Goal: Communication & Community: Answer question/provide support

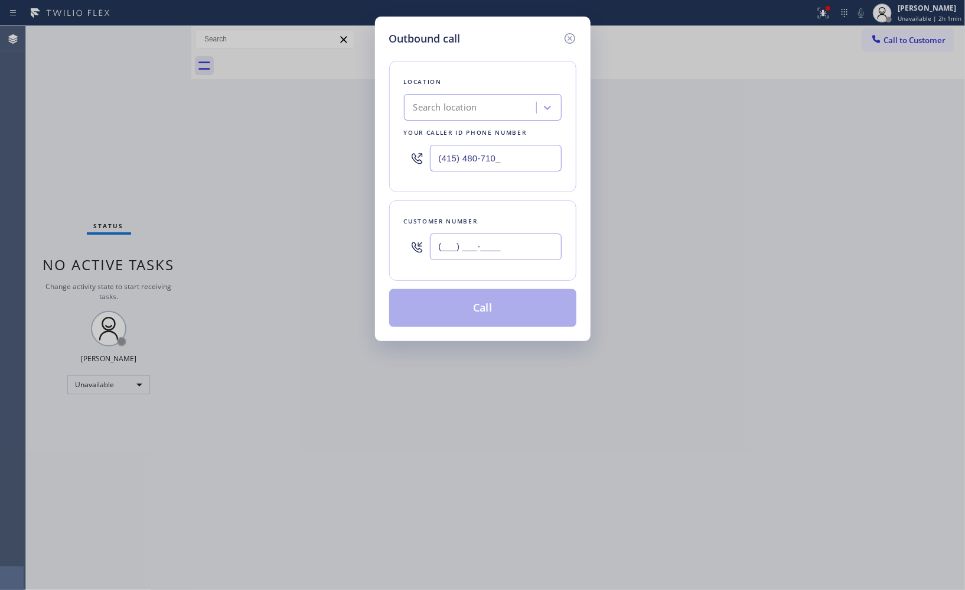
drag, startPoint x: 507, startPoint y: 244, endPoint x: 347, endPoint y: 203, distance: 165.4
click at [404, 235] on div "(___) ___-____" at bounding box center [483, 246] width 158 height 38
paste input "408) 891-9573"
type input "[PHONE_NUMBER]"
drag, startPoint x: 504, startPoint y: 154, endPoint x: 358, endPoint y: 132, distance: 147.6
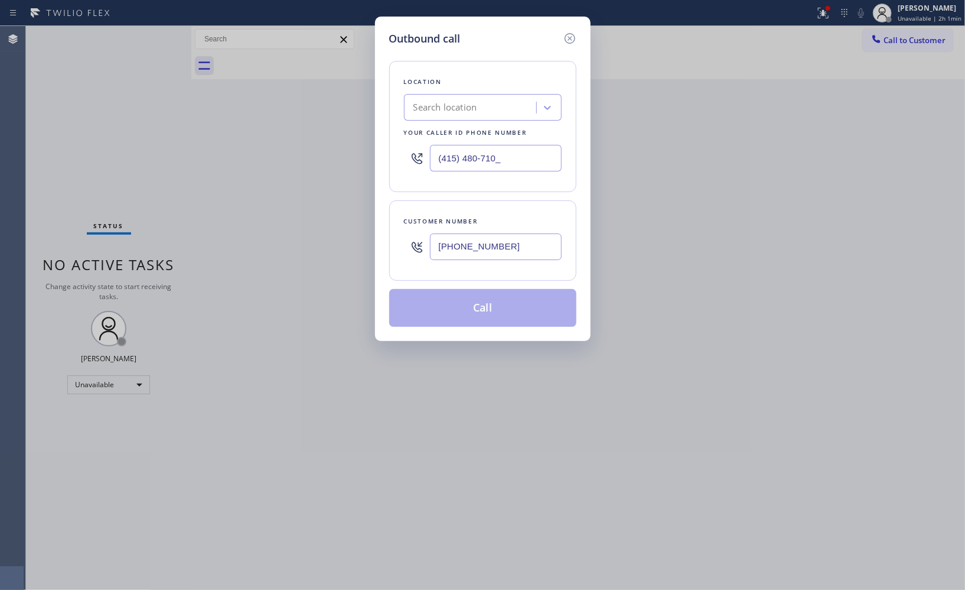
click at [377, 143] on div "Outbound call Location Search location Your caller id phone number (415) 480-71…" at bounding box center [483, 179] width 216 height 324
paste input "8"
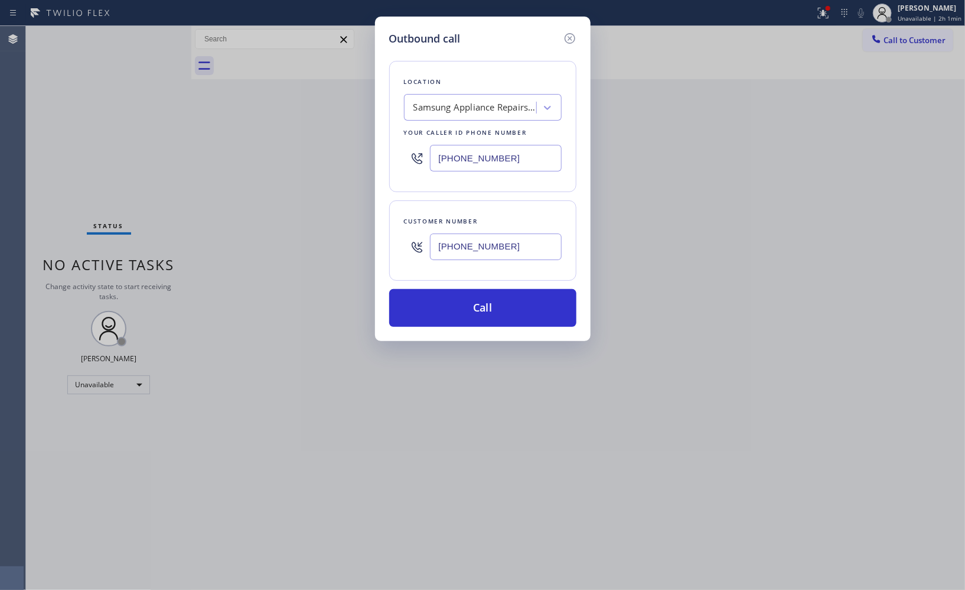
type input "[PHONE_NUMBER]"
click at [512, 311] on button "Call" at bounding box center [482, 308] width 187 height 38
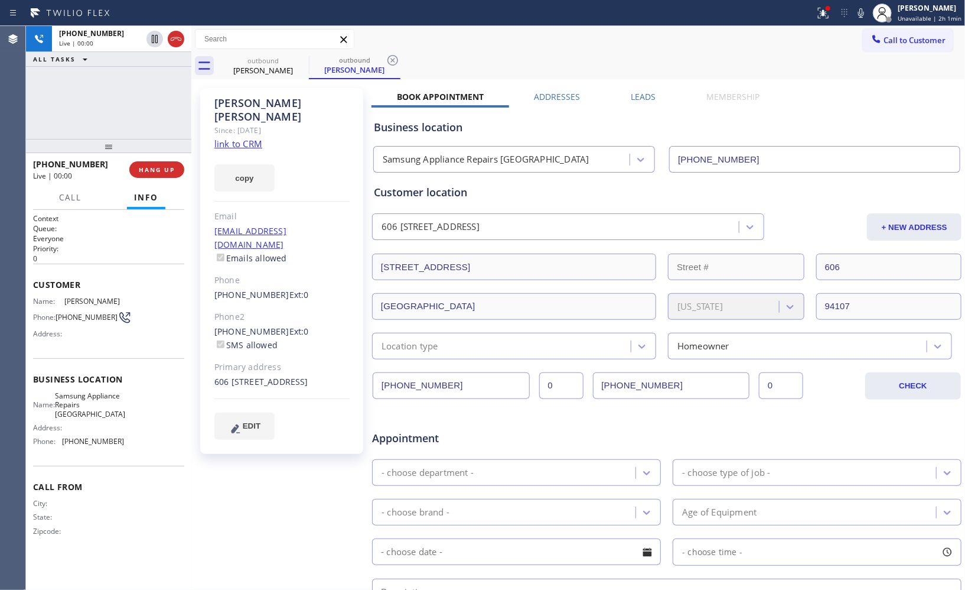
type input "[PHONE_NUMBER]"
click at [389, 61] on icon at bounding box center [393, 60] width 14 height 14
copy span "[PHONE_NUMBER]"
drag, startPoint x: 97, startPoint y: 165, endPoint x: 32, endPoint y: 163, distance: 65.0
click at [32, 163] on div "[PHONE_NUMBER] Live | 00:06 HANG UP" at bounding box center [108, 169] width 165 height 33
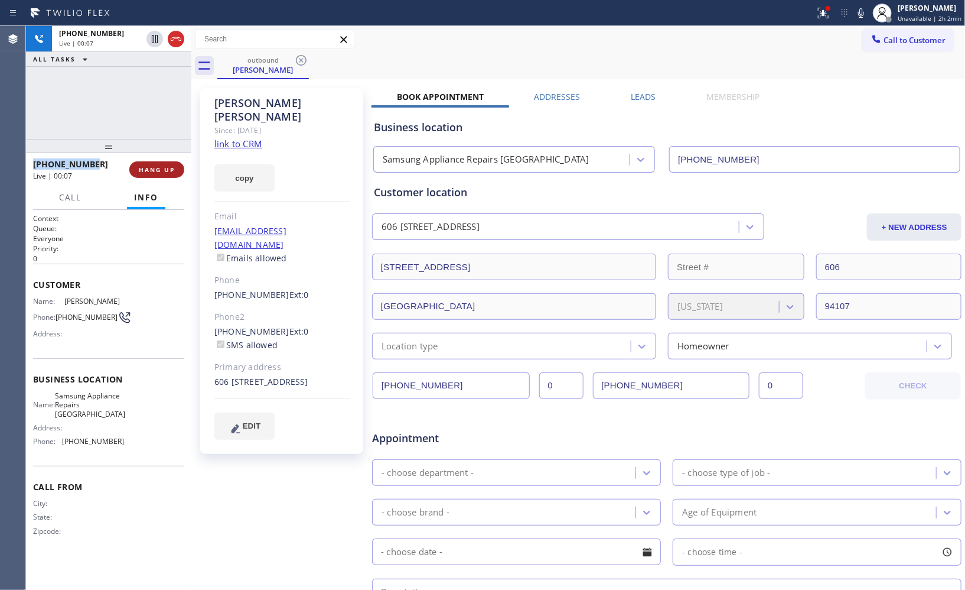
click at [175, 169] on button "HANG UP" at bounding box center [156, 169] width 55 height 17
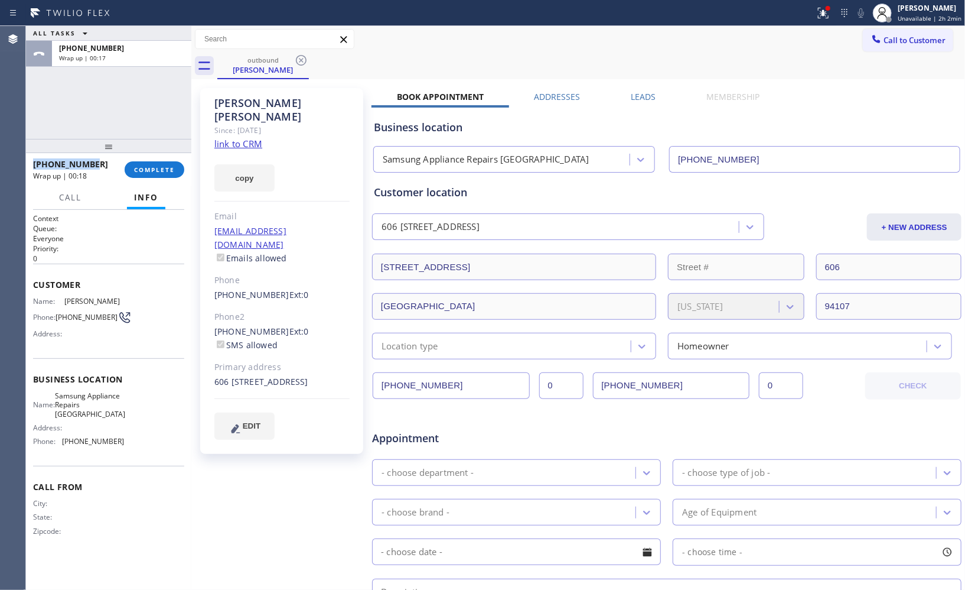
copy span "[PHONE_NUMBER]"
click at [154, 168] on span "COMPLETE" at bounding box center [154, 169] width 41 height 8
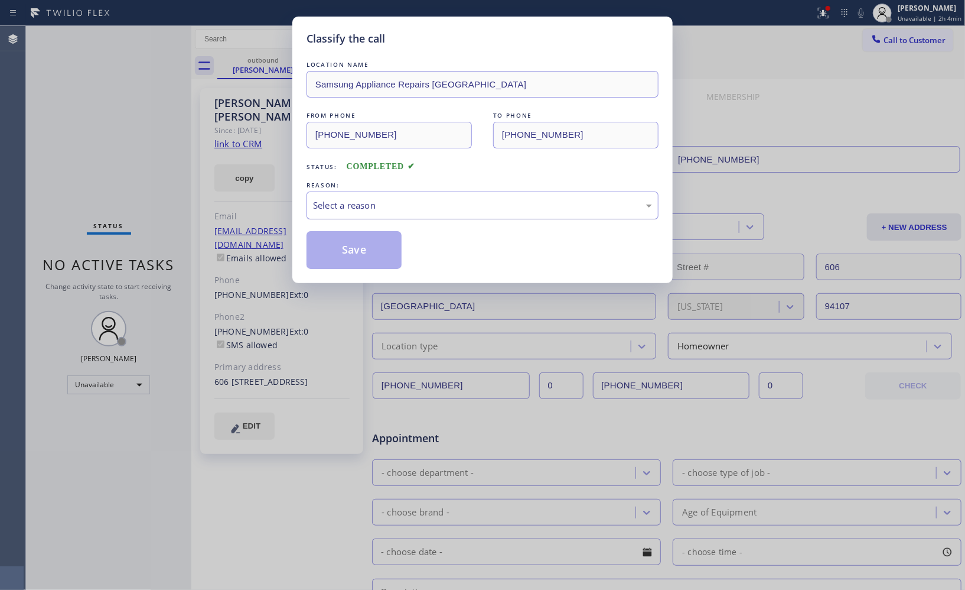
drag, startPoint x: 454, startPoint y: 207, endPoint x: 433, endPoint y: 214, distance: 21.7
click at [450, 207] on div "Select a reason" at bounding box center [482, 206] width 339 height 14
click at [370, 250] on button "Save" at bounding box center [354, 250] width 95 height 38
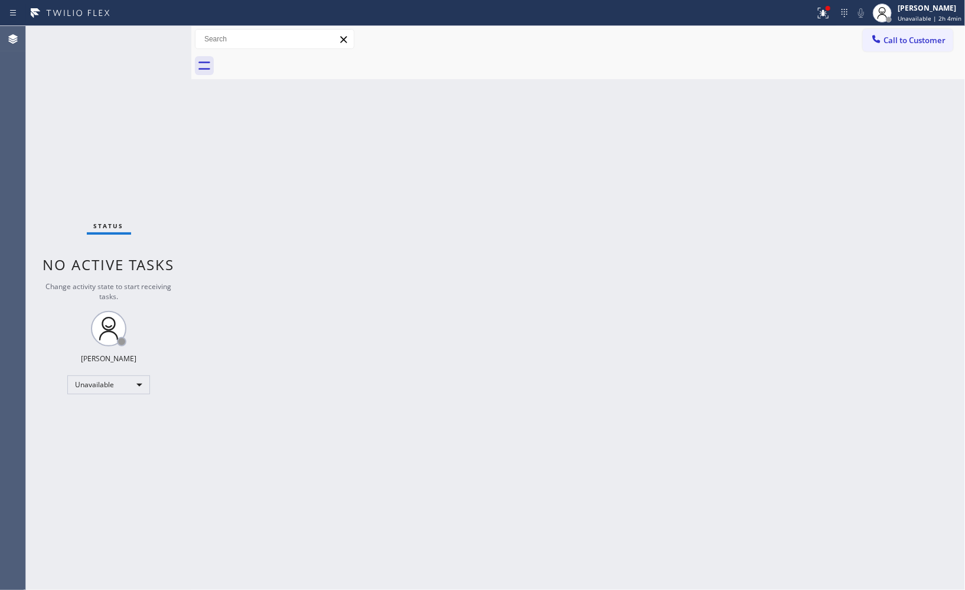
click at [333, 232] on div "Back to Dashboard Change Sender ID Customers Technicians Select a contact Outbo…" at bounding box center [578, 308] width 774 height 564
drag, startPoint x: 891, startPoint y: 47, endPoint x: 639, endPoint y: 212, distance: 301.0
click at [883, 48] on button "Call to Customer" at bounding box center [908, 40] width 90 height 22
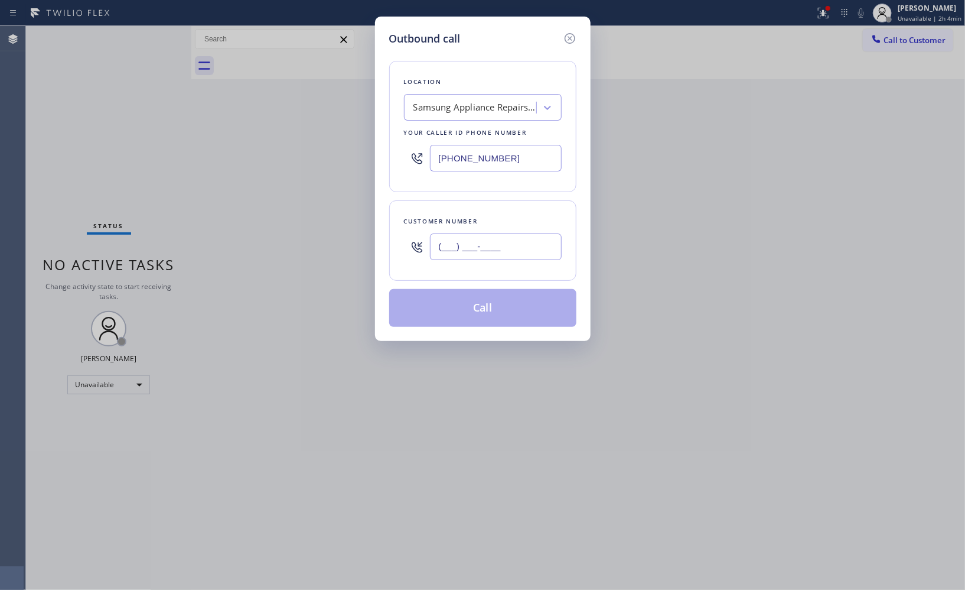
drag, startPoint x: 527, startPoint y: 252, endPoint x: 338, endPoint y: 222, distance: 191.4
click at [354, 228] on div "Outbound call Location Samsung Appliance Repairs [GEOGRAPHIC_DATA] Your caller …" at bounding box center [482, 295] width 965 height 590
paste input "408) 891-9573"
type input "[PHONE_NUMBER]"
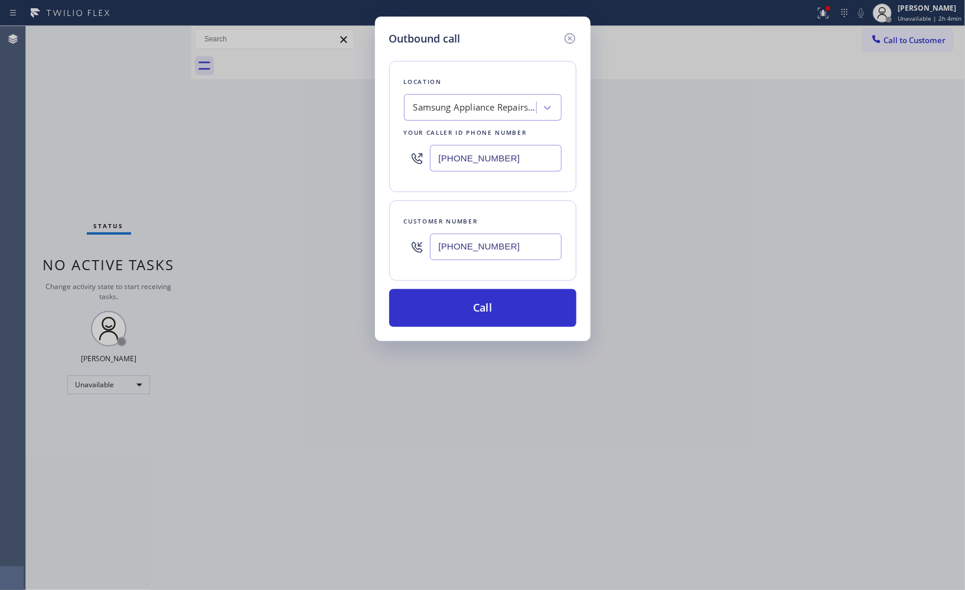
click at [588, 269] on div "Outbound call Location Samsung Appliance Repairs [GEOGRAPHIC_DATA] Your caller …" at bounding box center [483, 179] width 216 height 324
click at [575, 277] on div "Customer number [PHONE_NUMBER]" at bounding box center [482, 240] width 187 height 80
click at [533, 307] on button "Call" at bounding box center [482, 308] width 187 height 38
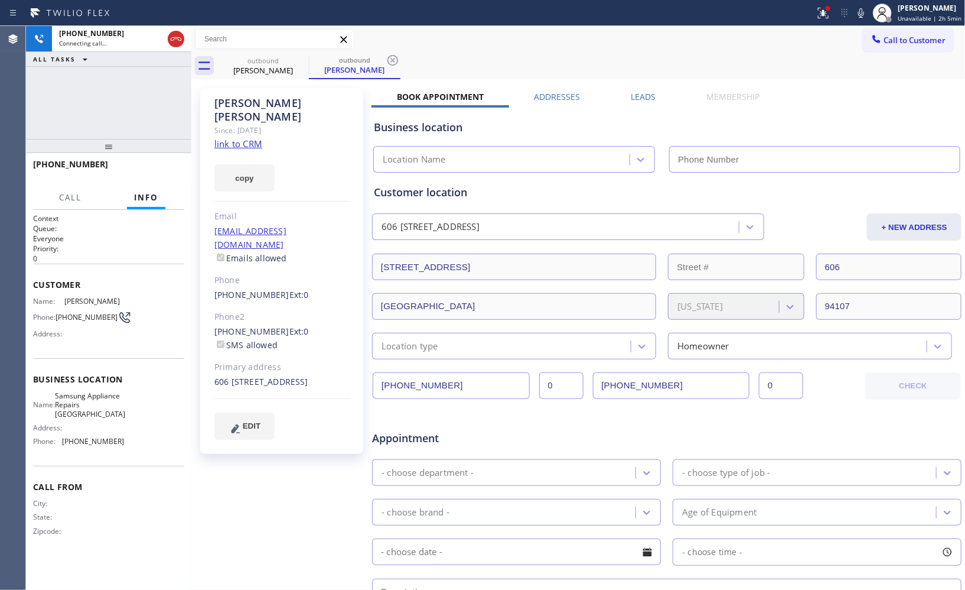
drag, startPoint x: 396, startPoint y: 60, endPoint x: 379, endPoint y: 6, distance: 55.9
click at [396, 60] on icon at bounding box center [393, 60] width 14 height 14
type input "[PHONE_NUMBER]"
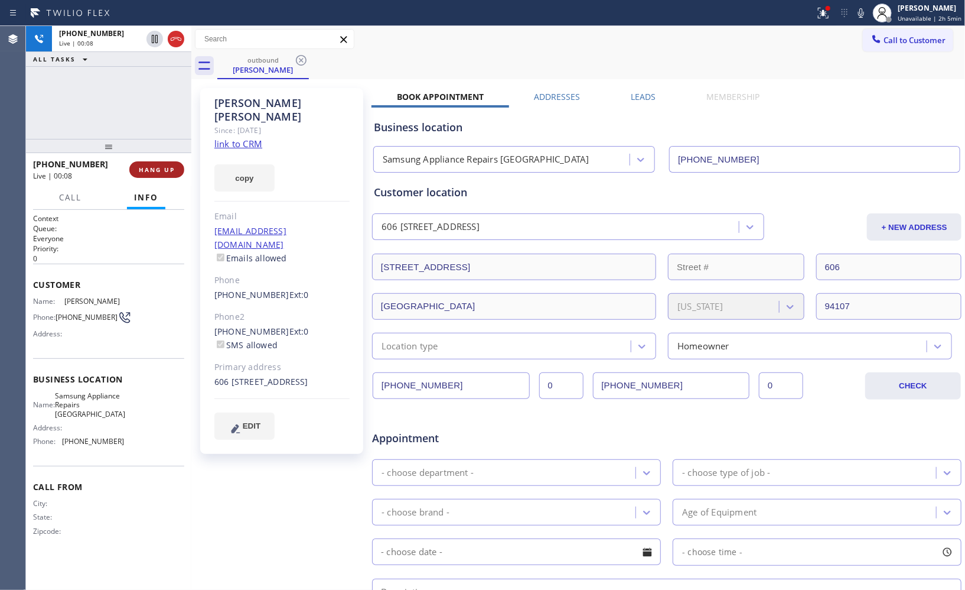
click at [162, 168] on span "HANG UP" at bounding box center [157, 169] width 36 height 8
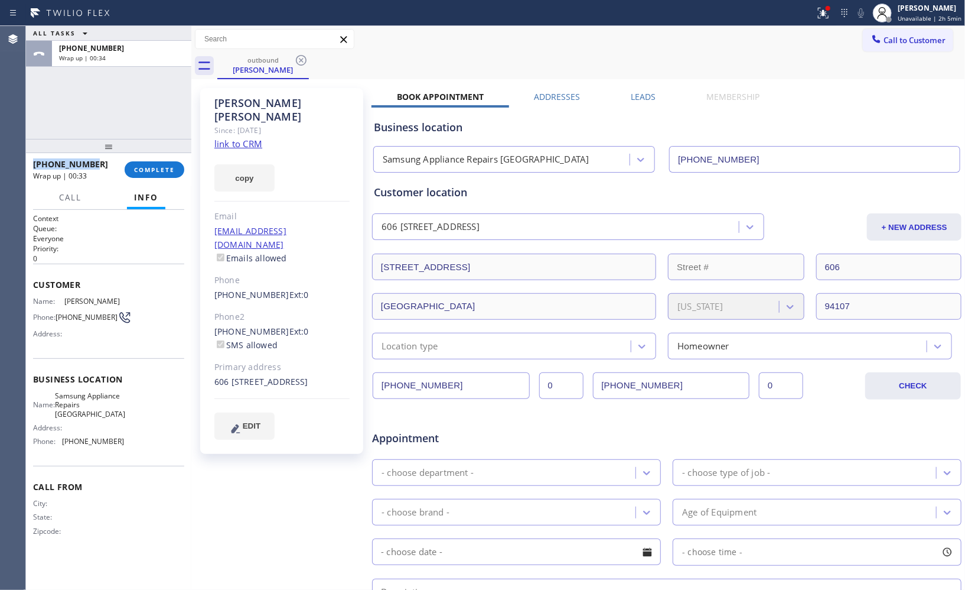
click at [26, 162] on div "[PHONE_NUMBER] Wrap up | 00:33 COMPLETE" at bounding box center [108, 169] width 165 height 33
copy span "[PHONE_NUMBER]"
click at [910, 12] on div "[PERSON_NAME]" at bounding box center [930, 8] width 64 height 10
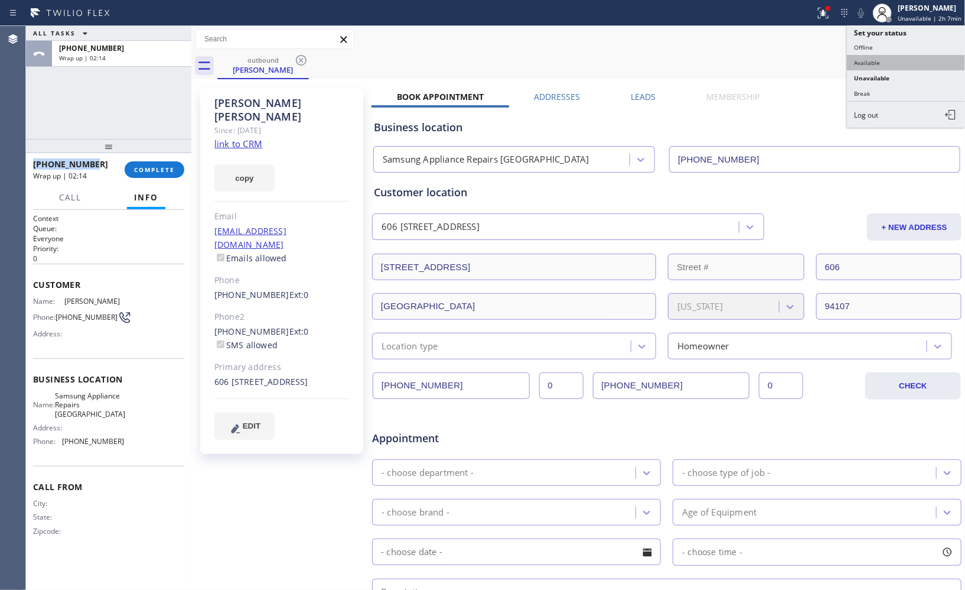
drag, startPoint x: 873, startPoint y: 62, endPoint x: 681, endPoint y: 62, distance: 191.4
click at [873, 63] on button "Available" at bounding box center [906, 62] width 118 height 15
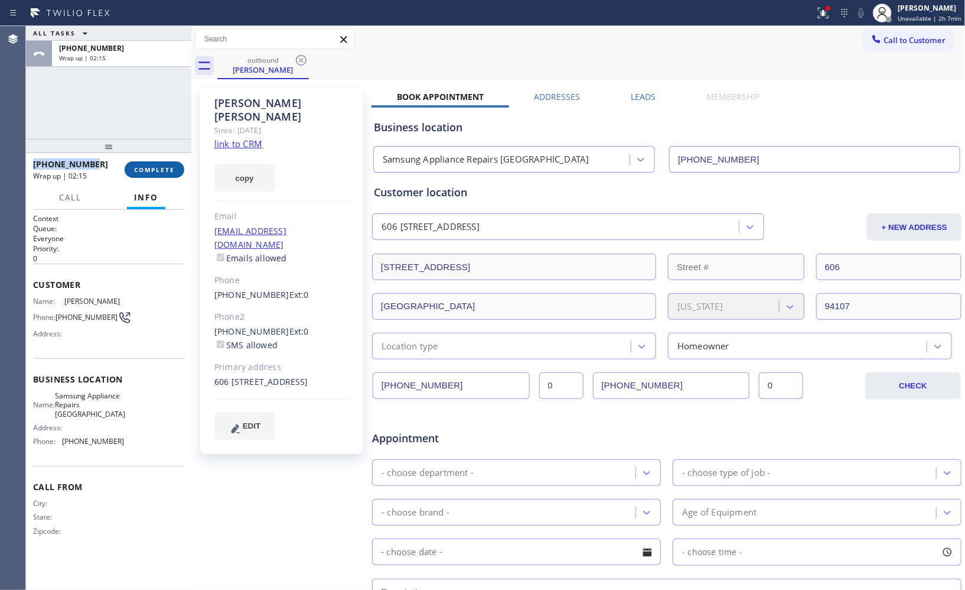
click at [161, 165] on span "COMPLETE" at bounding box center [154, 169] width 41 height 8
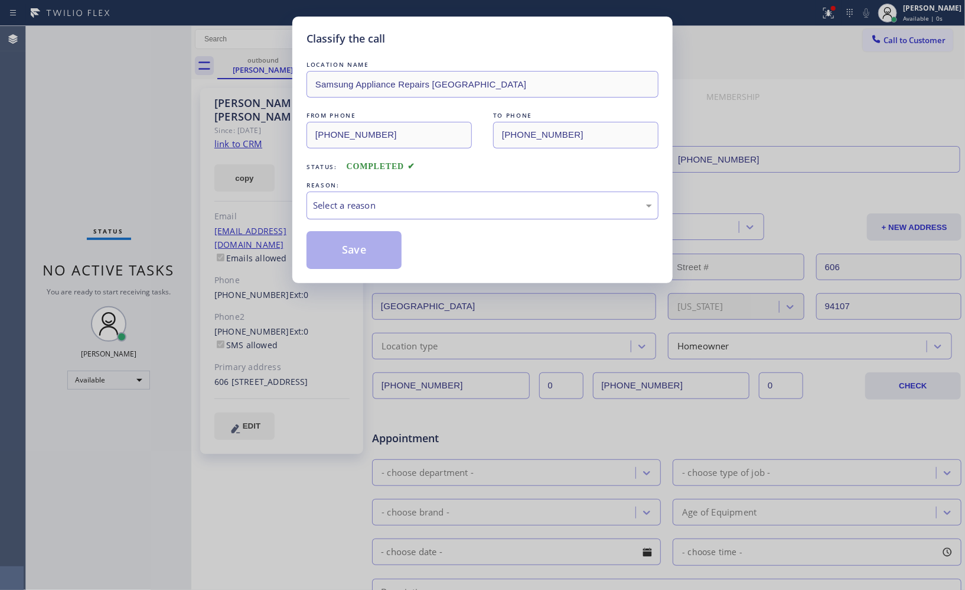
click at [403, 206] on div "Select a reason" at bounding box center [482, 206] width 339 height 14
click at [382, 251] on button "Save" at bounding box center [354, 250] width 95 height 38
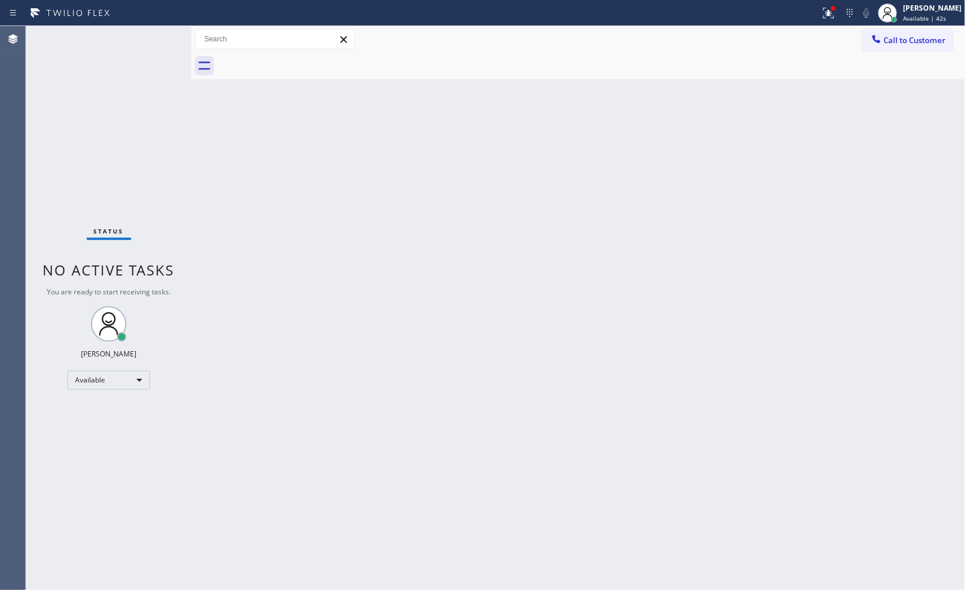
drag, startPoint x: 687, startPoint y: 119, endPoint x: 572, endPoint y: 108, distance: 115.8
click at [687, 119] on div "Back to Dashboard Change Sender ID Customers Technicians Select a contact Outbo…" at bounding box center [578, 308] width 774 height 564
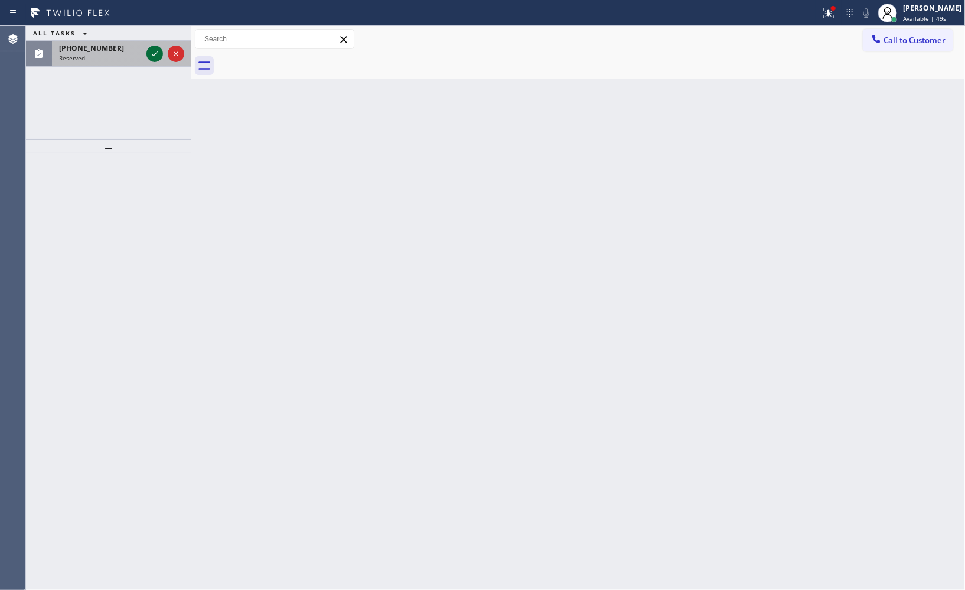
click at [155, 52] on icon at bounding box center [155, 54] width 14 height 14
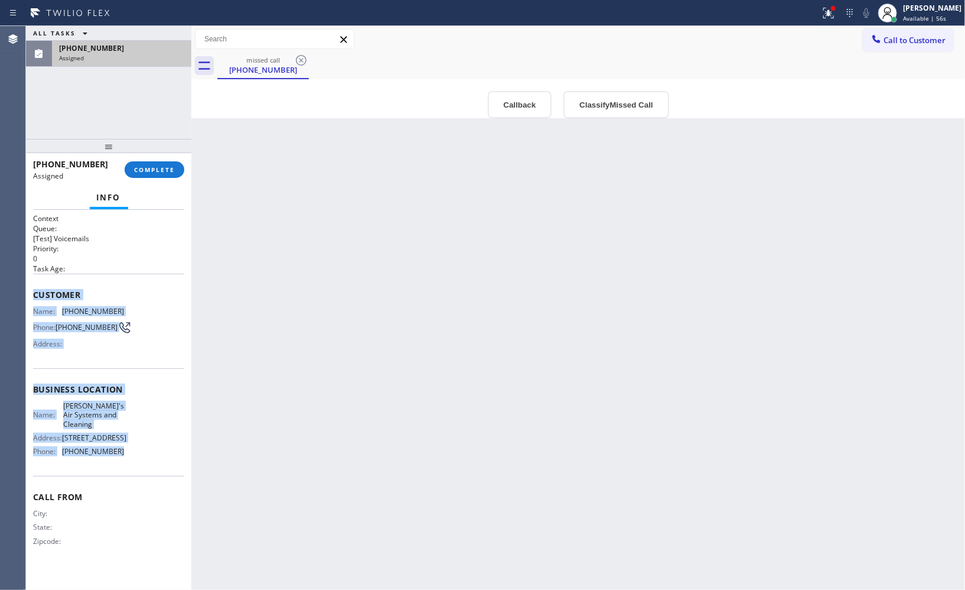
drag, startPoint x: 121, startPoint y: 469, endPoint x: 30, endPoint y: 290, distance: 200.8
click at [30, 290] on div "Context Queue: [Test] Voicemails Priority: 0 Task Age: Customer Name: [PHONE_NU…" at bounding box center [108, 400] width 165 height 380
copy div "Customer Name: [PHONE_NUMBER] Phone: [PHONE_NUMBER] Address: Business location …"
click at [940, 18] on span "Available | 57s" at bounding box center [924, 18] width 43 height 8
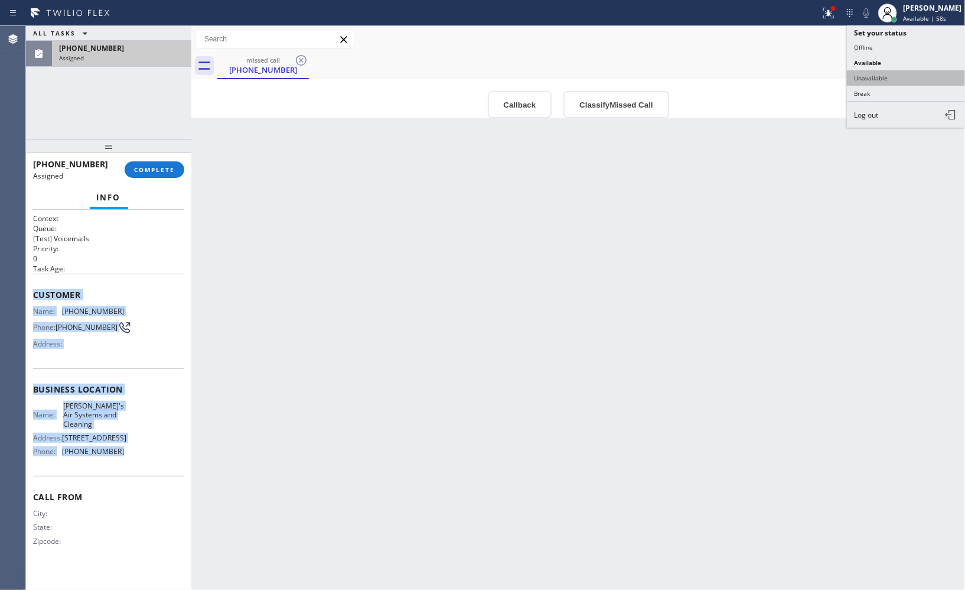
click at [899, 78] on button "Unavailable" at bounding box center [906, 77] width 118 height 15
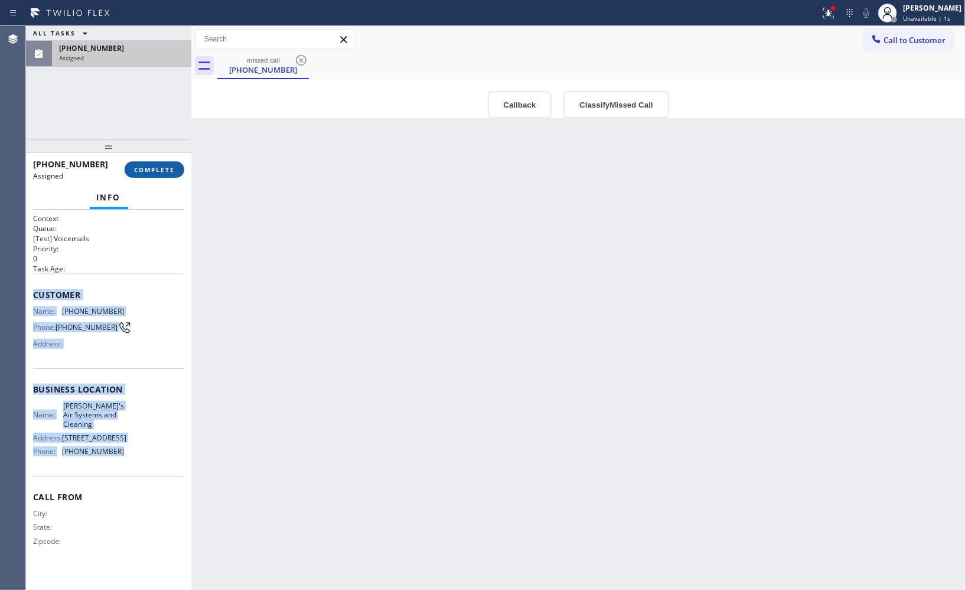
click at [145, 167] on span "COMPLETE" at bounding box center [154, 169] width 41 height 8
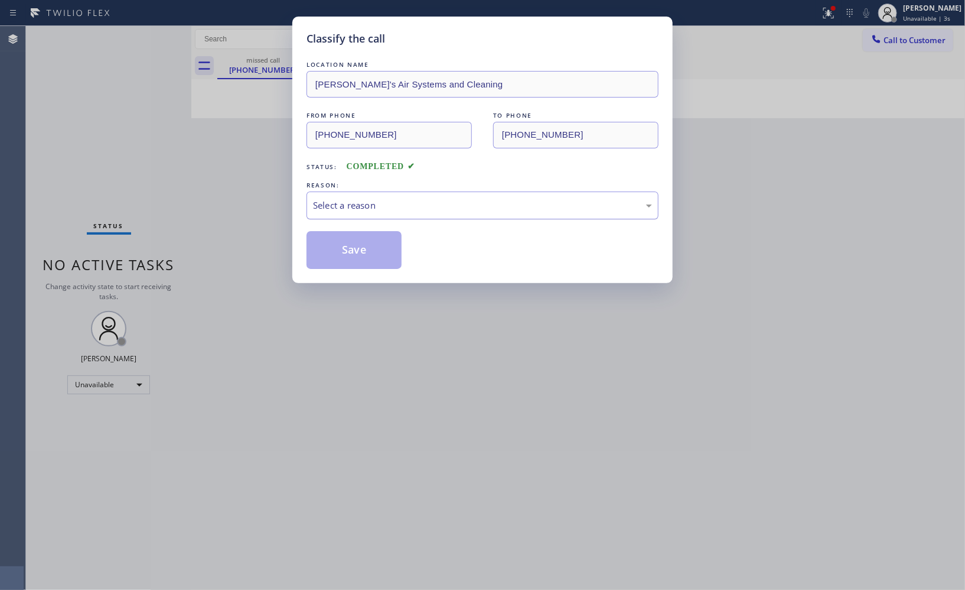
click at [430, 204] on div "Select a reason" at bounding box center [482, 206] width 339 height 14
drag, startPoint x: 373, startPoint y: 261, endPoint x: 427, endPoint y: 452, distance: 199.0
click at [373, 262] on button "Save" at bounding box center [354, 250] width 95 height 38
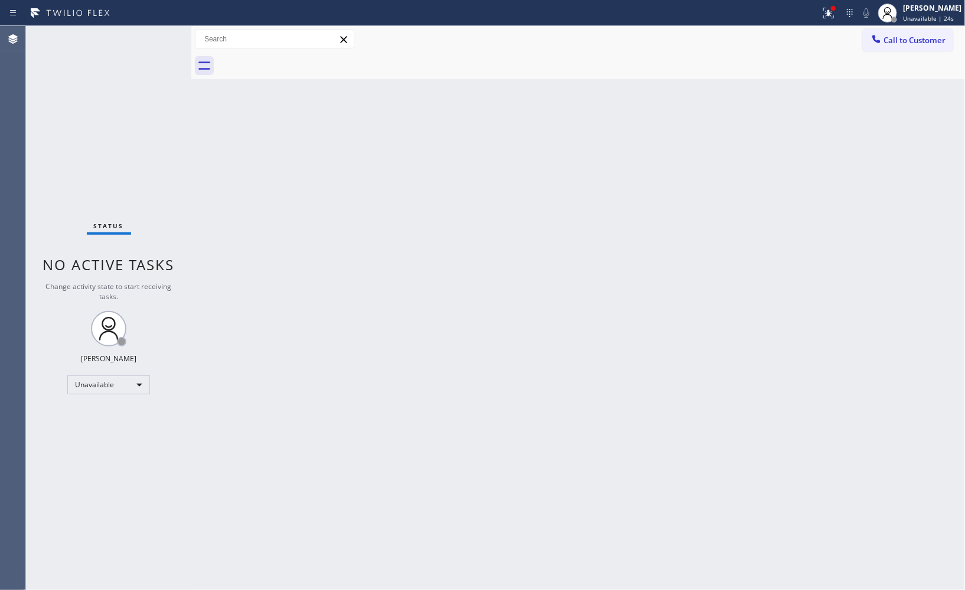
drag, startPoint x: 697, startPoint y: 322, endPoint x: 687, endPoint y: 316, distance: 12.2
click at [697, 322] on div "Back to Dashboard Change Sender ID Customers Technicians Select a contact Outbo…" at bounding box center [578, 308] width 774 height 564
click at [795, 305] on div "Back to Dashboard Change Sender ID Customers Technicians Select a contact Outbo…" at bounding box center [578, 308] width 774 height 564
drag, startPoint x: 763, startPoint y: 260, endPoint x: 688, endPoint y: 240, distance: 77.5
click at [763, 260] on div "Back to Dashboard Change Sender ID Customers Technicians Select a contact Outbo…" at bounding box center [578, 308] width 774 height 564
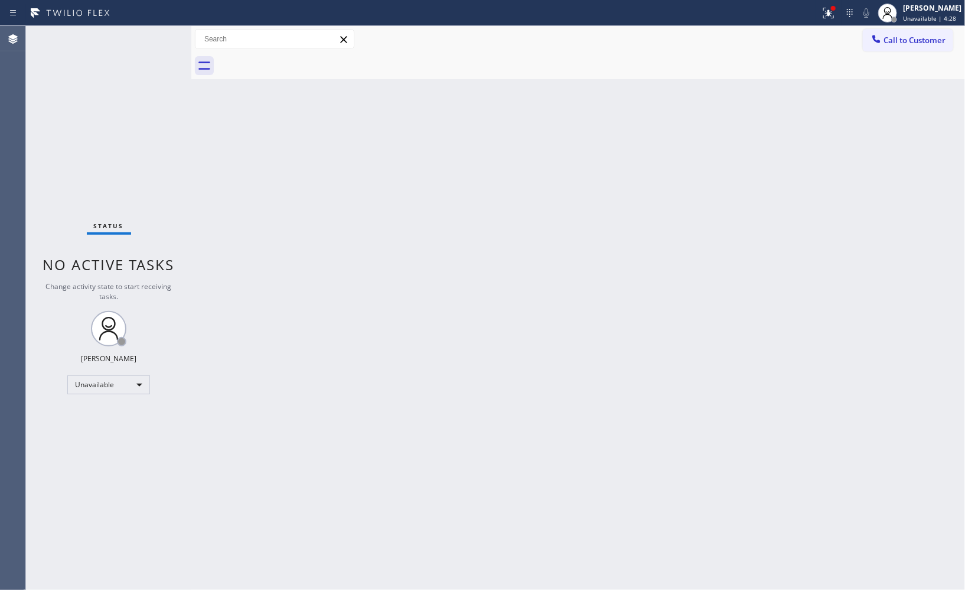
click at [912, 35] on span "Call to Customer" at bounding box center [915, 40] width 62 height 11
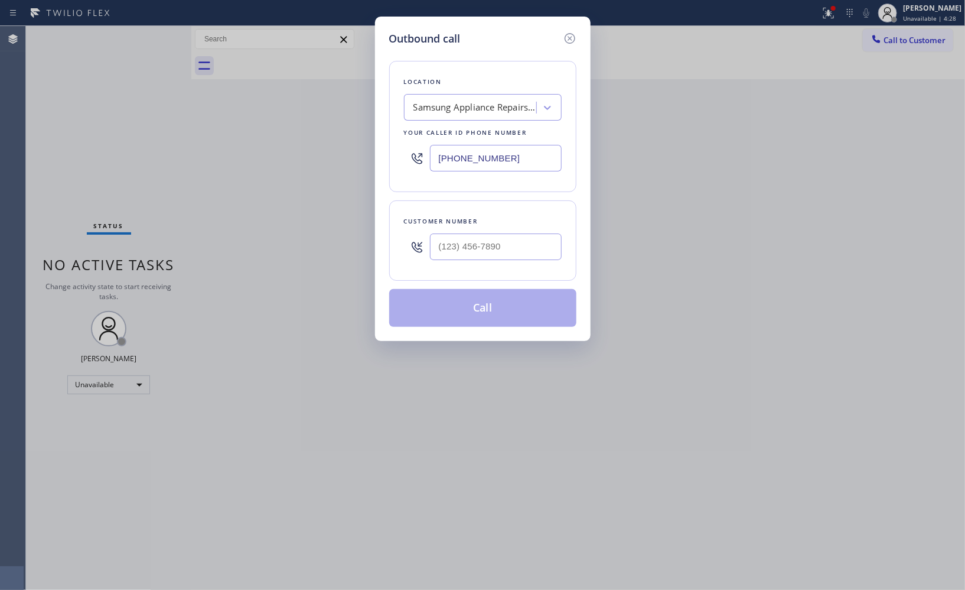
drag, startPoint x: 505, startPoint y: 155, endPoint x: 340, endPoint y: 119, distance: 169.3
click at [344, 122] on div "Outbound call Location Samsung Appliance Repairs [GEOGRAPHIC_DATA] Your caller …" at bounding box center [482, 295] width 965 height 590
paste input "747) 529-9099"
type input "[PHONE_NUMBER]"
drag, startPoint x: 519, startPoint y: 261, endPoint x: 346, endPoint y: 232, distance: 174.9
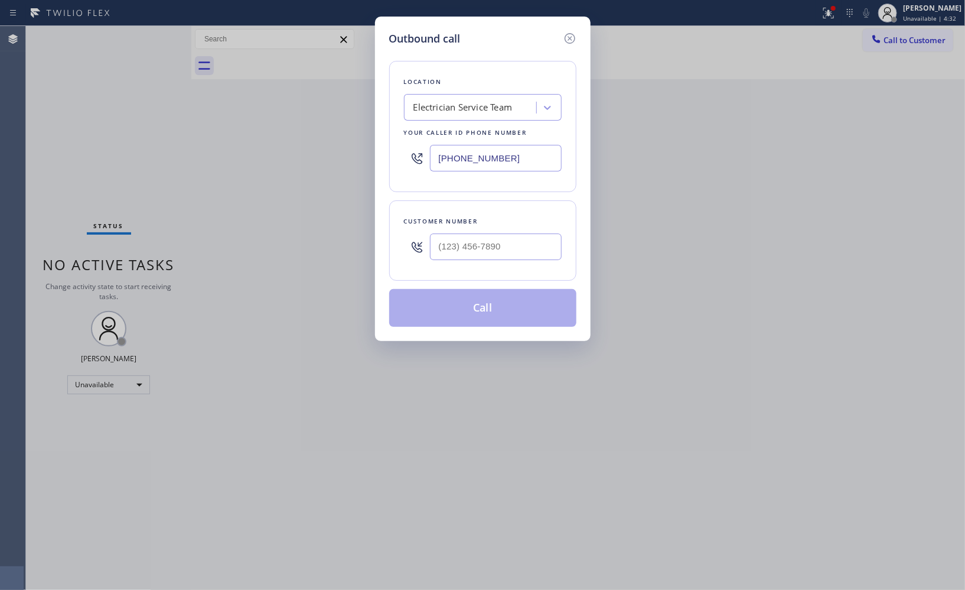
click at [352, 237] on div "Outbound call Location Electrician Service Team Your caller id phone number [PH…" at bounding box center [482, 295] width 965 height 590
click at [511, 239] on input "(___) ___-____" at bounding box center [496, 246] width 132 height 27
drag, startPoint x: 515, startPoint y: 243, endPoint x: 408, endPoint y: 244, distance: 107.5
click at [408, 244] on div "(___) ___-____" at bounding box center [483, 246] width 158 height 38
paste input "650) 465-2965"
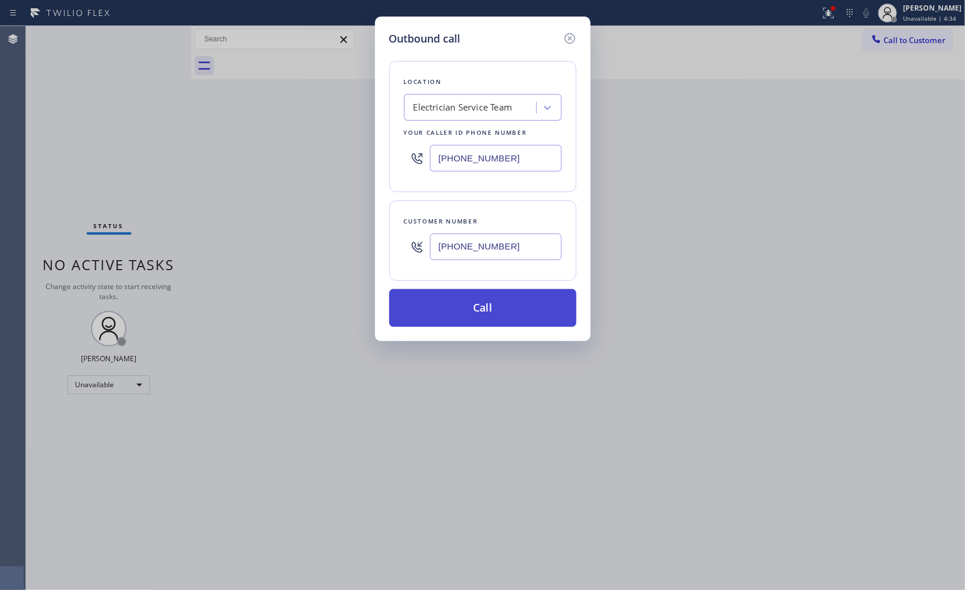
type input "[PHONE_NUMBER]"
click at [505, 304] on button "Call" at bounding box center [482, 308] width 187 height 38
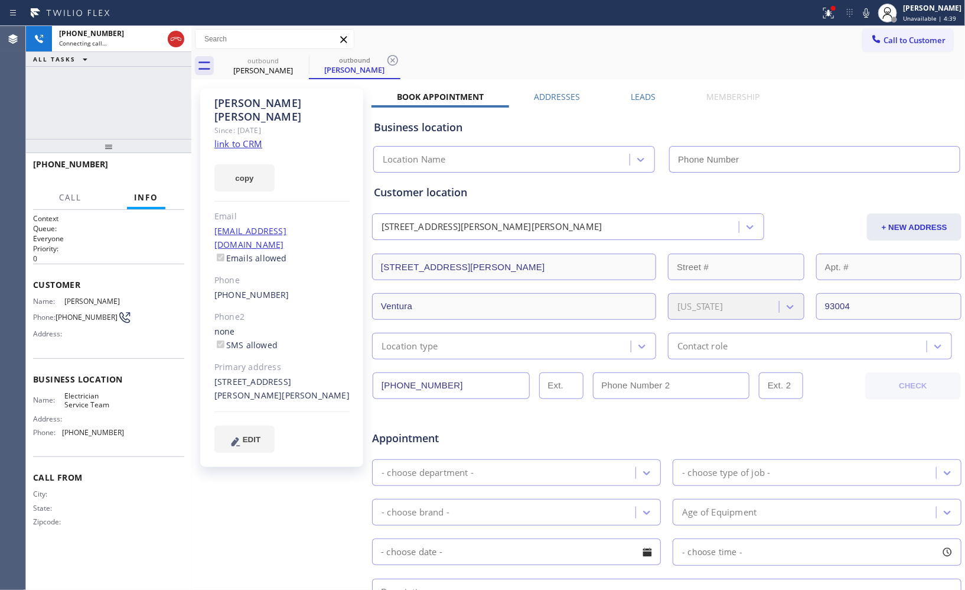
type input "[PHONE_NUMBER]"
drag, startPoint x: 393, startPoint y: 66, endPoint x: 367, endPoint y: 3, distance: 67.6
click at [393, 66] on icon at bounding box center [393, 60] width 14 height 14
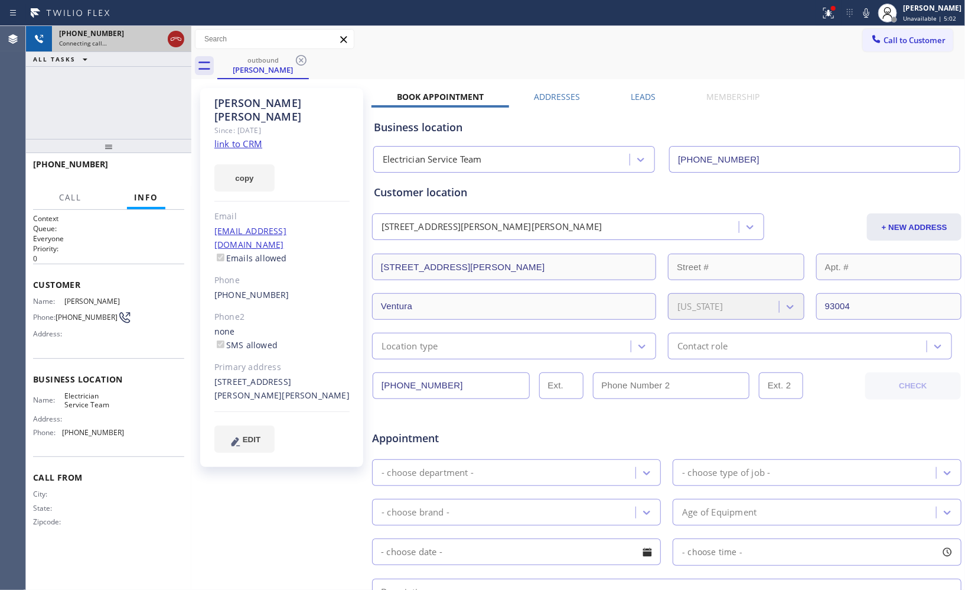
click at [170, 37] on icon at bounding box center [176, 39] width 14 height 14
click at [306, 60] on icon at bounding box center [301, 60] width 11 height 11
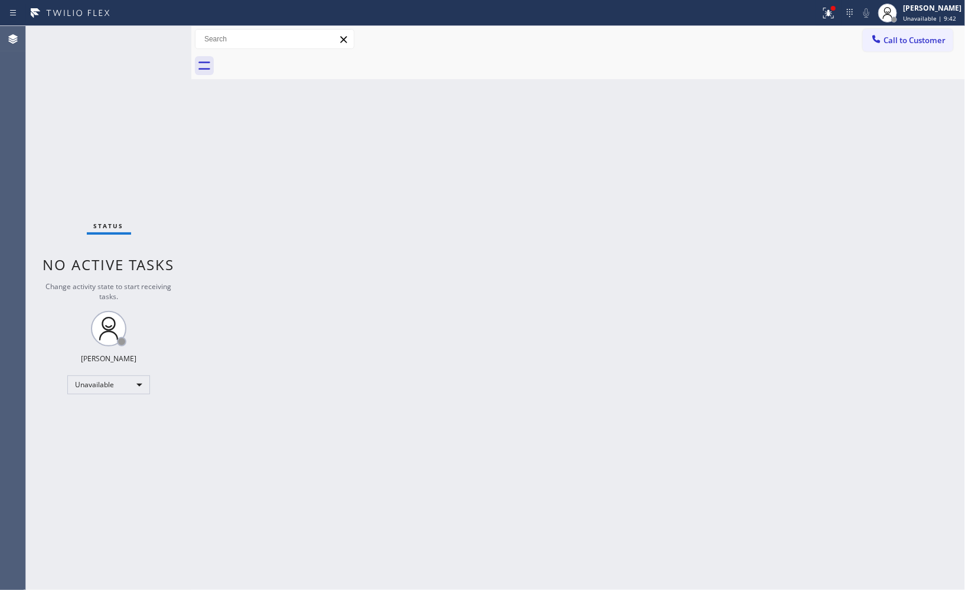
drag, startPoint x: 917, startPoint y: 44, endPoint x: 571, endPoint y: 104, distance: 350.8
click at [913, 44] on span "Call to Customer" at bounding box center [915, 40] width 62 height 11
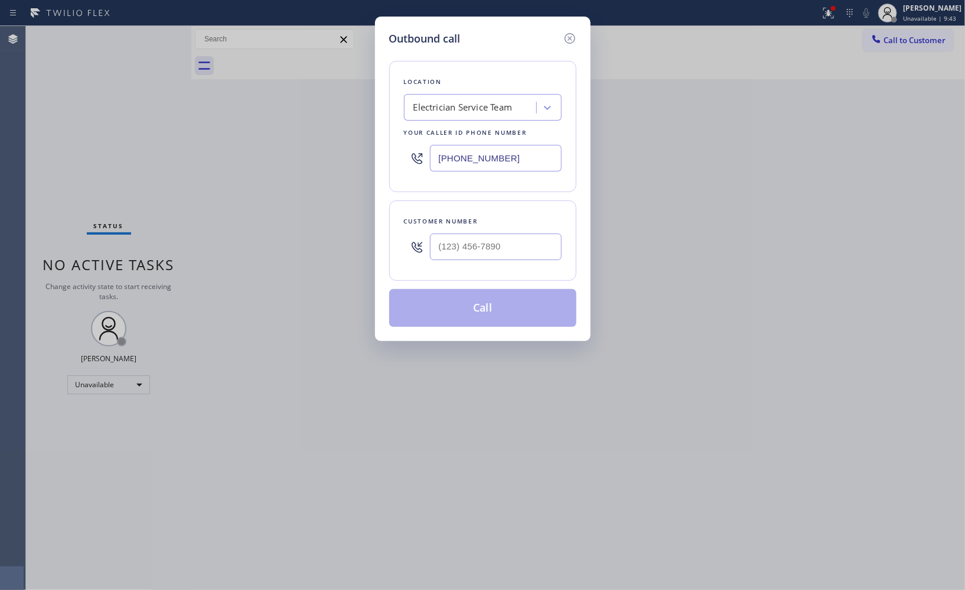
drag, startPoint x: 516, startPoint y: 158, endPoint x: 380, endPoint y: 142, distance: 136.8
click at [386, 148] on div "Outbound call Location Electrician Service Team Your caller id phone number [PH…" at bounding box center [483, 179] width 216 height 324
paste input "14) 463-1848"
type input "[PHONE_NUMBER]"
drag, startPoint x: 476, startPoint y: 245, endPoint x: 380, endPoint y: 222, distance: 98.4
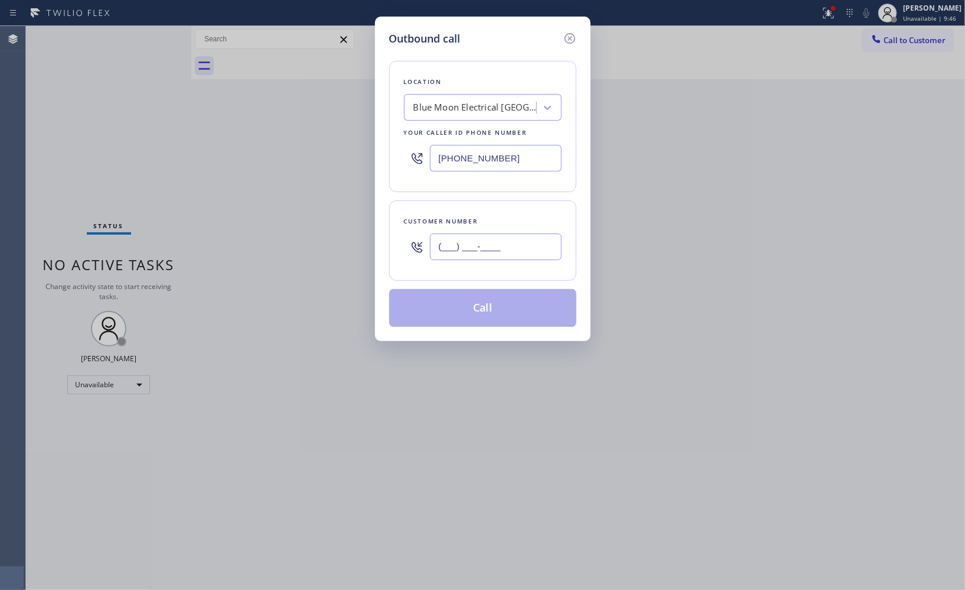
click at [405, 239] on div "(___) ___-____" at bounding box center [483, 246] width 158 height 38
paste input "714) 580-9417"
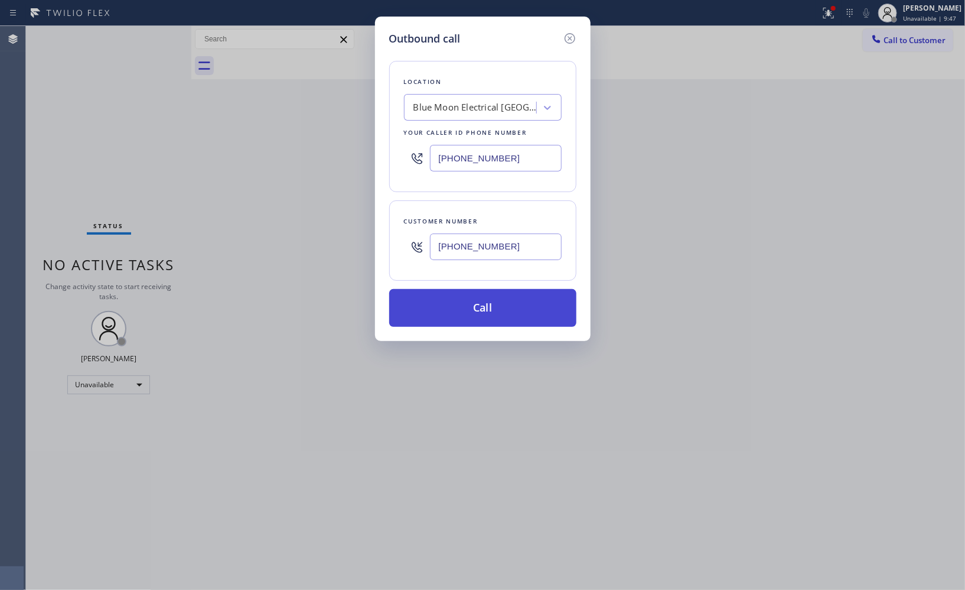
type input "[PHONE_NUMBER]"
click at [519, 306] on button "Call" at bounding box center [482, 308] width 187 height 38
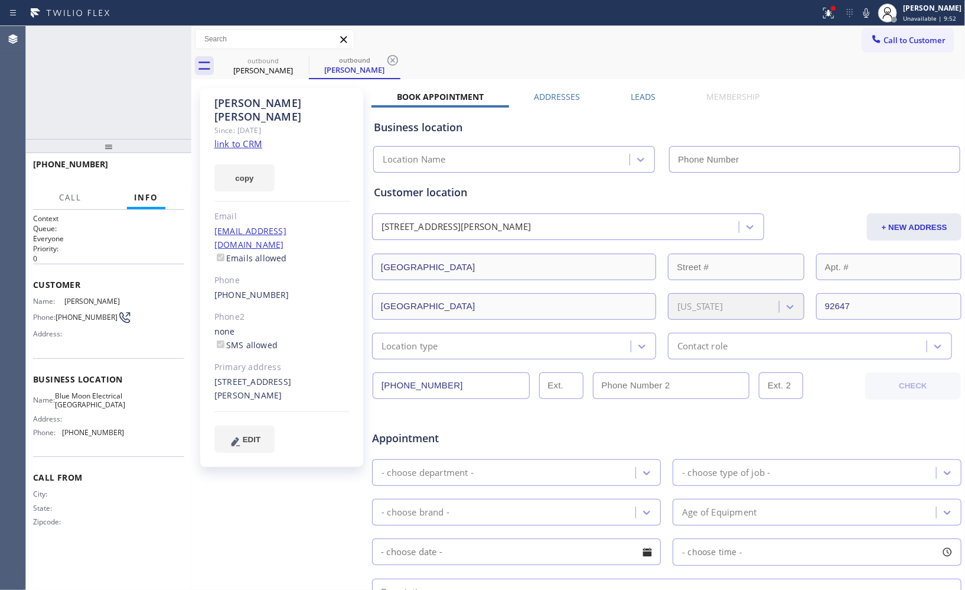
type input "[PHONE_NUMBER]"
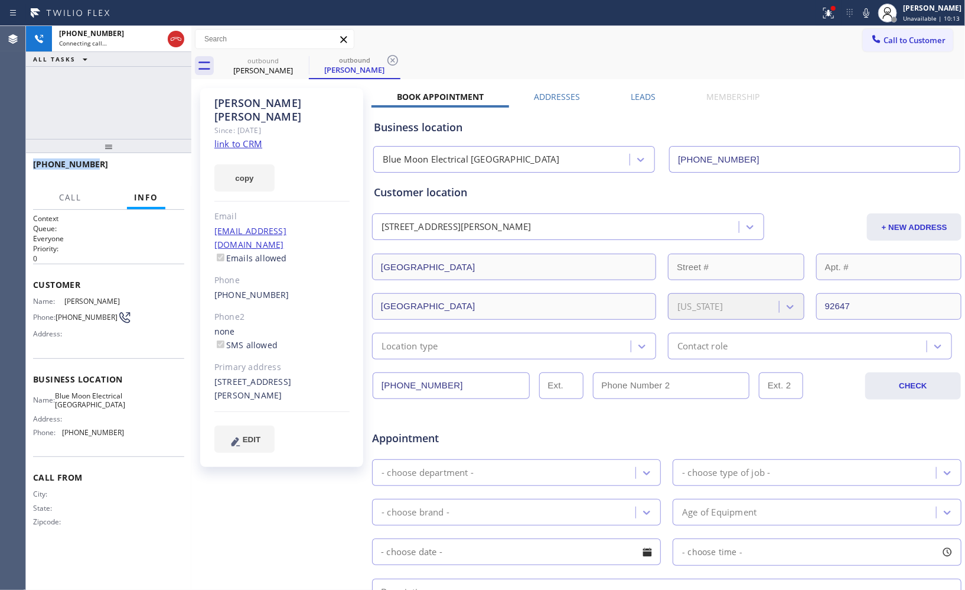
drag, startPoint x: 109, startPoint y: 164, endPoint x: 28, endPoint y: 161, distance: 81.0
click at [28, 161] on div "[PHONE_NUMBER]" at bounding box center [108, 169] width 165 height 33
copy span "[PHONE_NUMBER]"
click at [233, 101] on div "[PERSON_NAME]" at bounding box center [281, 109] width 135 height 27
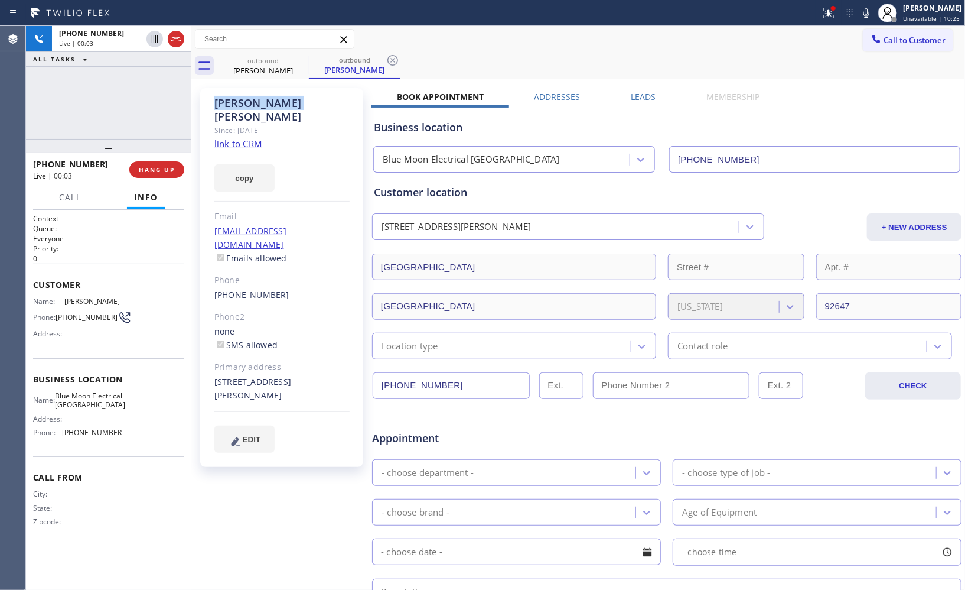
copy div "[PERSON_NAME]"
drag, startPoint x: 392, startPoint y: 60, endPoint x: 578, endPoint y: 46, distance: 186.1
click at [395, 62] on icon at bounding box center [393, 60] width 14 height 14
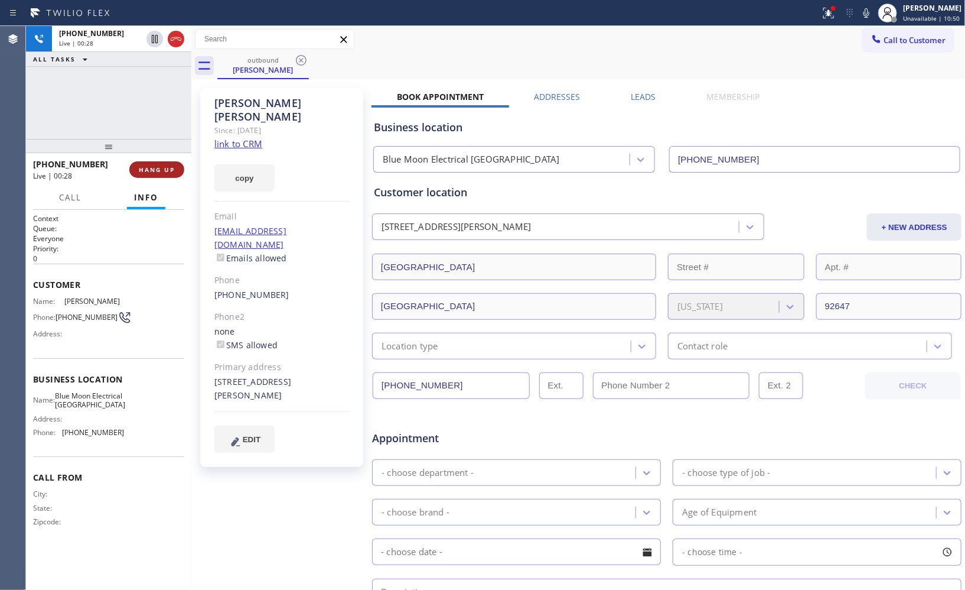
click at [173, 176] on button "HANG UP" at bounding box center [156, 169] width 55 height 17
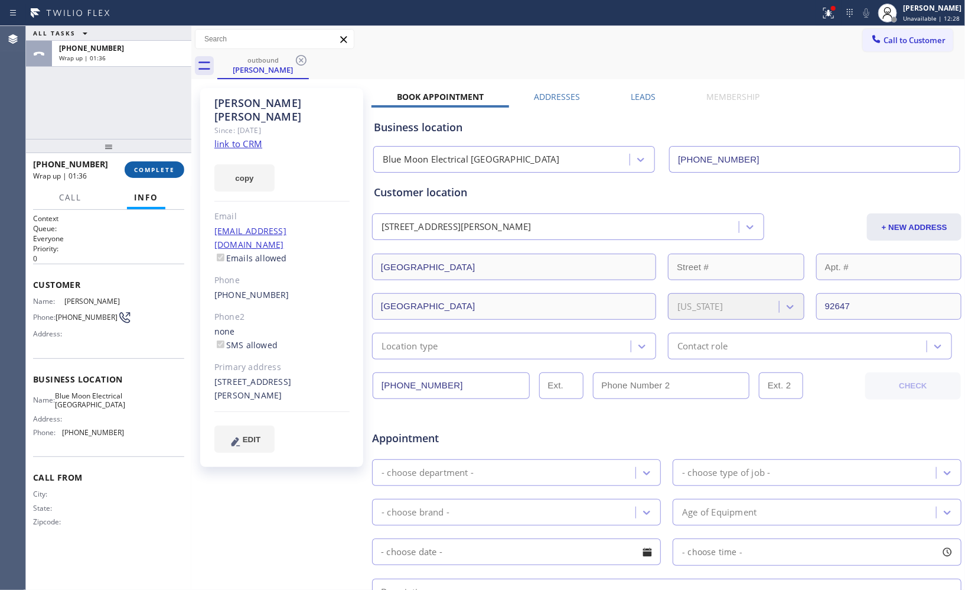
click at [147, 165] on span "COMPLETE" at bounding box center [154, 169] width 41 height 8
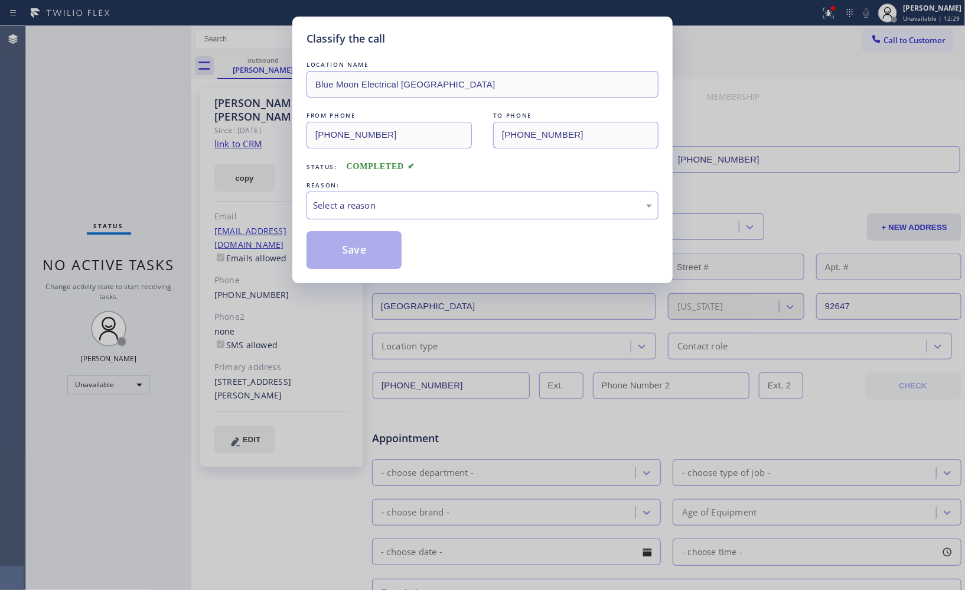
click at [522, 205] on div "Select a reason" at bounding box center [482, 206] width 339 height 14
click at [370, 258] on button "Save" at bounding box center [354, 250] width 95 height 38
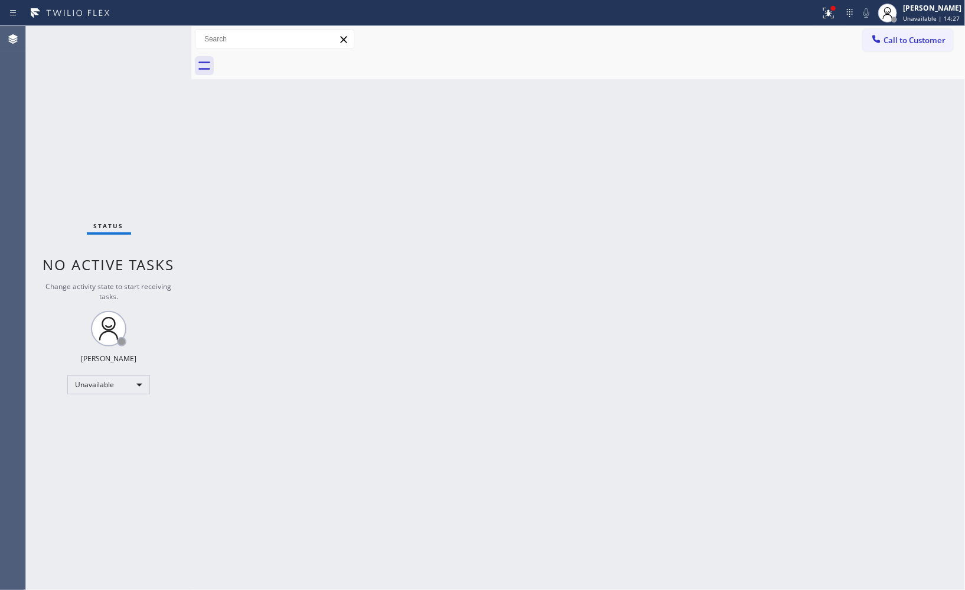
click at [893, 48] on button "Call to Customer" at bounding box center [908, 40] width 90 height 22
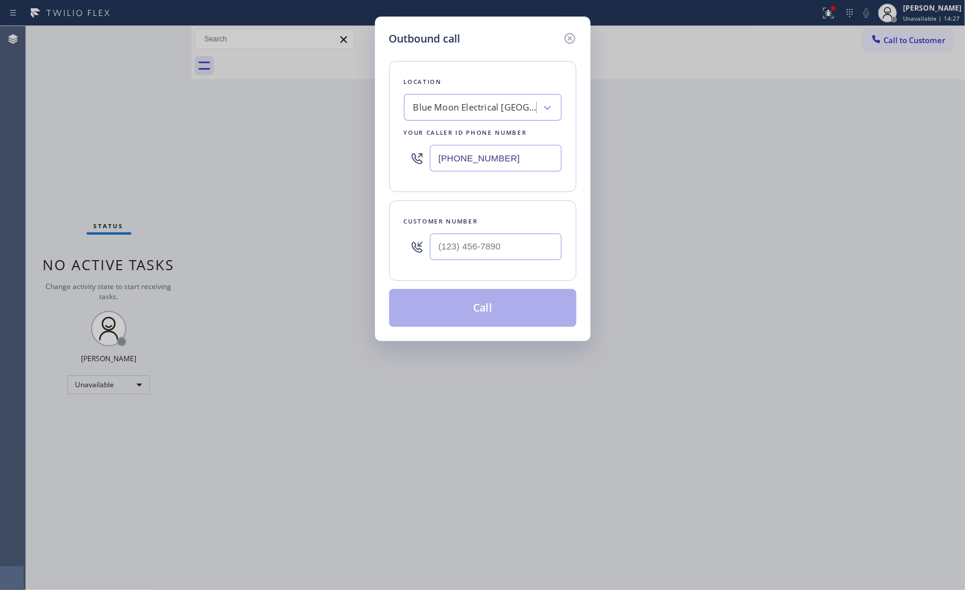
drag, startPoint x: 504, startPoint y: 158, endPoint x: 350, endPoint y: 49, distance: 188.5
click at [380, 97] on div "Outbound call Location Blue Moon Electrical [GEOGRAPHIC_DATA] Your caller id ph…" at bounding box center [483, 179] width 216 height 324
paste input "323) 457-1085"
type input "[PHONE_NUMBER]"
drag, startPoint x: 518, startPoint y: 239, endPoint x: 395, endPoint y: 178, distance: 137.4
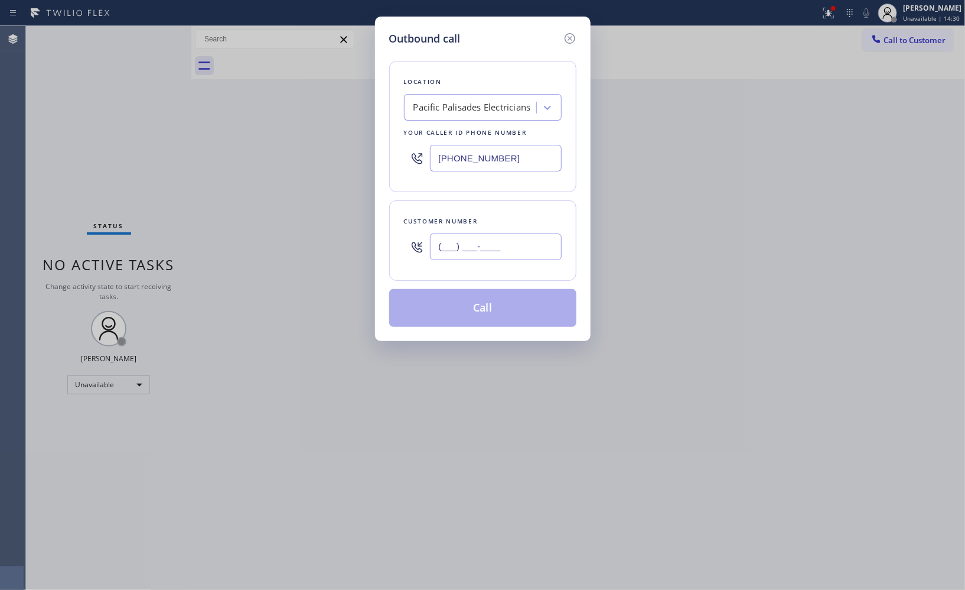
click at [414, 235] on div "(___) ___-____" at bounding box center [483, 246] width 158 height 38
paste input "626) 641-8107"
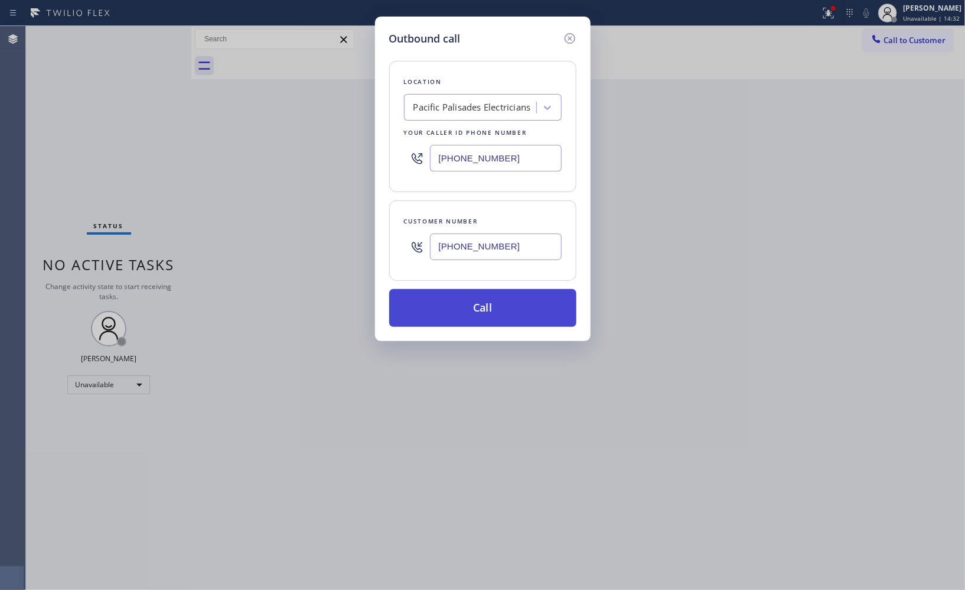
type input "[PHONE_NUMBER]"
click at [495, 311] on button "Call" at bounding box center [482, 308] width 187 height 38
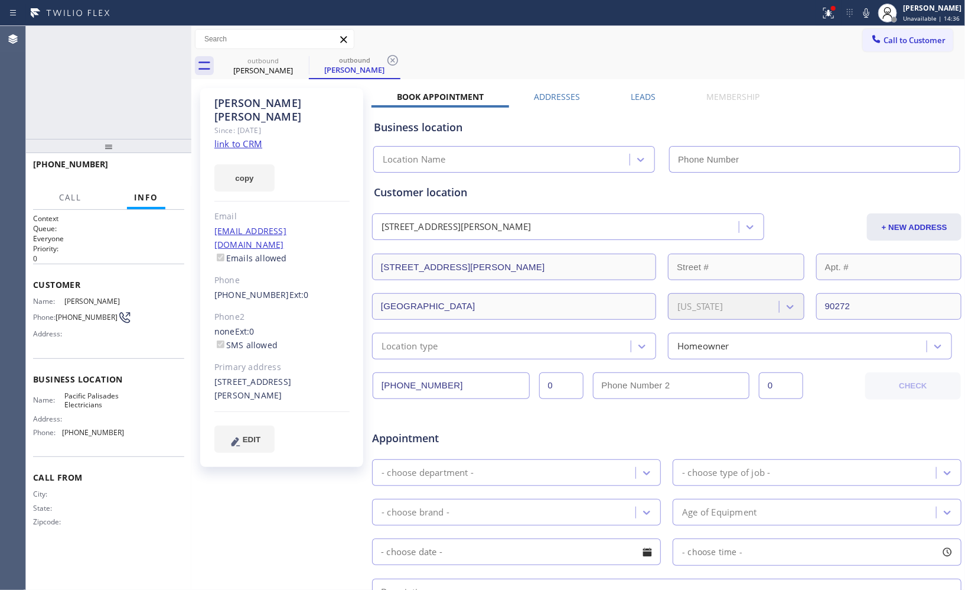
type input "[PHONE_NUMBER]"
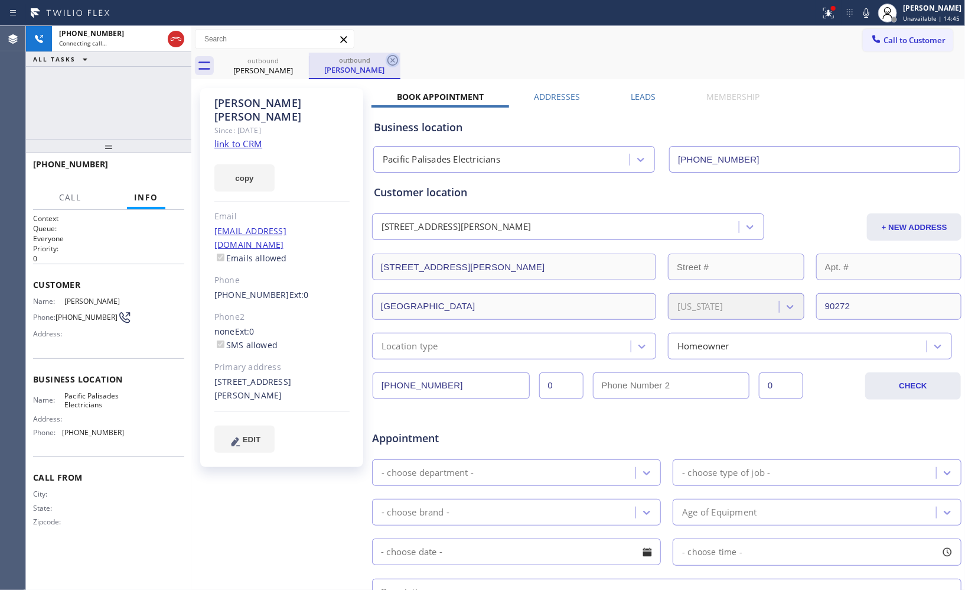
click at [392, 63] on icon at bounding box center [393, 60] width 14 height 14
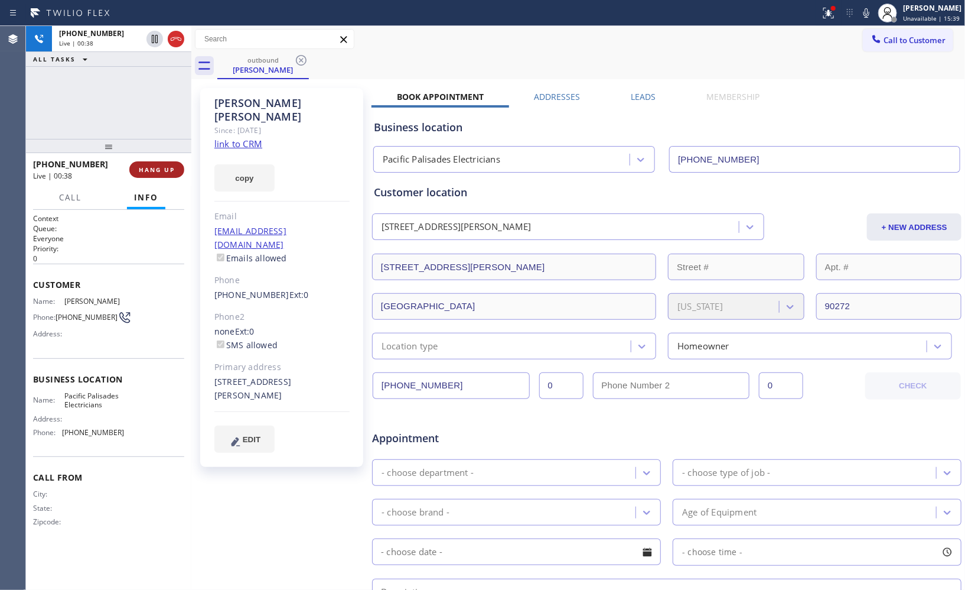
click at [170, 168] on span "HANG UP" at bounding box center [157, 169] width 36 height 8
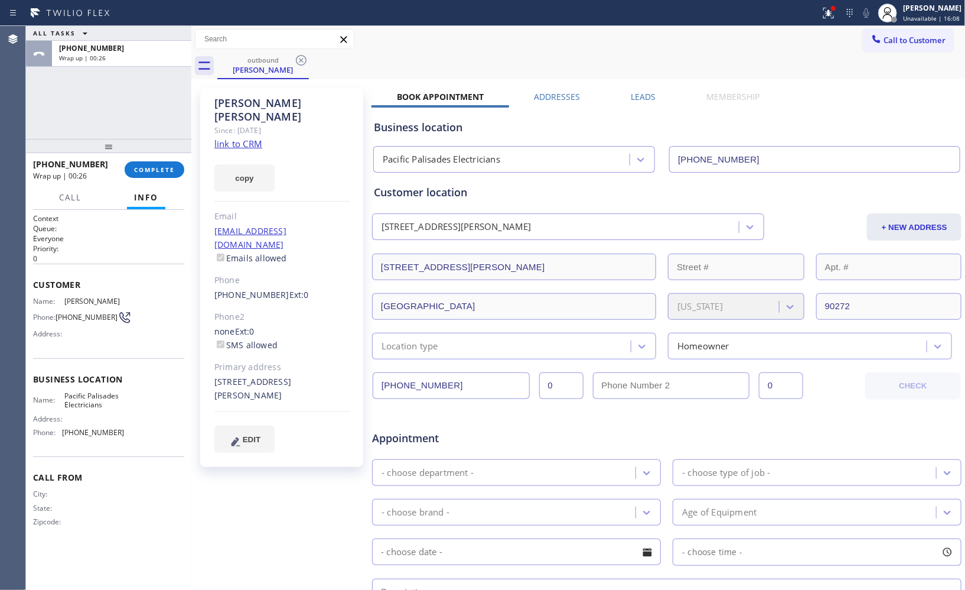
drag, startPoint x: 157, startPoint y: 170, endPoint x: 155, endPoint y: 136, distance: 33.1
click at [157, 170] on span "COMPLETE" at bounding box center [154, 169] width 41 height 8
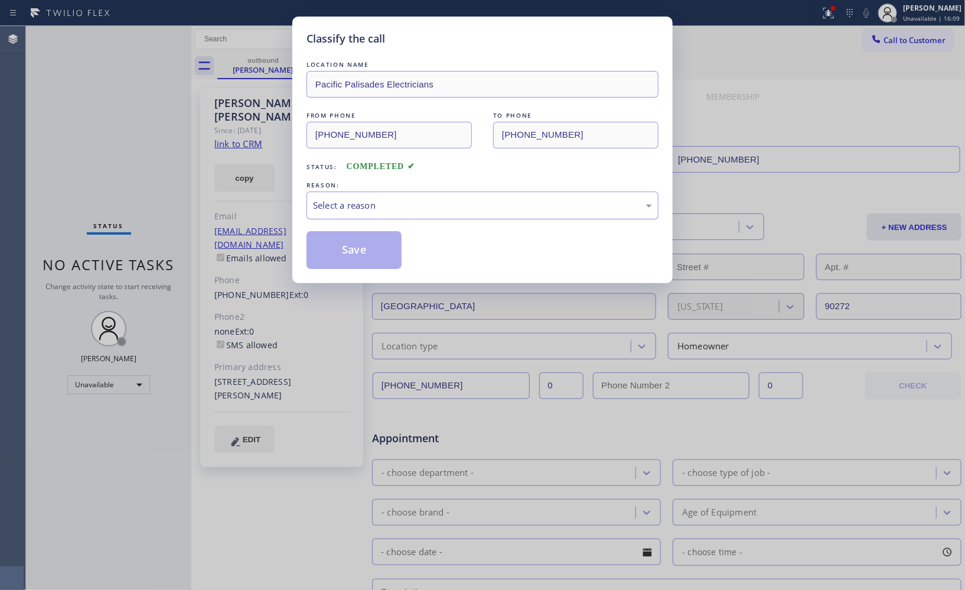
drag, startPoint x: 499, startPoint y: 207, endPoint x: 469, endPoint y: 212, distance: 30.4
click at [499, 207] on div "Select a reason" at bounding box center [482, 206] width 339 height 14
click at [373, 246] on button "Save" at bounding box center [354, 250] width 95 height 38
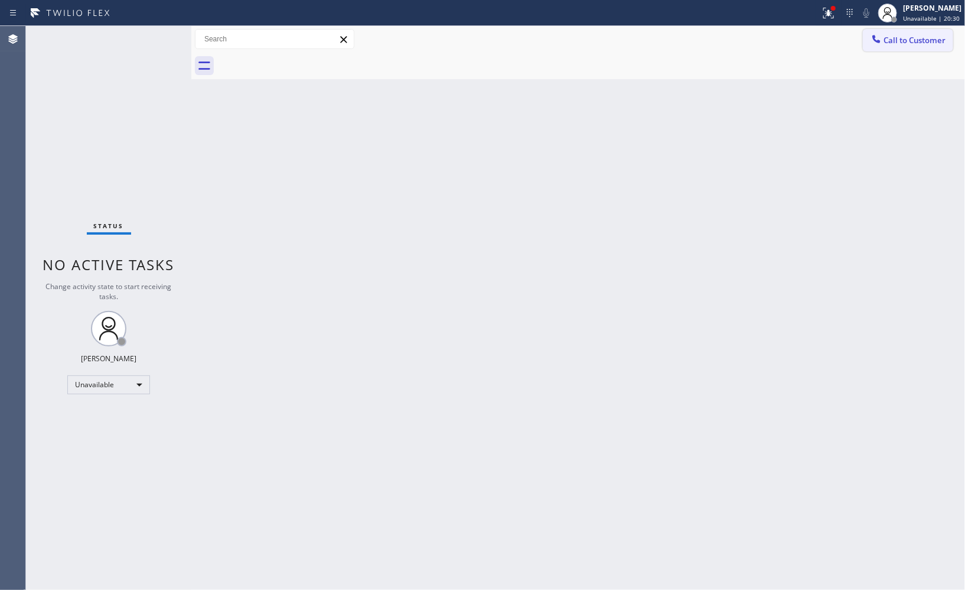
click at [905, 43] on span "Call to Customer" at bounding box center [915, 40] width 62 height 11
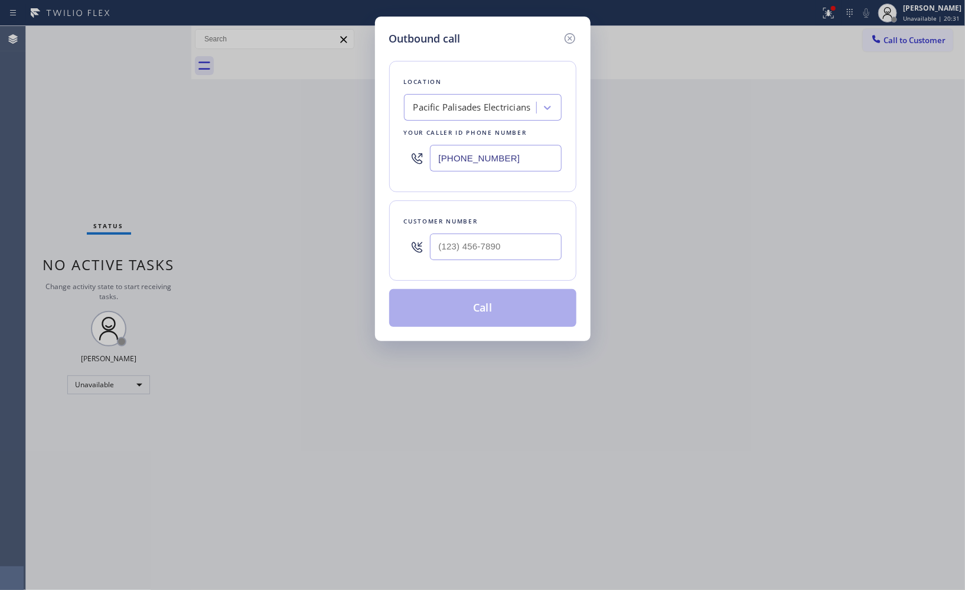
drag, startPoint x: 523, startPoint y: 151, endPoint x: 346, endPoint y: 79, distance: 191.3
click at [364, 97] on div "Outbound call Location [GEOGRAPHIC_DATA] Electricians Your caller id phone numb…" at bounding box center [482, 295] width 965 height 590
paste input "424) 341-6673"
type input "[PHONE_NUMBER]"
drag, startPoint x: 520, startPoint y: 241, endPoint x: 372, endPoint y: 187, distance: 157.2
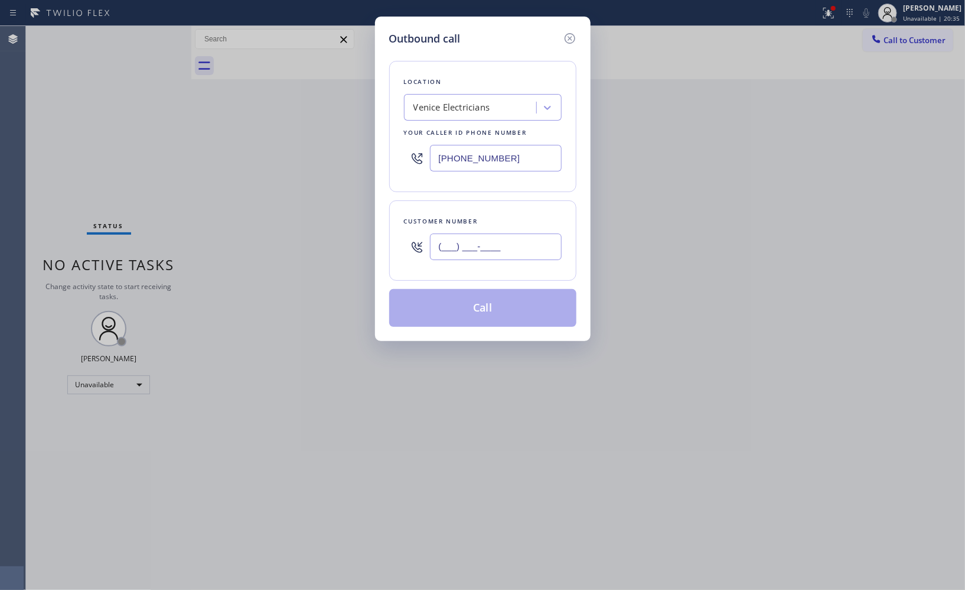
click at [402, 235] on div "Customer number (___) ___-____" at bounding box center [482, 240] width 187 height 80
paste input "310) 773-7295"
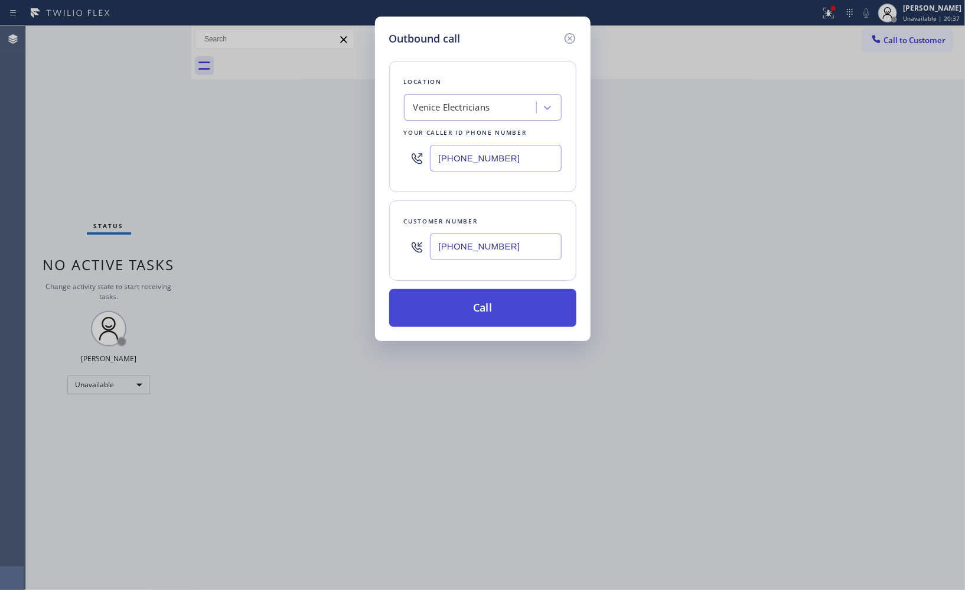
type input "[PHONE_NUMBER]"
click at [492, 308] on button "Call" at bounding box center [482, 308] width 187 height 38
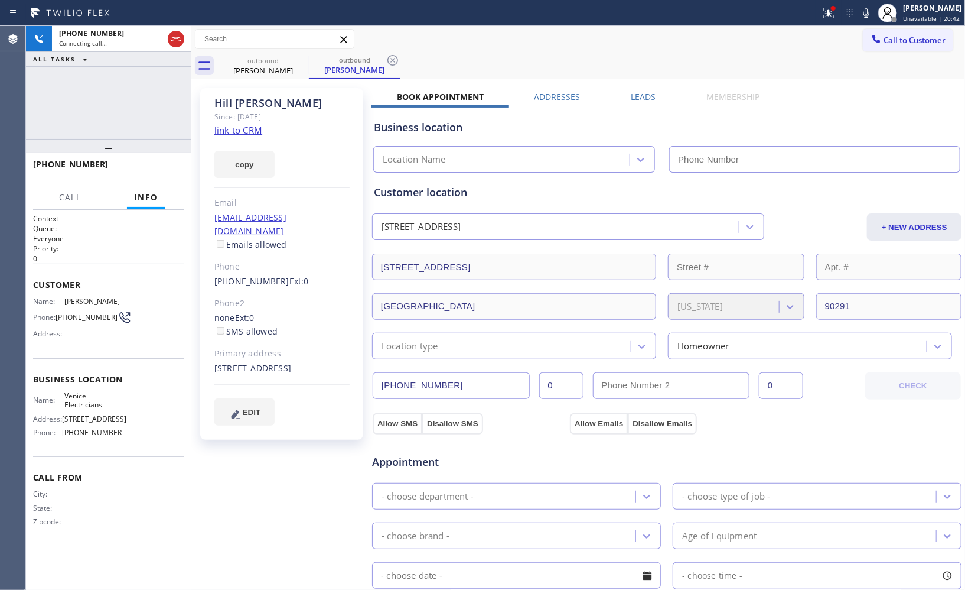
type input "[PHONE_NUMBER]"
click at [621, 58] on div "outbound [PERSON_NAME] outbound [PERSON_NAME]" at bounding box center [591, 66] width 748 height 27
drag, startPoint x: 399, startPoint y: 65, endPoint x: 390, endPoint y: 42, distance: 24.9
click at [398, 63] on icon at bounding box center [393, 60] width 14 height 14
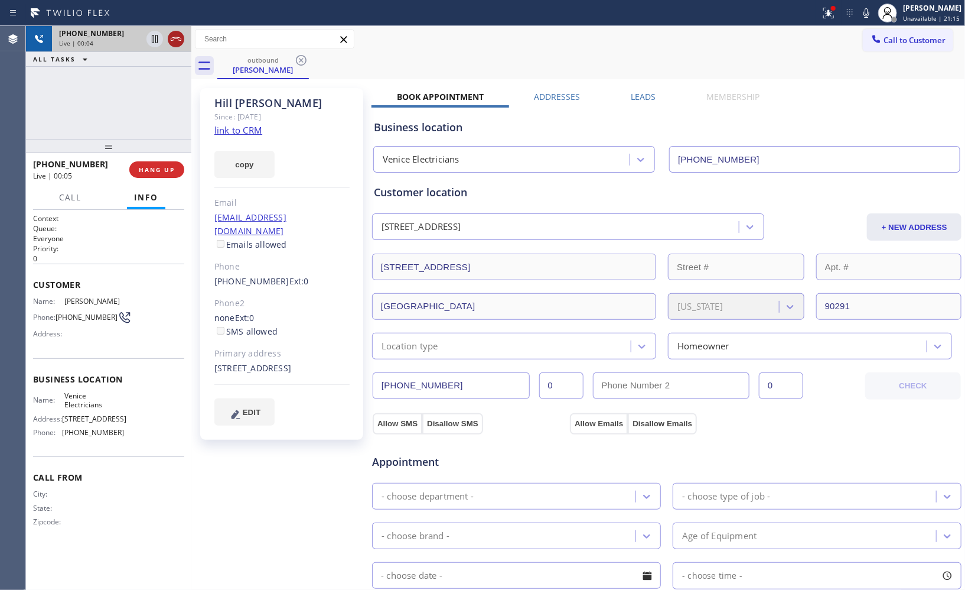
click at [179, 40] on icon at bounding box center [176, 39] width 14 height 14
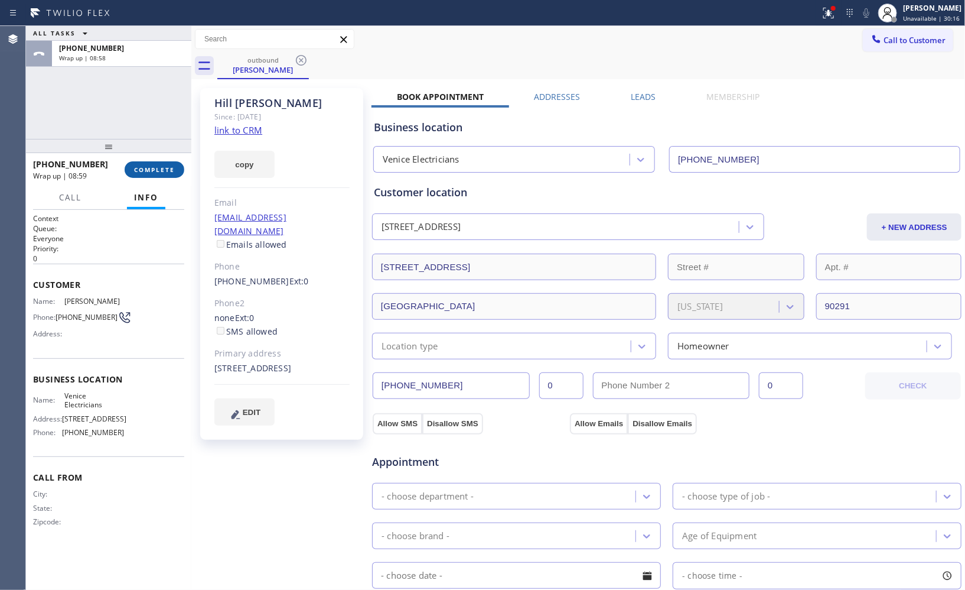
drag, startPoint x: 173, startPoint y: 171, endPoint x: 155, endPoint y: 131, distance: 44.5
click at [173, 171] on span "COMPLETE" at bounding box center [154, 169] width 41 height 8
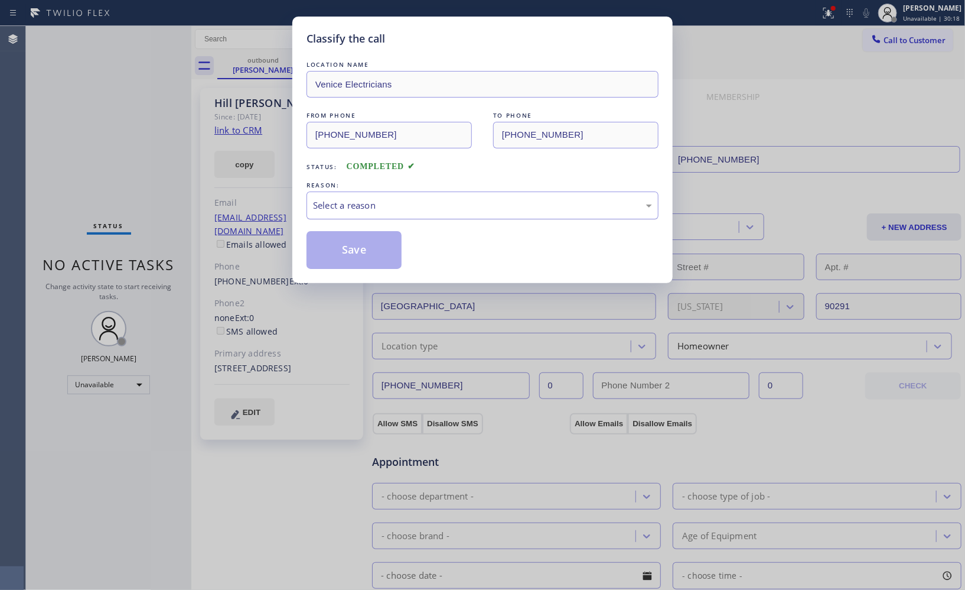
click at [505, 200] on div "Select a reason" at bounding box center [482, 206] width 339 height 14
click at [378, 253] on button "Save" at bounding box center [354, 250] width 95 height 38
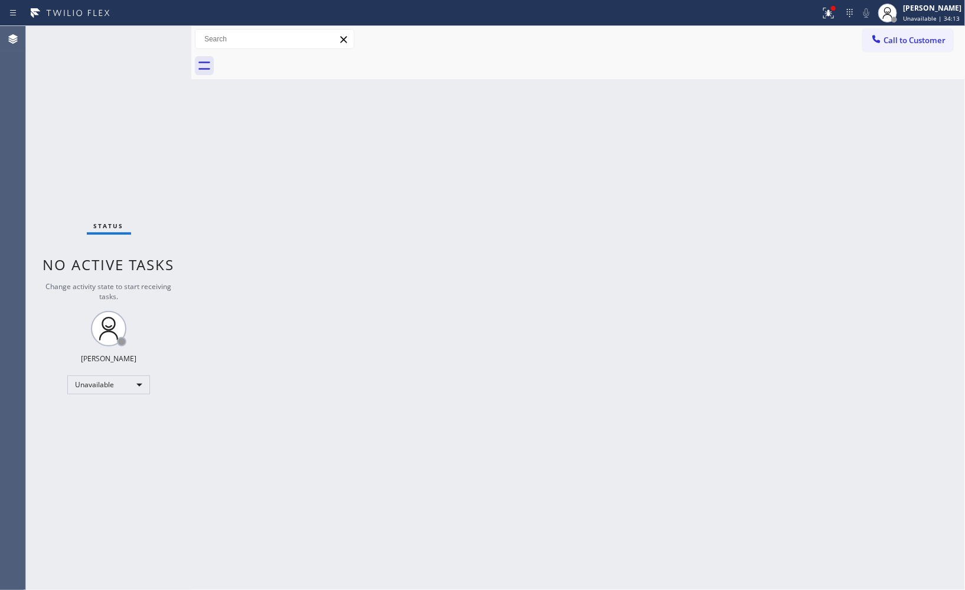
drag, startPoint x: 892, startPoint y: 45, endPoint x: 515, endPoint y: 93, distance: 380.5
click at [882, 45] on button "Call to Customer" at bounding box center [908, 40] width 90 height 22
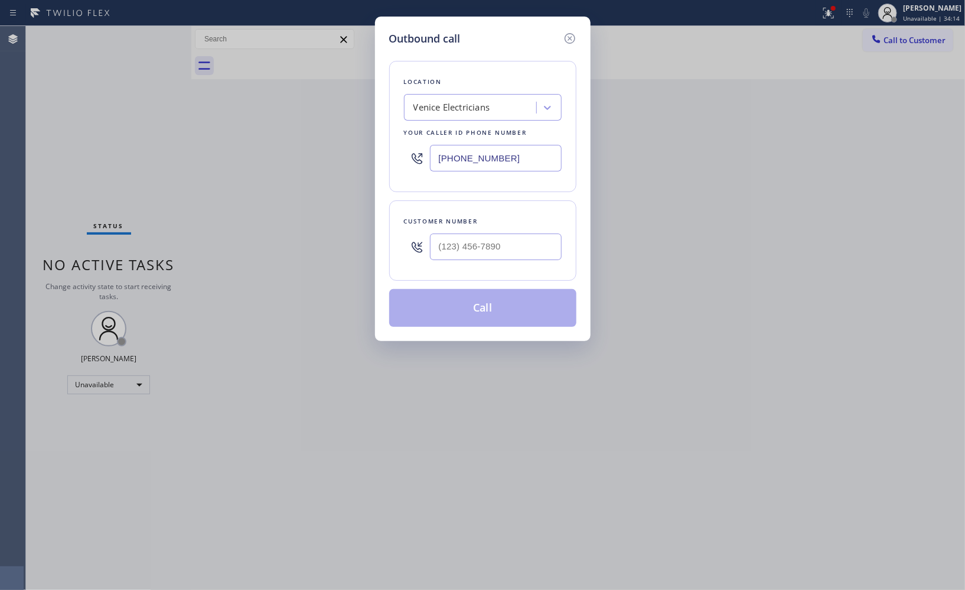
drag, startPoint x: 434, startPoint y: 152, endPoint x: 397, endPoint y: 148, distance: 36.9
click at [398, 148] on div "Location [GEOGRAPHIC_DATA] Electricians Your caller id phone number [PHONE_NUMB…" at bounding box center [482, 126] width 187 height 131
paste input "917) 935-4352"
type input "[PHONE_NUMBER]"
drag, startPoint x: 523, startPoint y: 243, endPoint x: 396, endPoint y: 202, distance: 133.4
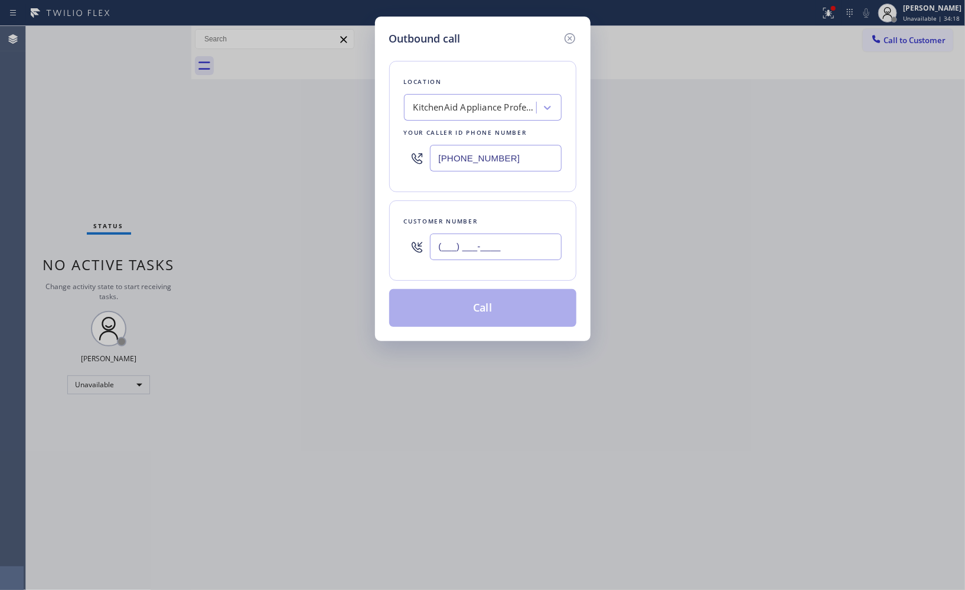
click at [415, 247] on div "(___) ___-____" at bounding box center [483, 246] width 158 height 38
paste input "516) 780-2211"
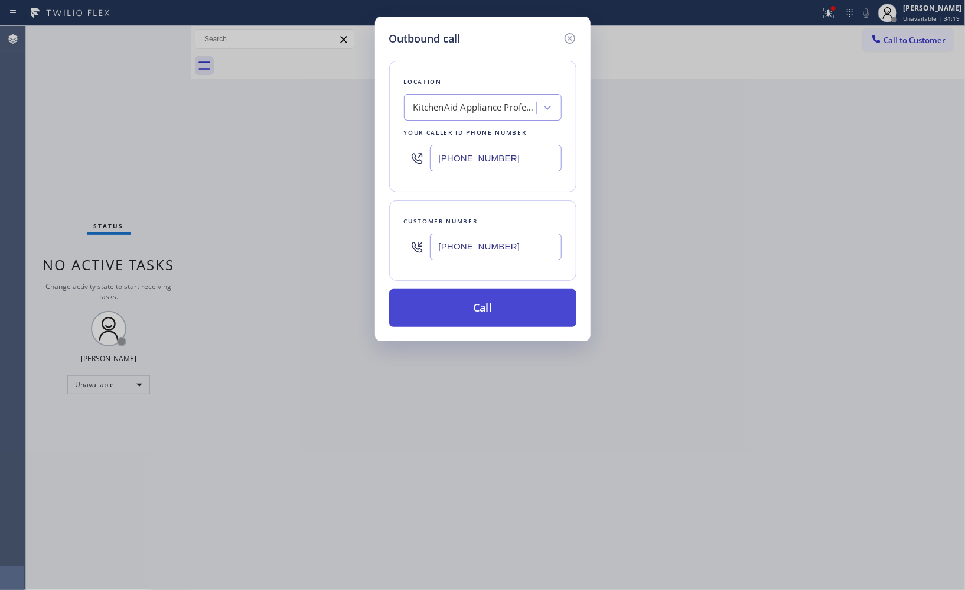
type input "[PHONE_NUMBER]"
drag, startPoint x: 516, startPoint y: 304, endPoint x: 533, endPoint y: 459, distance: 155.7
click at [516, 308] on button "Call" at bounding box center [482, 308] width 187 height 38
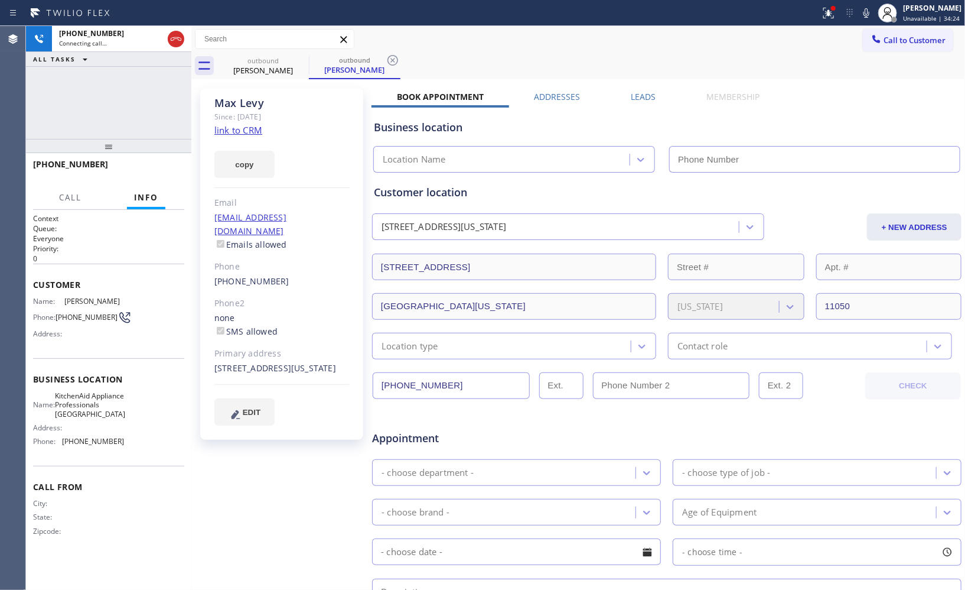
type input "[PHONE_NUMBER]"
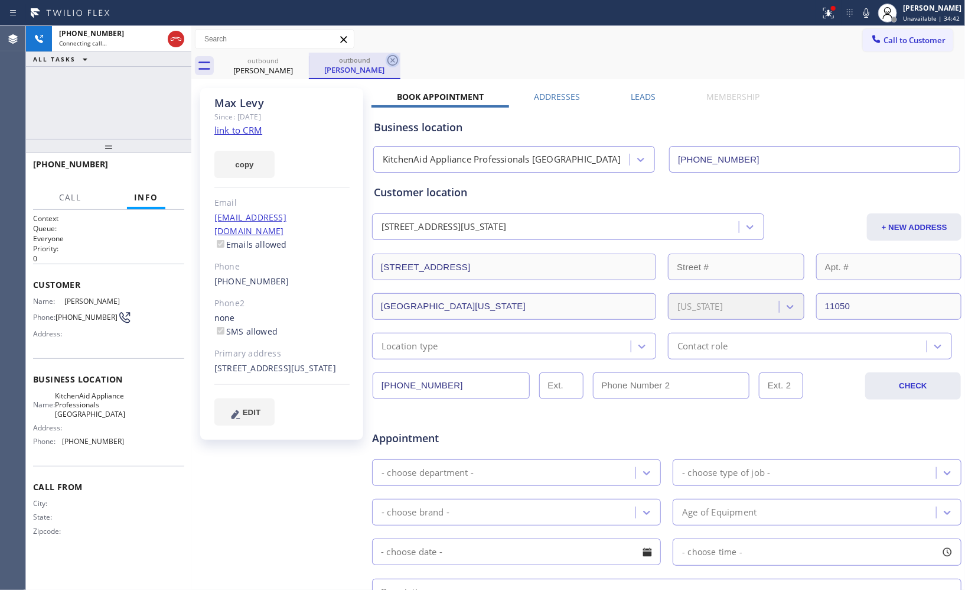
click at [388, 60] on icon at bounding box center [393, 60] width 14 height 14
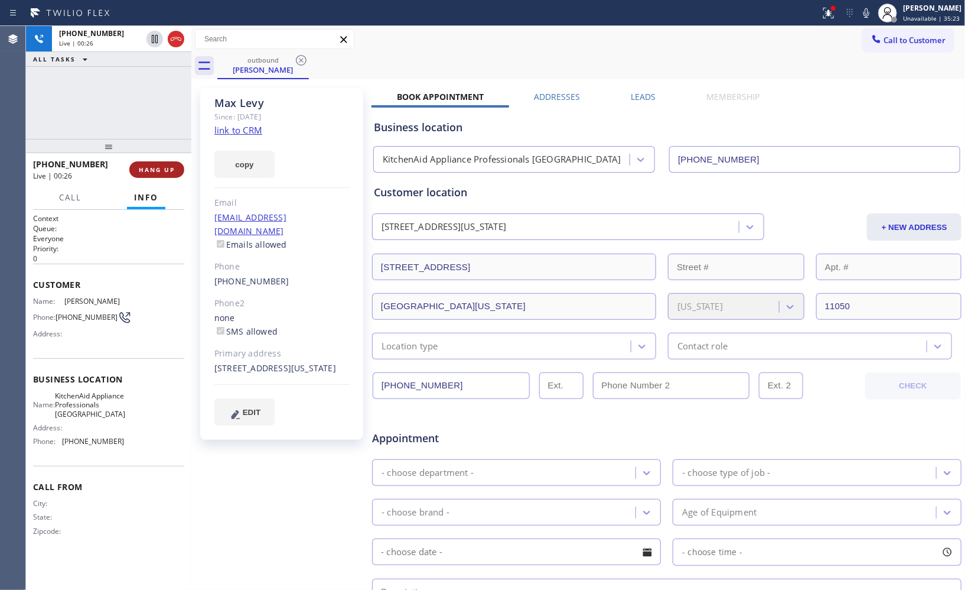
click at [152, 168] on span "HANG UP" at bounding box center [157, 169] width 36 height 8
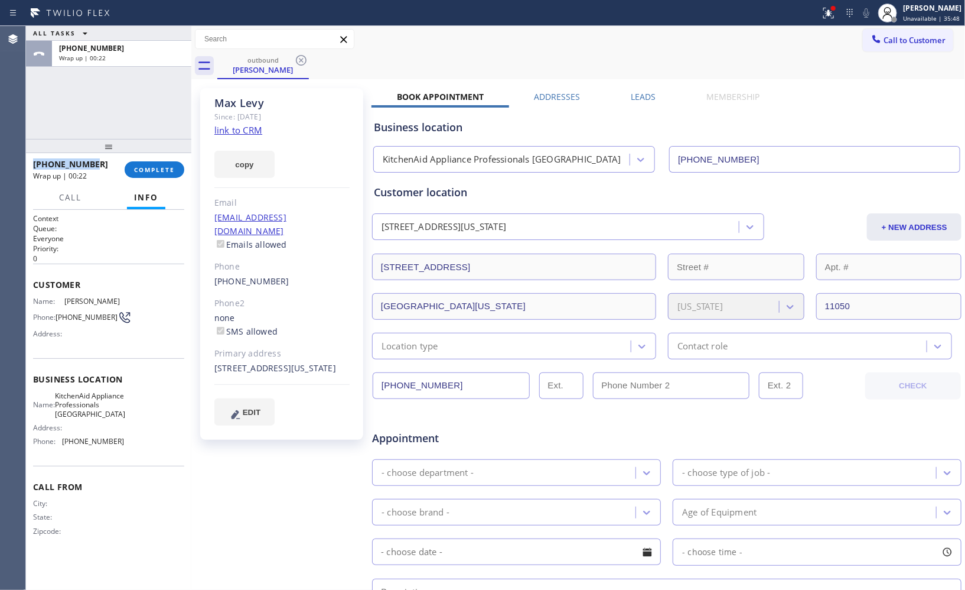
drag, startPoint x: 95, startPoint y: 165, endPoint x: 34, endPoint y: 162, distance: 61.5
click at [34, 162] on div "[PHONE_NUMBER]" at bounding box center [74, 163] width 83 height 11
copy span "[PHONE_NUMBER]"
click at [141, 166] on span "COMPLETE" at bounding box center [154, 169] width 41 height 8
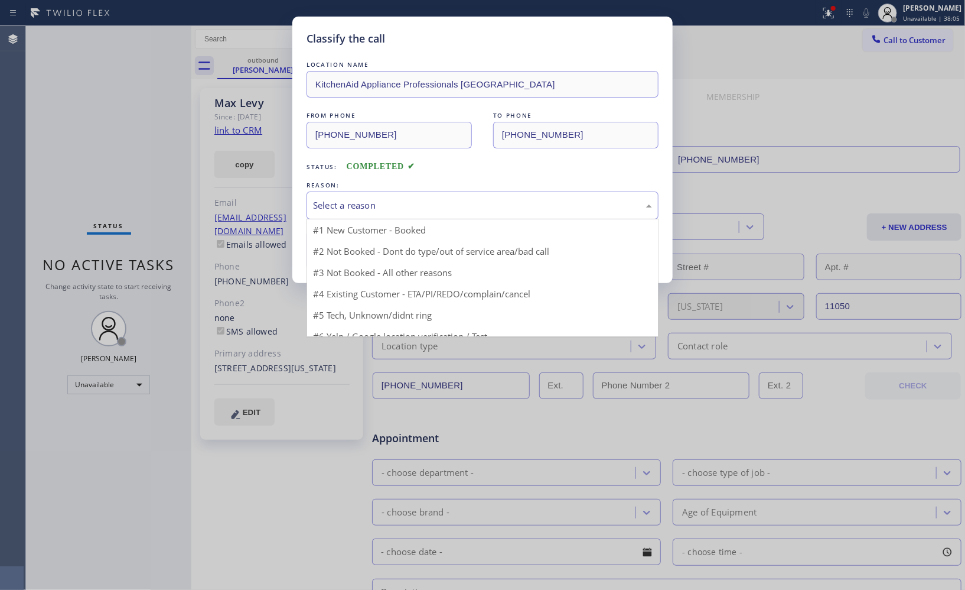
click at [422, 199] on div "Select a reason" at bounding box center [482, 206] width 339 height 14
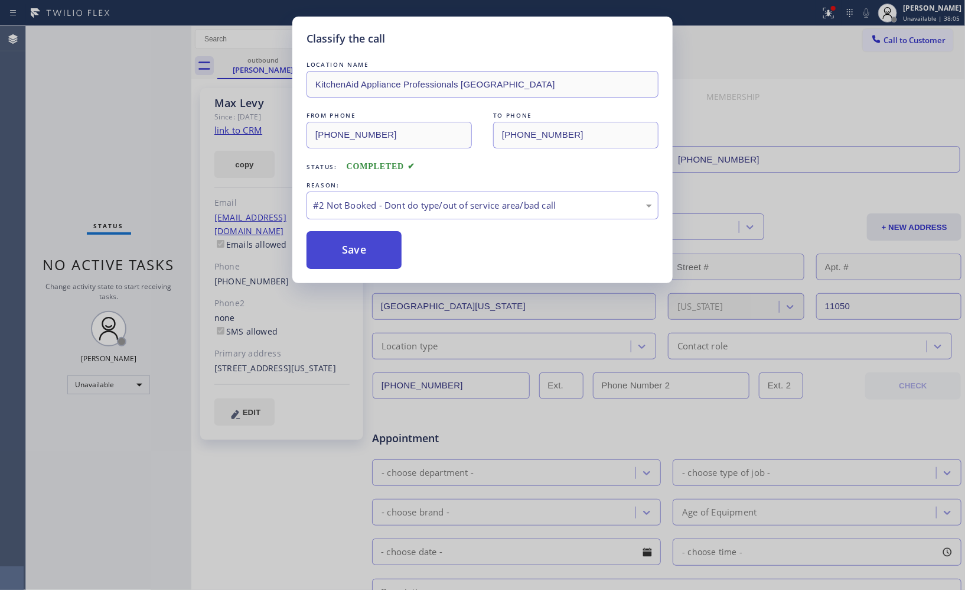
click at [362, 256] on button "Save" at bounding box center [354, 250] width 95 height 38
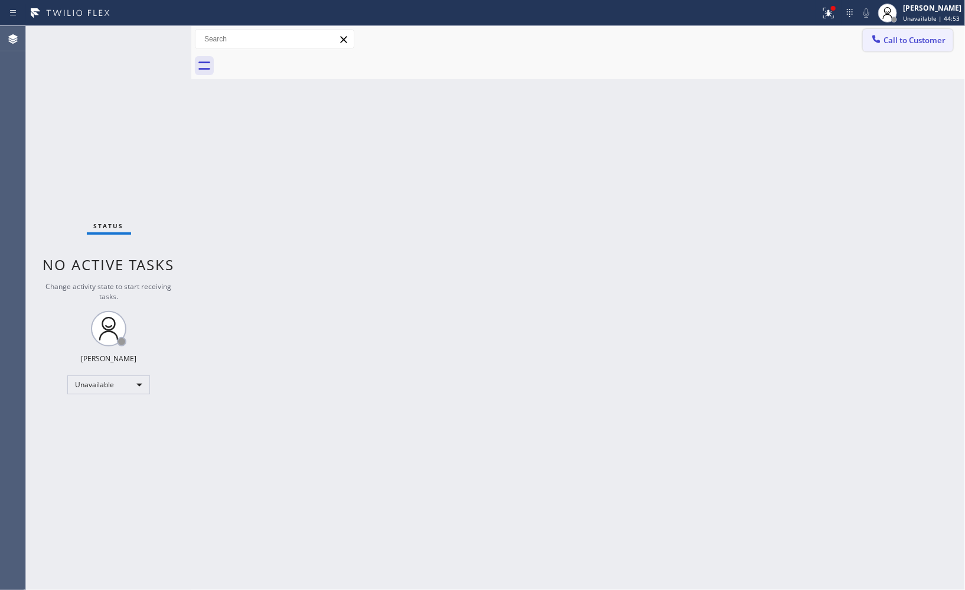
click at [902, 45] on button "Call to Customer" at bounding box center [908, 40] width 90 height 22
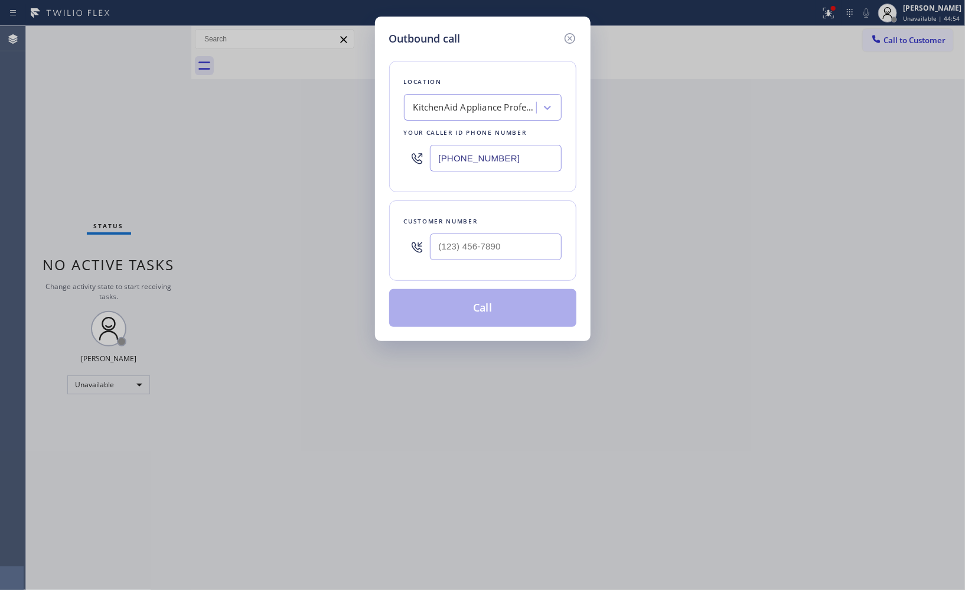
drag, startPoint x: 532, startPoint y: 168, endPoint x: 383, endPoint y: 144, distance: 150.8
click at [393, 152] on div "Location KitchenAid Appliance Professionals [GEOGRAPHIC_DATA] Your caller id ph…" at bounding box center [482, 126] width 187 height 131
paste input "202) 538-0891"
drag, startPoint x: 414, startPoint y: 157, endPoint x: 309, endPoint y: 103, distance: 118.1
click at [328, 127] on div "Outbound call Location KitchenAid Appliance Professionals [GEOGRAPHIC_DATA] You…" at bounding box center [482, 295] width 965 height 590
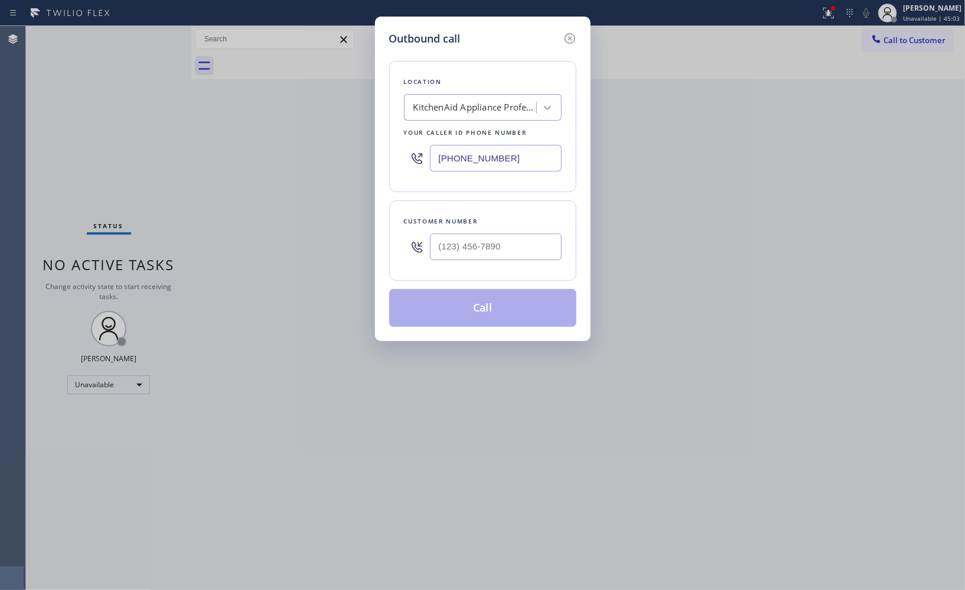
paste input "315) 818-3574"
type input "[PHONE_NUMBER]"
drag, startPoint x: 530, startPoint y: 243, endPoint x: 370, endPoint y: 187, distance: 169.3
click at [393, 242] on div "Customer number (___) ___-____" at bounding box center [482, 240] width 187 height 80
paste input "202) 538-0891"
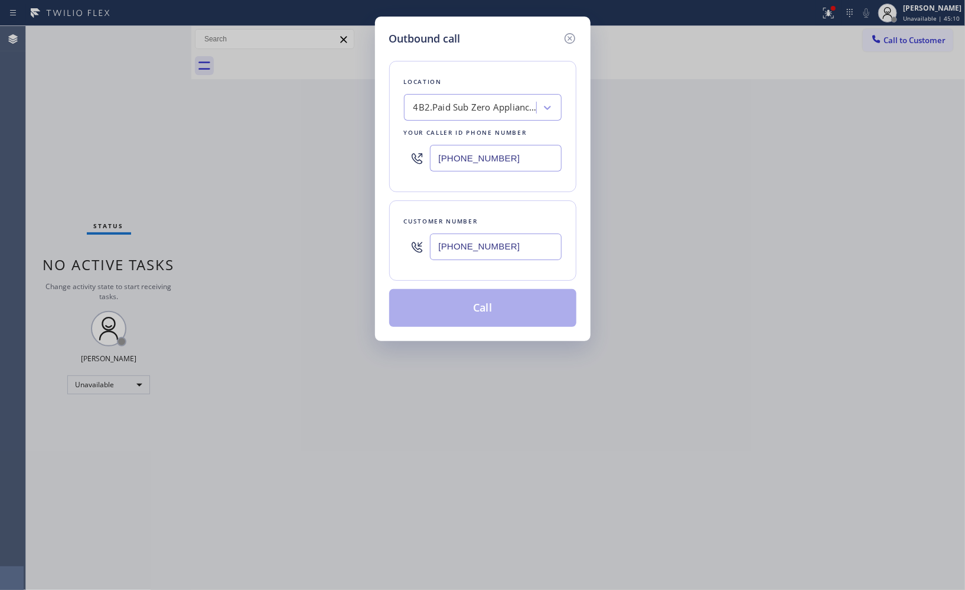
type input "[PHONE_NUMBER]"
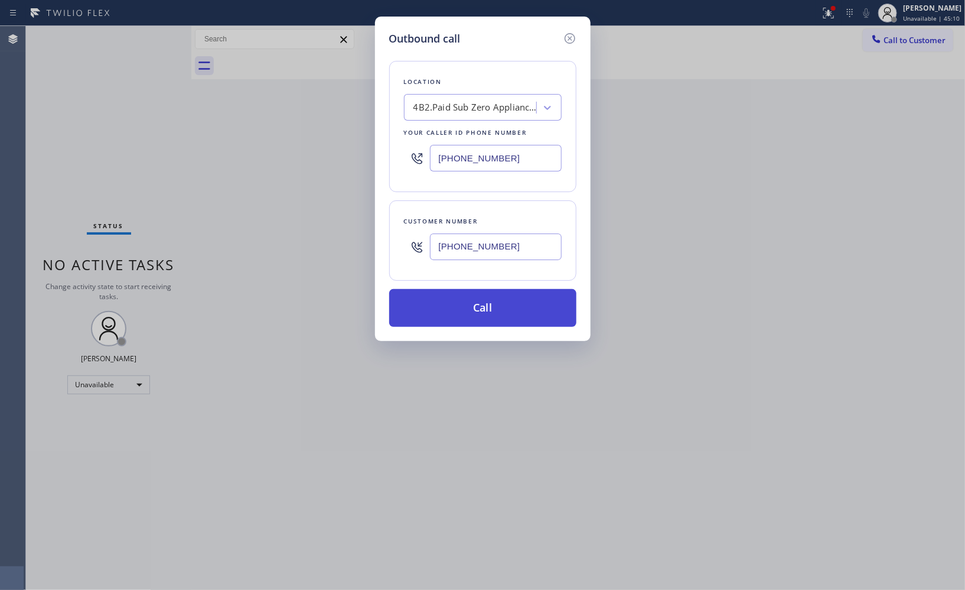
click at [507, 317] on button "Call" at bounding box center [482, 308] width 187 height 38
click at [500, 309] on button "Call" at bounding box center [482, 308] width 187 height 38
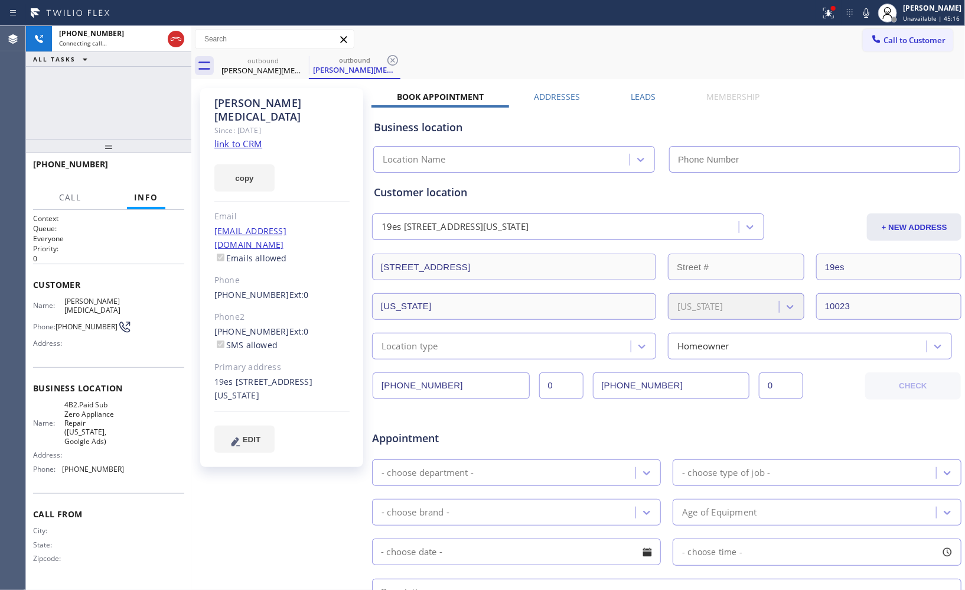
type input "[PHONE_NUMBER]"
click at [401, 58] on div "outbound [PERSON_NAME][MEDICAL_DATA] outbound [PERSON_NAME][MEDICAL_DATA]" at bounding box center [591, 66] width 748 height 27
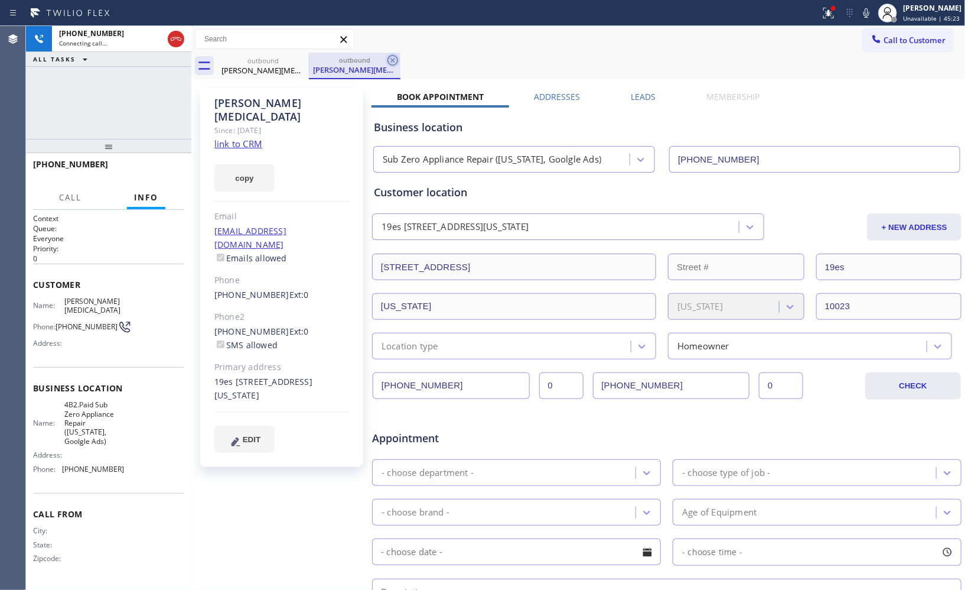
click at [396, 60] on icon at bounding box center [393, 60] width 14 height 14
drag, startPoint x: 114, startPoint y: 121, endPoint x: 116, endPoint y: 105, distance: 15.5
click at [115, 108] on div "[PHONE_NUMBER] Connecting call… ALL TASKS ALL TASKS ACTIVE TASKS TASKS IN WRAP …" at bounding box center [108, 308] width 165 height 564
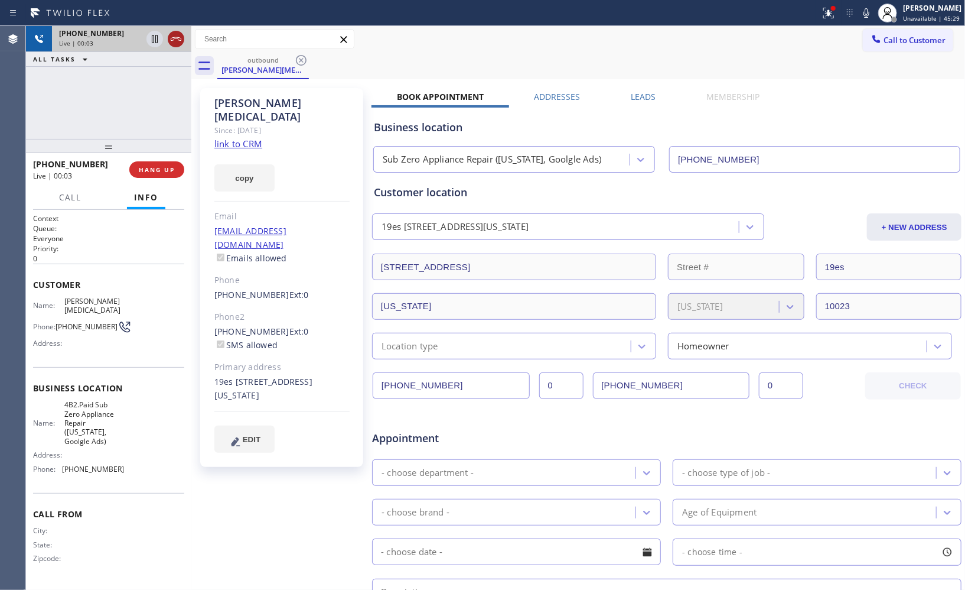
click at [175, 38] on icon at bounding box center [176, 39] width 11 height 4
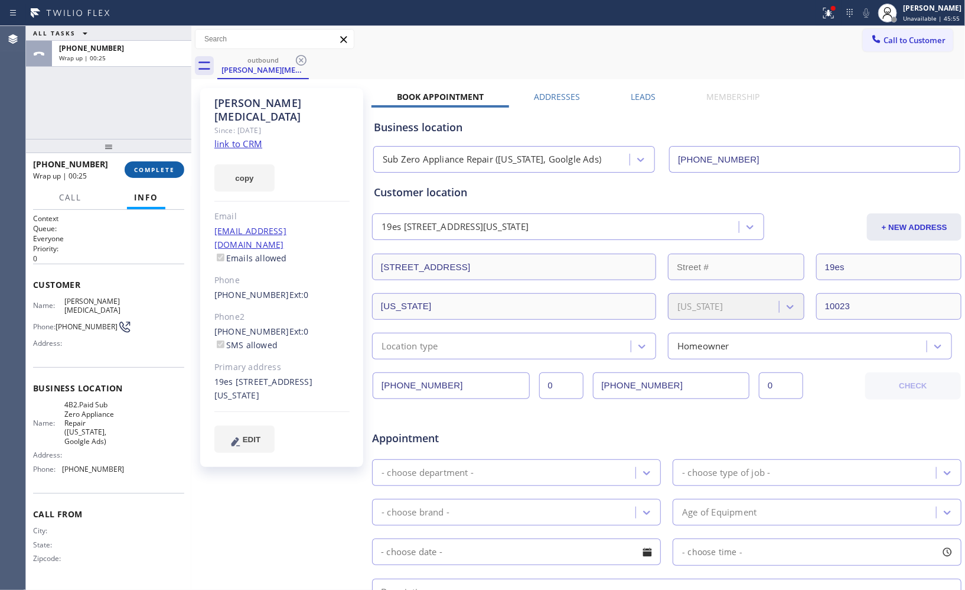
click at [167, 165] on span "COMPLETE" at bounding box center [154, 169] width 41 height 8
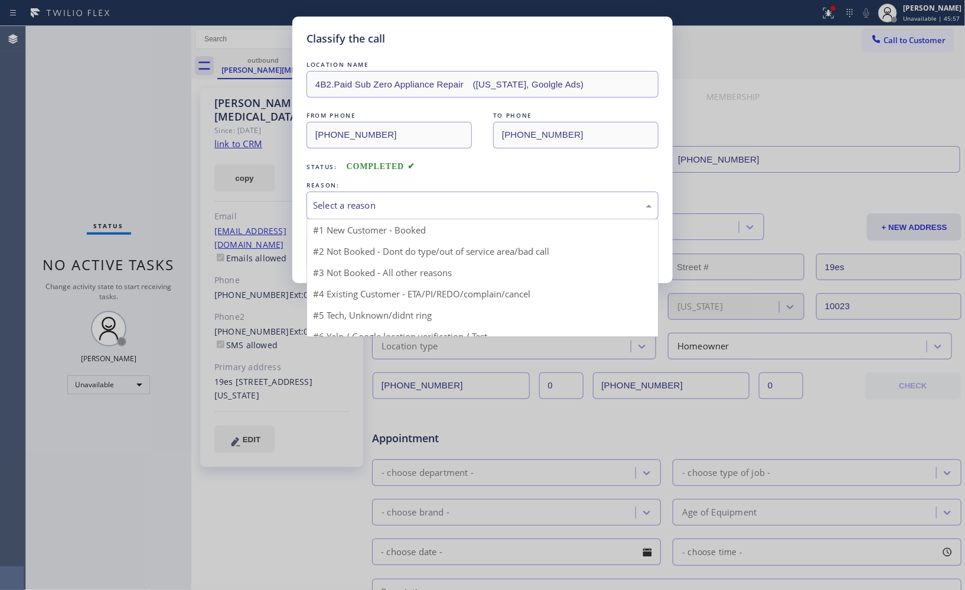
drag, startPoint x: 463, startPoint y: 210, endPoint x: 381, endPoint y: 241, distance: 87.7
click at [461, 210] on div "Select a reason" at bounding box center [482, 206] width 339 height 14
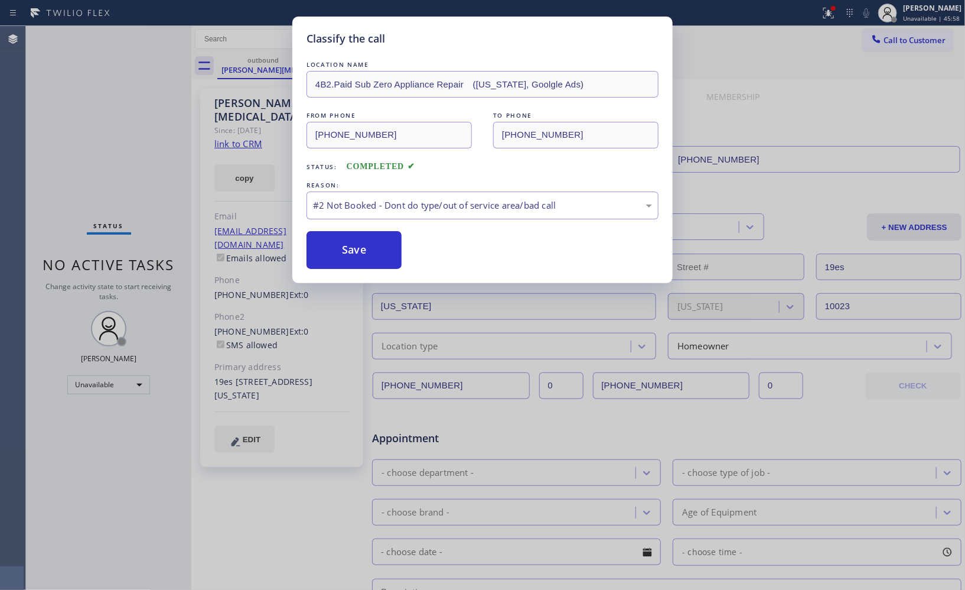
click at [372, 249] on button "Save" at bounding box center [354, 250] width 95 height 38
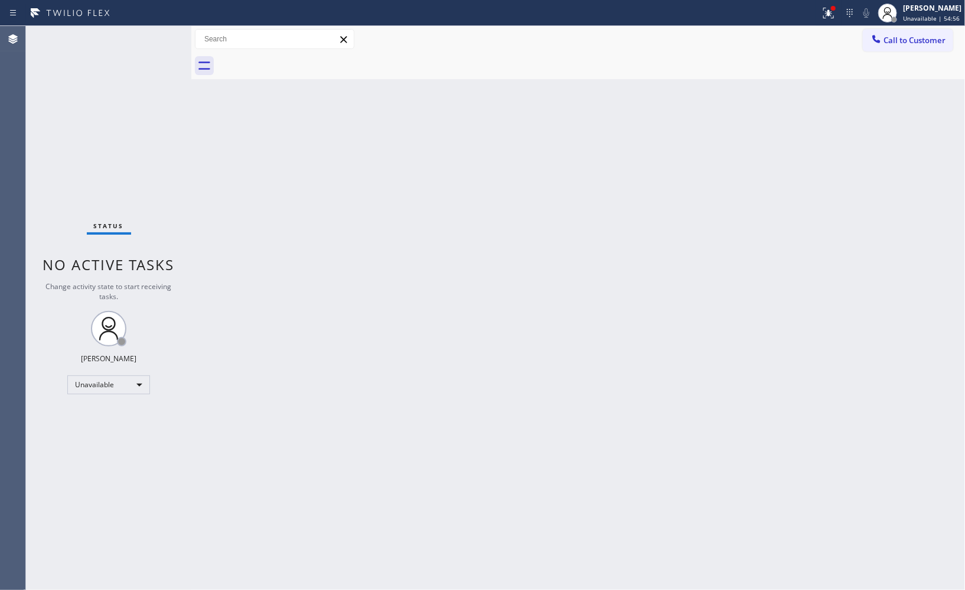
click at [666, 298] on div "Back to Dashboard Change Sender ID Customers Technicians Select a contact Outbo…" at bounding box center [578, 308] width 774 height 564
click at [726, 326] on div "Back to Dashboard Change Sender ID Customers Technicians Select a contact Outbo…" at bounding box center [578, 308] width 774 height 564
click at [906, 42] on span "Call to Customer" at bounding box center [915, 40] width 62 height 11
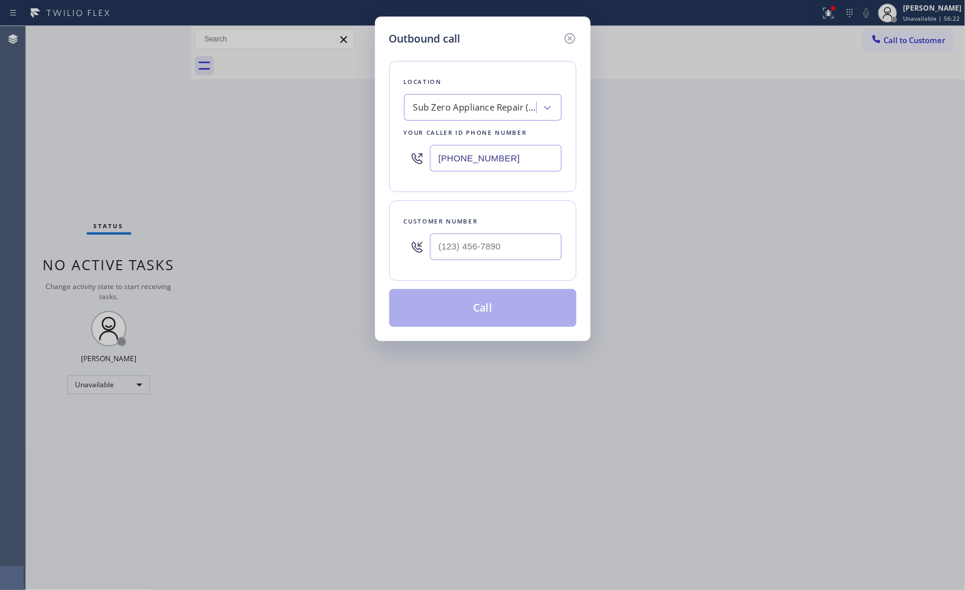
drag, startPoint x: 515, startPoint y: 161, endPoint x: 394, endPoint y: 145, distance: 121.7
click at [395, 146] on div "Location Sub Zero Appliance Repair ([US_STATE], Goolgle Ads) Your caller id pho…" at bounding box center [482, 126] width 187 height 131
paste input "949) 565-2767"
type input "[PHONE_NUMBER]"
drag, startPoint x: 534, startPoint y: 246, endPoint x: 398, endPoint y: 222, distance: 138.5
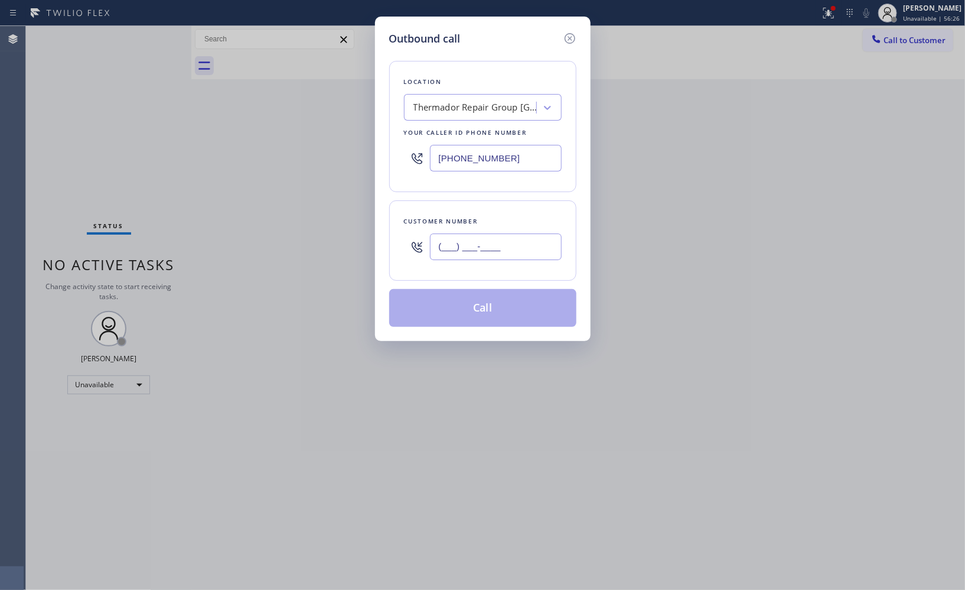
click at [408, 246] on div "(___) ___-____" at bounding box center [483, 246] width 158 height 38
paste input "949) 294-9974"
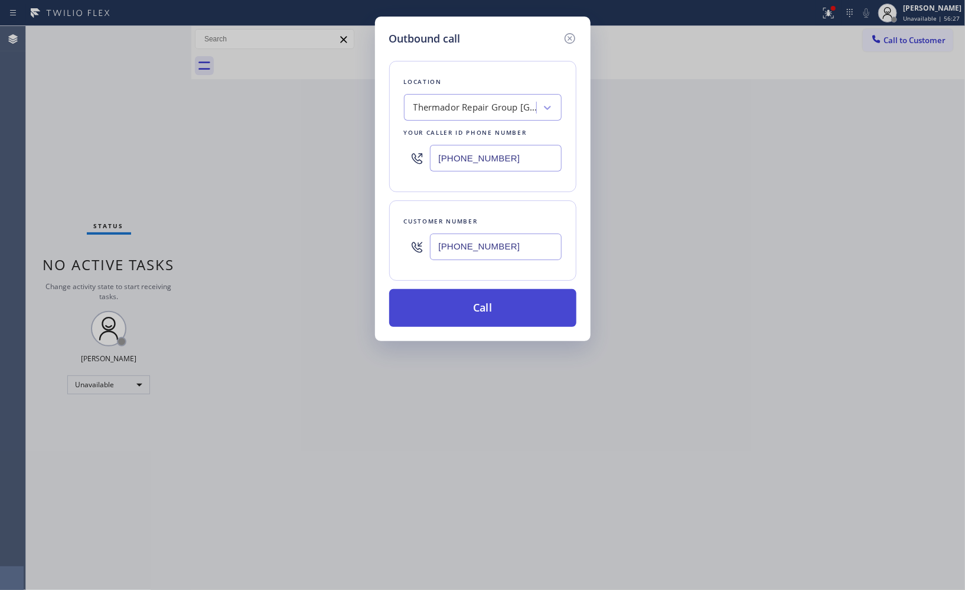
type input "[PHONE_NUMBER]"
drag, startPoint x: 516, startPoint y: 316, endPoint x: 388, endPoint y: 179, distance: 187.7
click at [515, 315] on button "Call" at bounding box center [482, 308] width 187 height 38
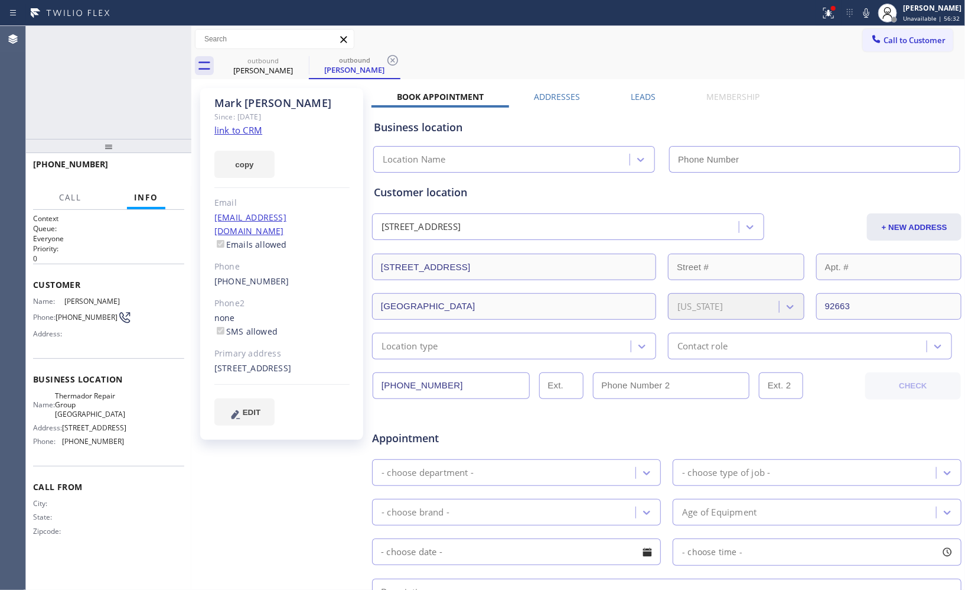
type input "[PHONE_NUMBER]"
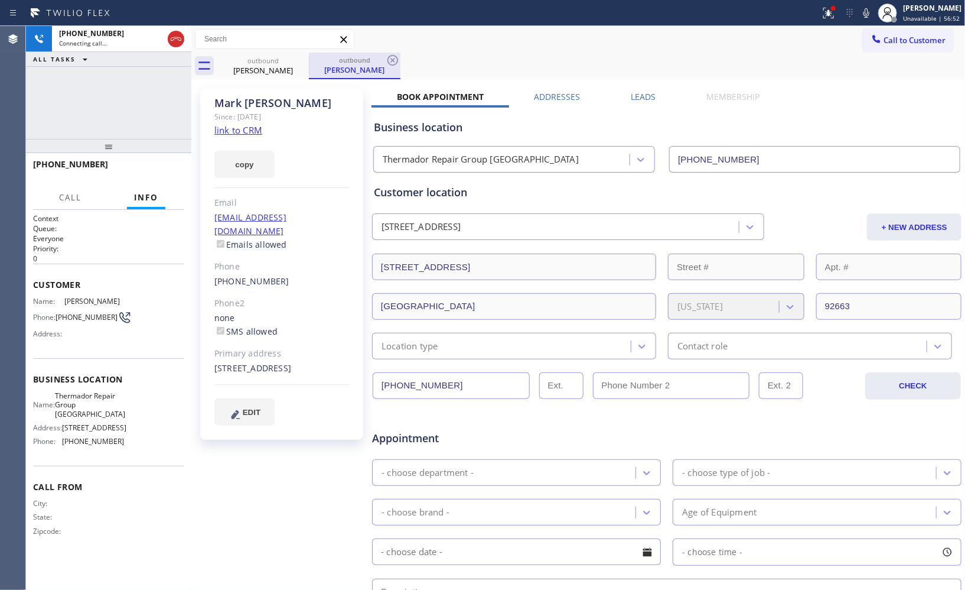
click at [371, 63] on div "outbound" at bounding box center [354, 60] width 89 height 9
click at [396, 60] on icon at bounding box center [393, 60] width 14 height 14
drag, startPoint x: 106, startPoint y: 154, endPoint x: 113, endPoint y: 121, distance: 34.4
click at [113, 121] on div "[PHONE_NUMBER] Connecting call… ALL TASKS ALL TASKS ACTIVE TASKS TASKS IN WRAP …" at bounding box center [108, 308] width 165 height 564
drag, startPoint x: 622, startPoint y: 55, endPoint x: 612, endPoint y: 56, distance: 10.1
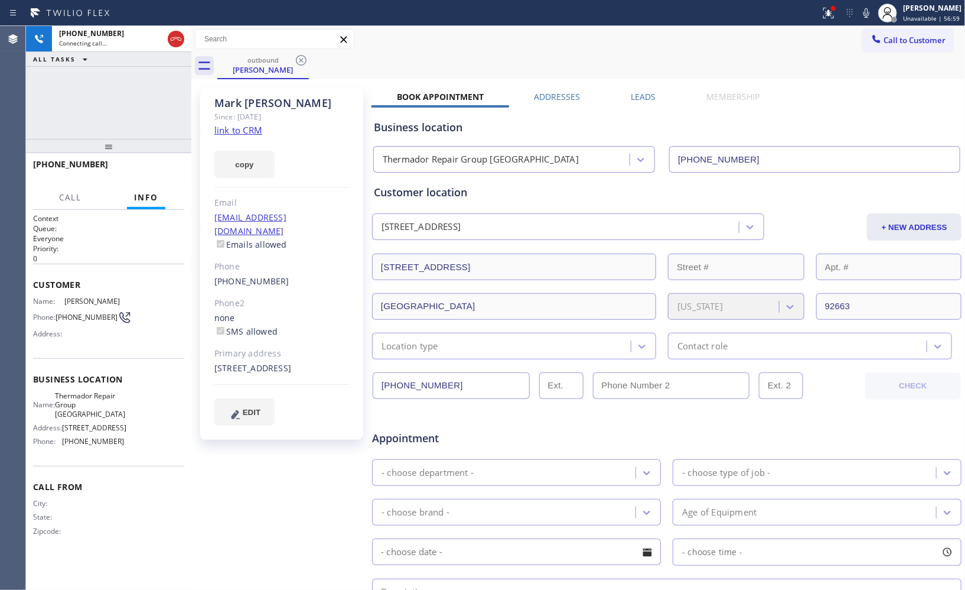
click at [618, 55] on div "outbound [PERSON_NAME]" at bounding box center [591, 66] width 748 height 27
drag, startPoint x: 102, startPoint y: 161, endPoint x: 43, endPoint y: 161, distance: 58.5
click at [43, 161] on div "[PHONE_NUMBER]" at bounding box center [104, 163] width 143 height 11
copy span "9492949974"
click at [184, 39] on div at bounding box center [176, 39] width 17 height 14
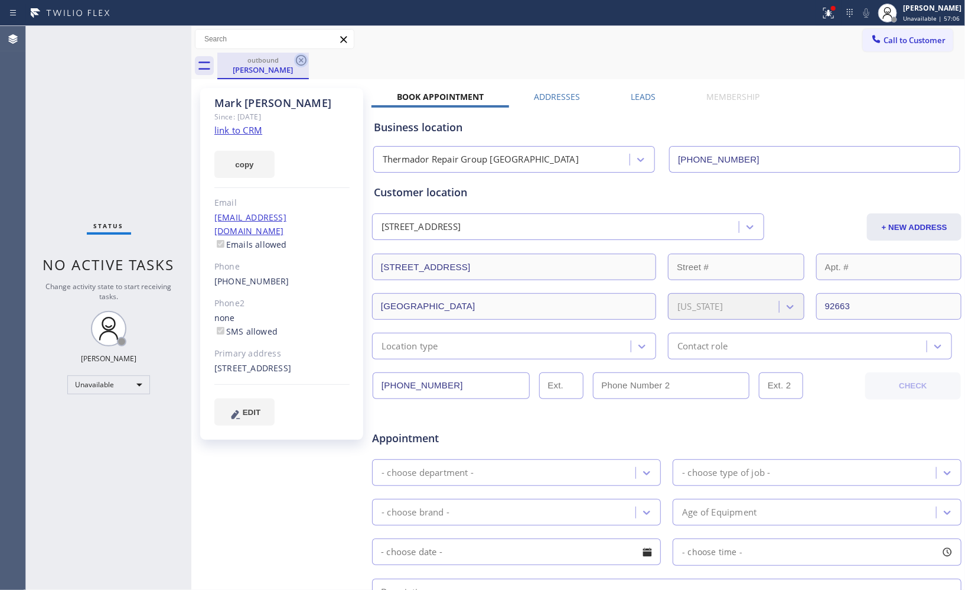
click at [298, 60] on icon at bounding box center [301, 60] width 14 height 14
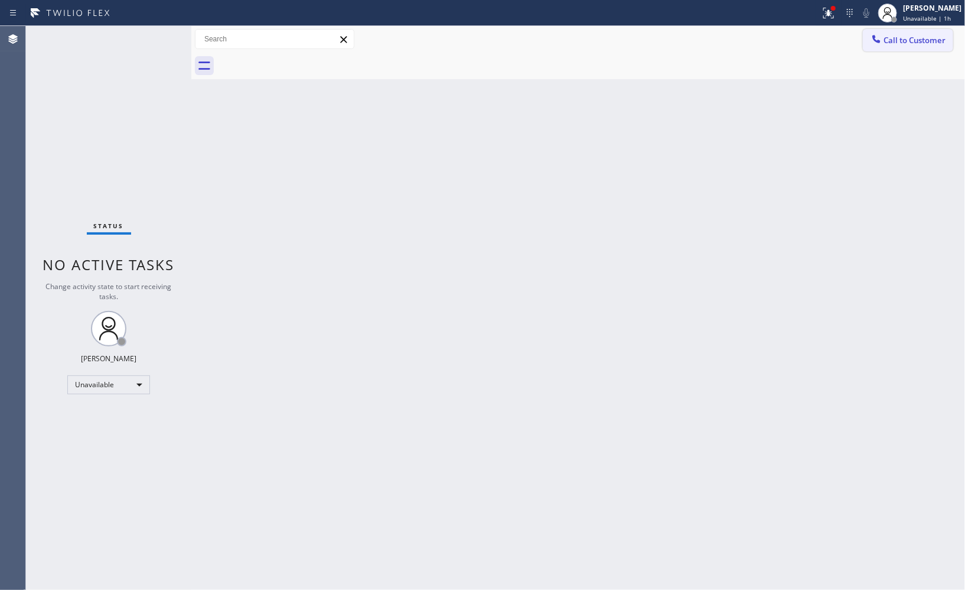
click at [908, 51] on button "Call to Customer" at bounding box center [908, 40] width 90 height 22
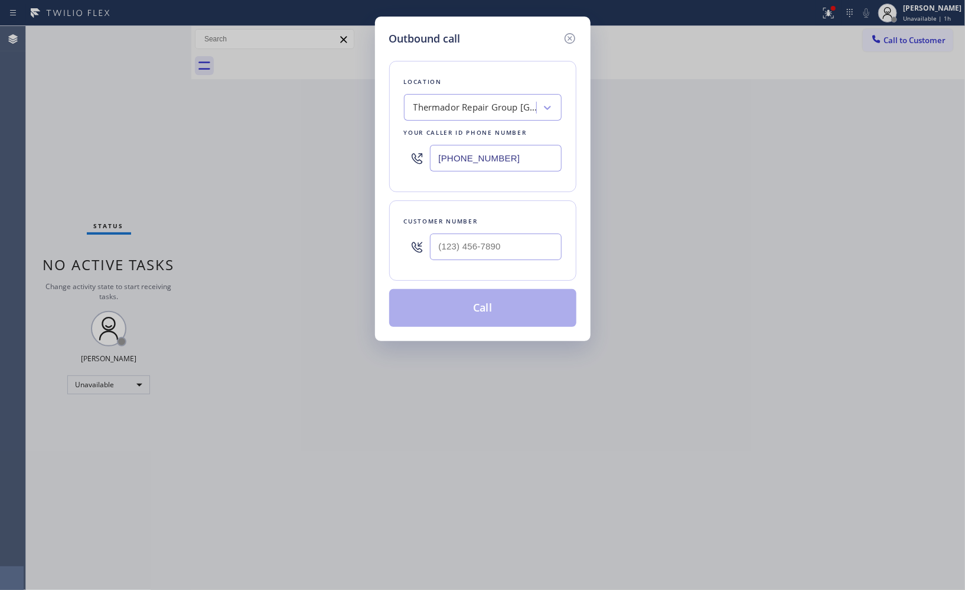
drag, startPoint x: 518, startPoint y: 170, endPoint x: 352, endPoint y: 110, distance: 175.9
click at [380, 148] on div "Outbound call Location Thermador Repair Group [GEOGRAPHIC_DATA] Your caller id …" at bounding box center [483, 179] width 216 height 324
paste input "855) 731-4952"
type input "[PHONE_NUMBER]"
drag, startPoint x: 506, startPoint y: 240, endPoint x: 402, endPoint y: 228, distance: 104.7
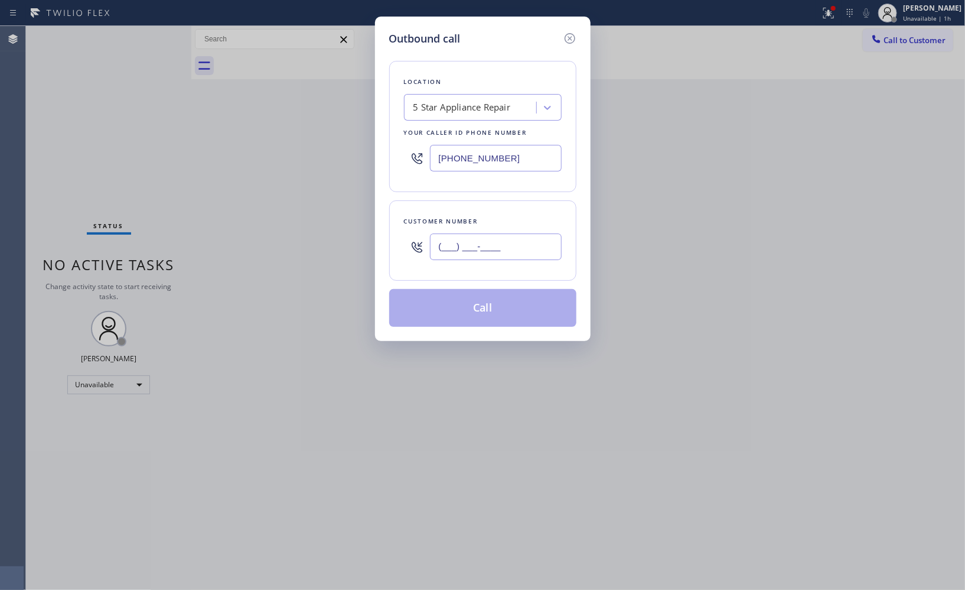
click at [405, 234] on div "(___) ___-____" at bounding box center [483, 246] width 158 height 38
paste input "310) 779-1927"
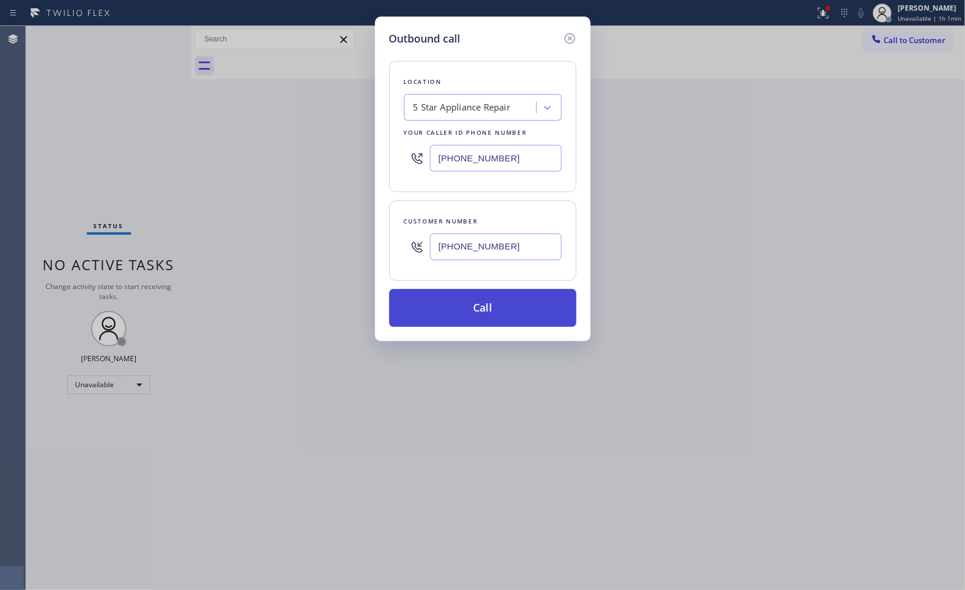
type input "[PHONE_NUMBER]"
click at [499, 305] on button "Call" at bounding box center [482, 308] width 187 height 38
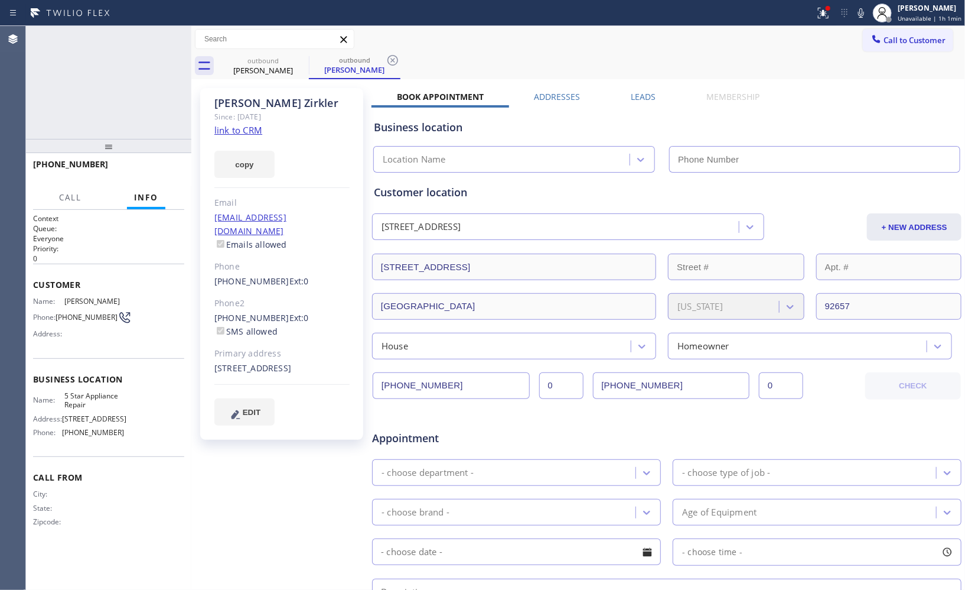
type input "[PHONE_NUMBER]"
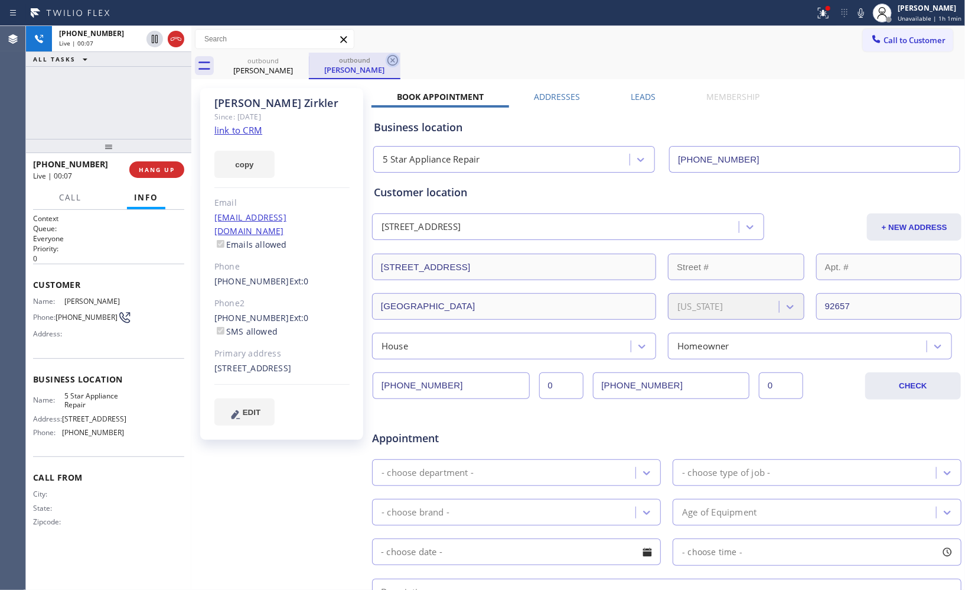
click at [392, 55] on icon at bounding box center [393, 60] width 11 height 11
click at [160, 166] on span "HANG UP" at bounding box center [157, 169] width 36 height 8
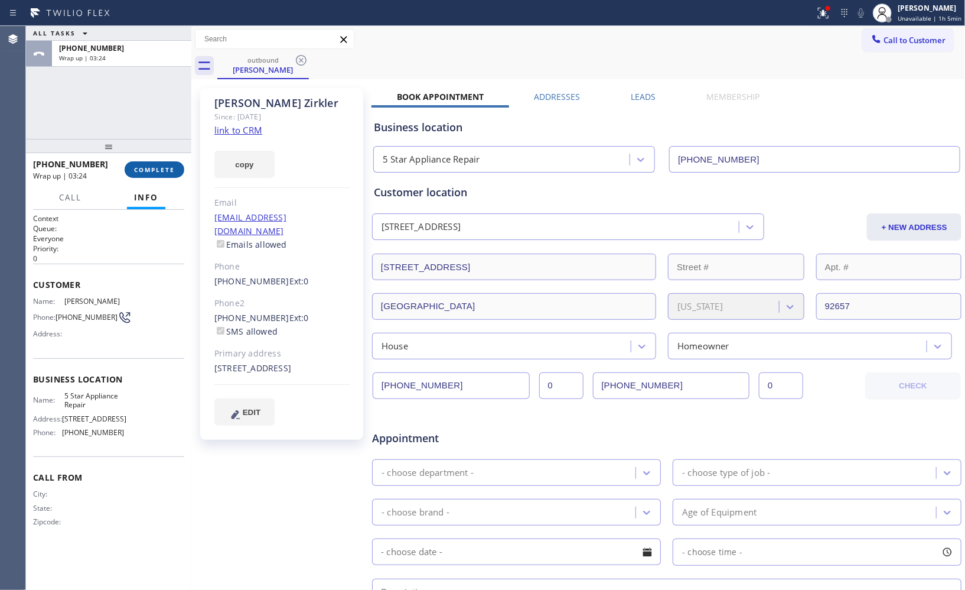
click at [164, 171] on span "COMPLETE" at bounding box center [154, 169] width 41 height 8
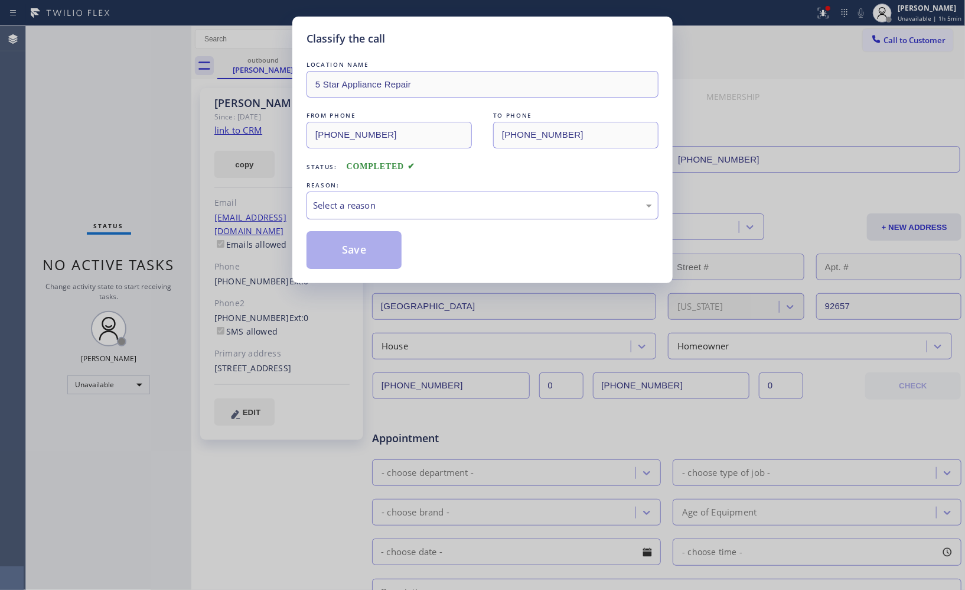
click at [465, 206] on div "Select a reason" at bounding box center [482, 206] width 339 height 14
click at [364, 246] on button "Save" at bounding box center [354, 250] width 95 height 38
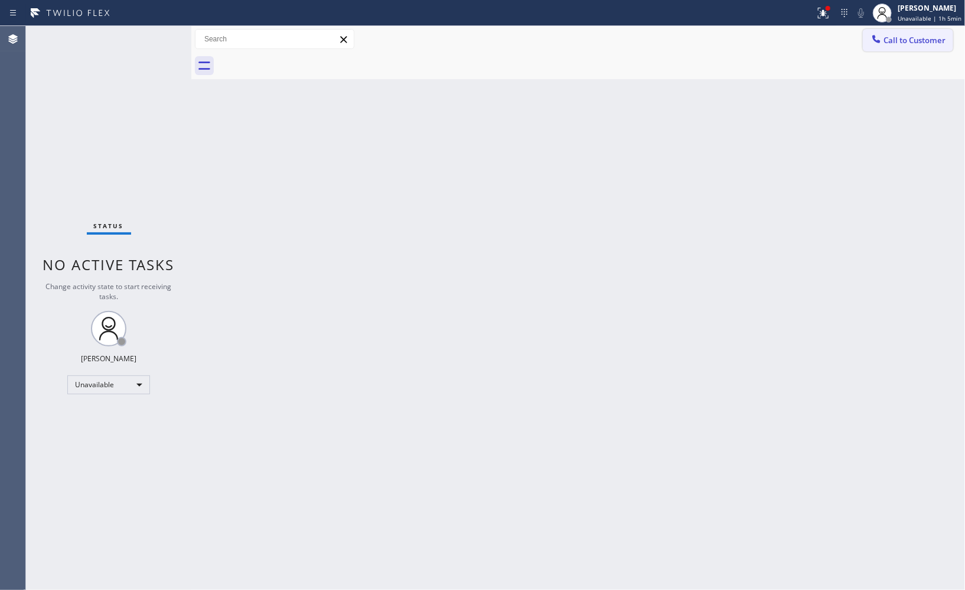
click at [905, 45] on button "Call to Customer" at bounding box center [908, 40] width 90 height 22
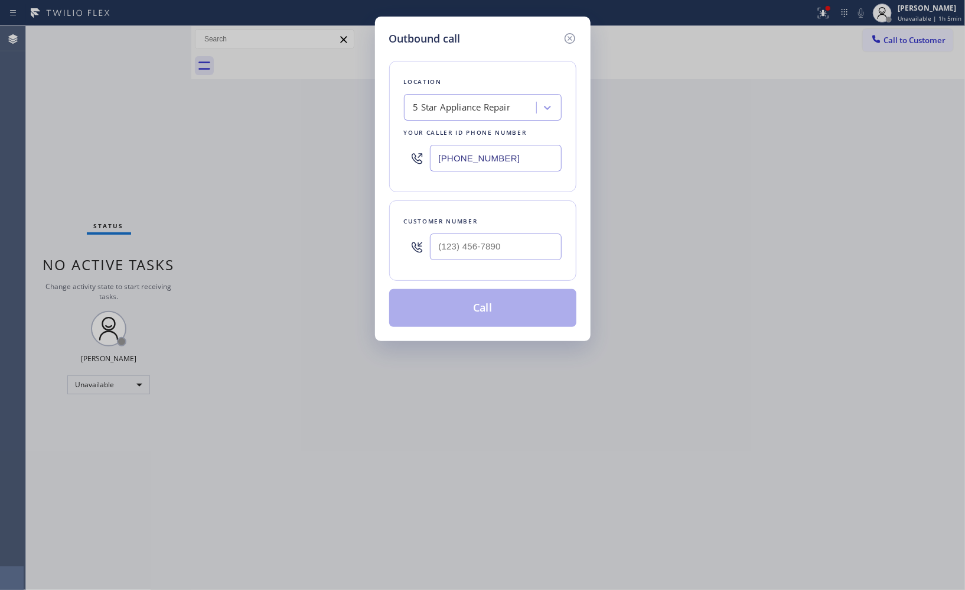
drag, startPoint x: 417, startPoint y: 144, endPoint x: 341, endPoint y: 122, distance: 78.7
click at [350, 127] on div "Outbound call Location 5 Star Appliance Repair Your caller id phone number [PHO…" at bounding box center [482, 295] width 965 height 590
paste input "305) 501-8647"
type input "[PHONE_NUMBER]"
drag, startPoint x: 440, startPoint y: 243, endPoint x: 377, endPoint y: 229, distance: 64.3
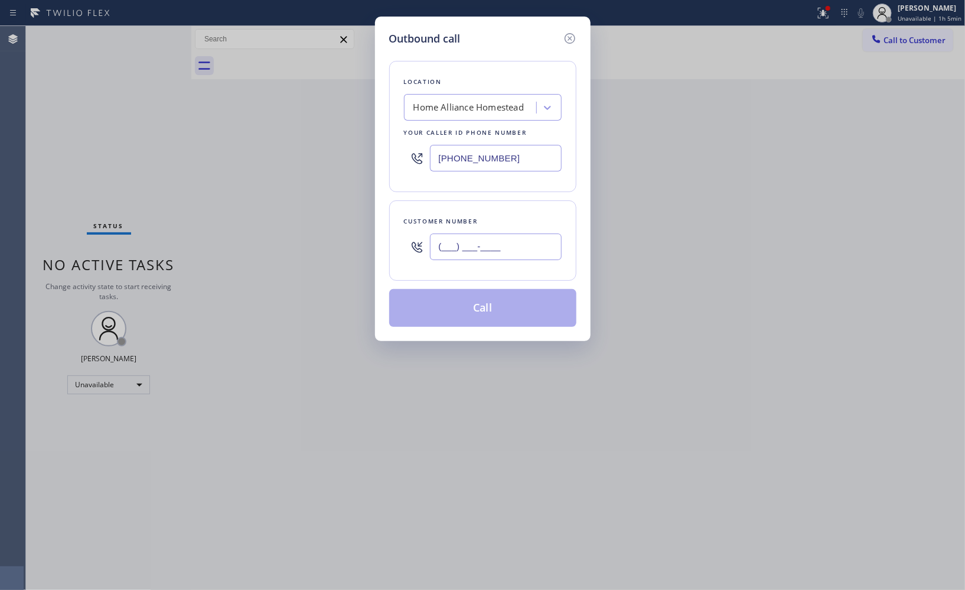
click at [384, 233] on div "Outbound call Location Home Alliance Homestead Your caller id phone number [PHO…" at bounding box center [483, 179] width 216 height 324
paste input "786) 488-2100"
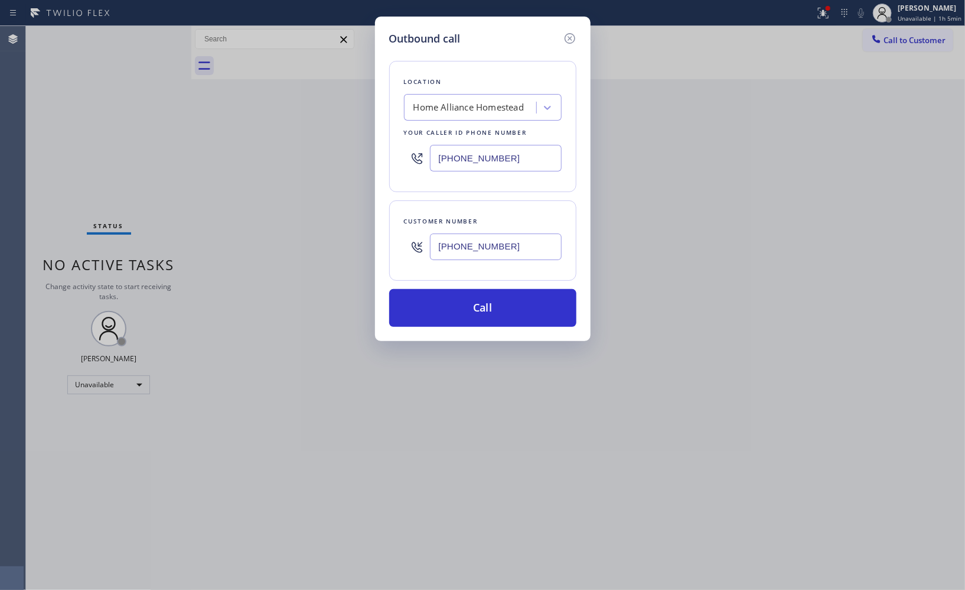
type input "[PHONE_NUMBER]"
click at [489, 313] on button "Call" at bounding box center [482, 308] width 187 height 38
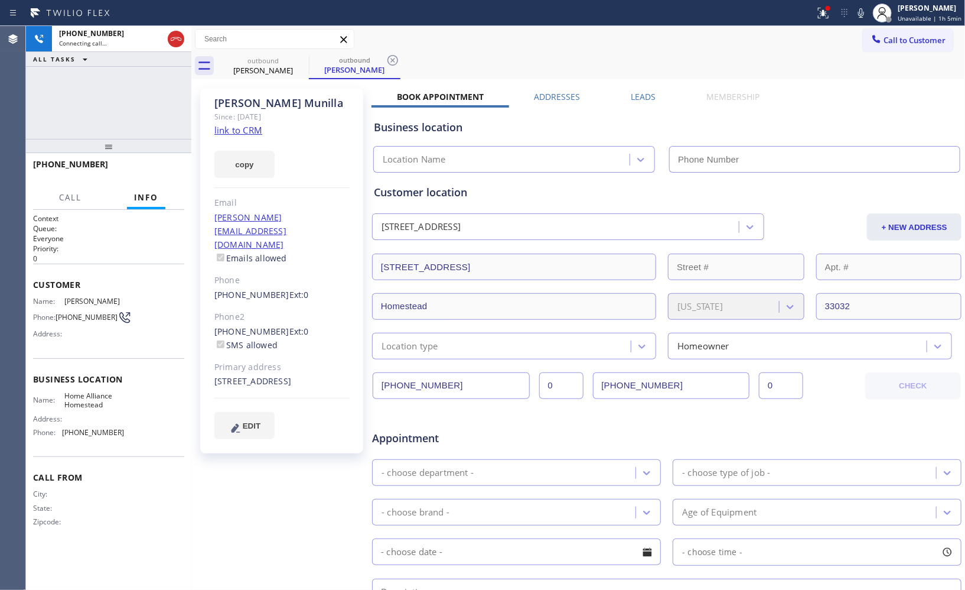
type input "[PHONE_NUMBER]"
drag, startPoint x: 393, startPoint y: 61, endPoint x: 406, endPoint y: 57, distance: 14.0
click at [393, 61] on icon at bounding box center [393, 60] width 11 height 11
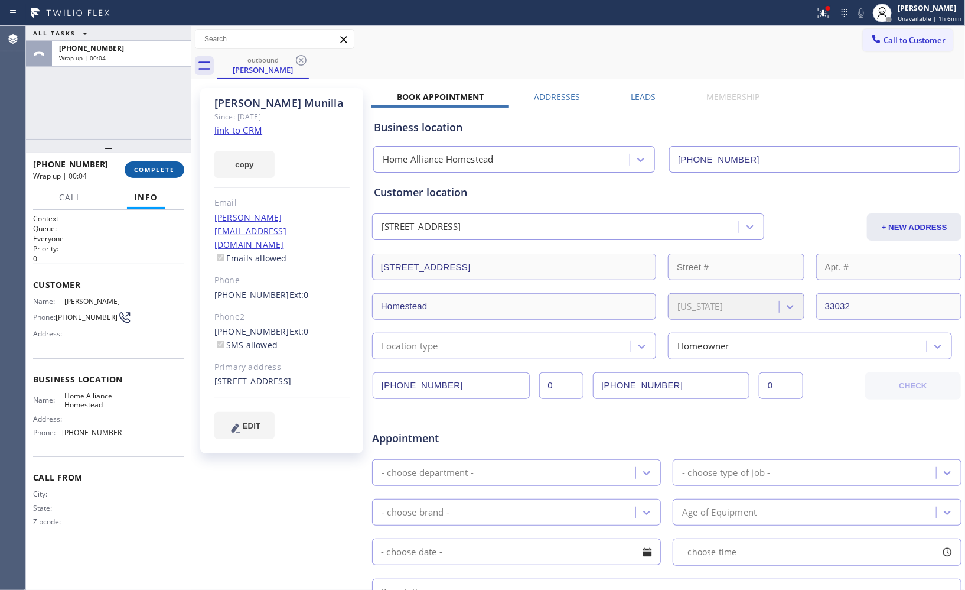
click at [171, 162] on button "COMPLETE" at bounding box center [155, 169] width 60 height 17
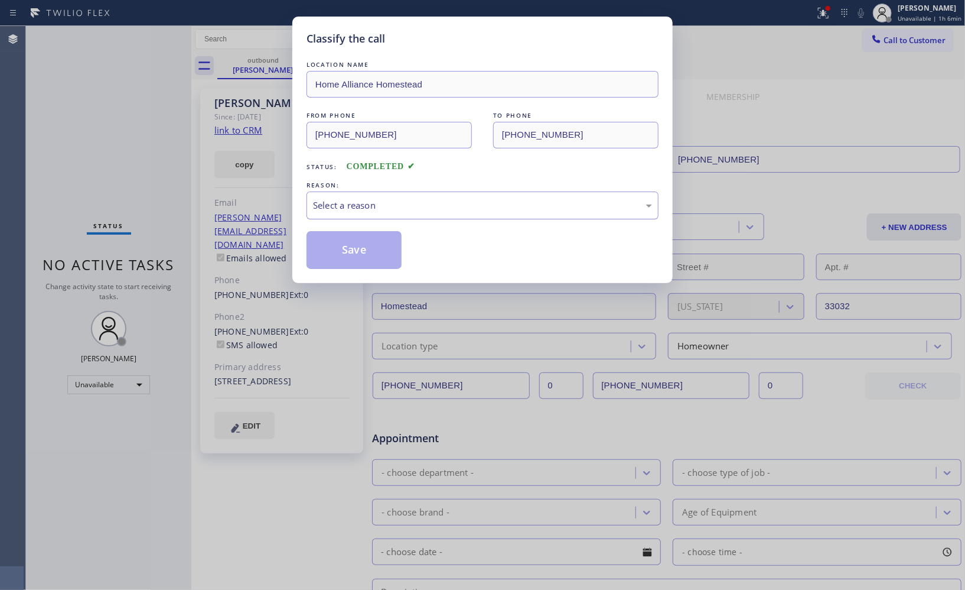
click at [477, 211] on div "Select a reason" at bounding box center [482, 206] width 339 height 14
click at [344, 246] on button "Save" at bounding box center [354, 250] width 95 height 38
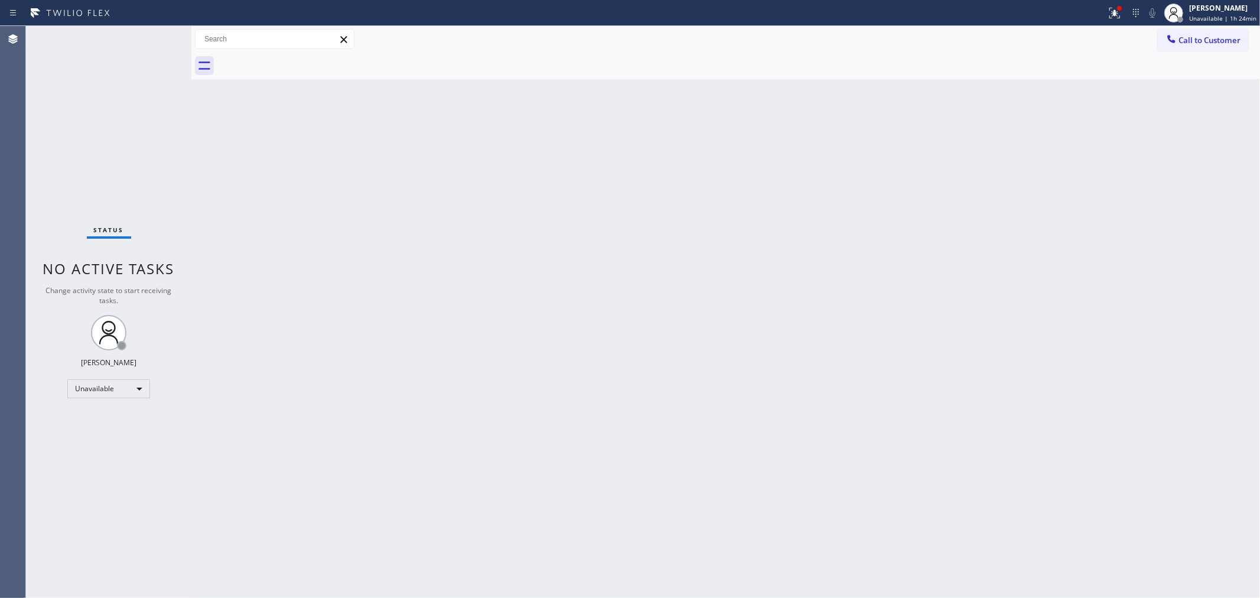
click at [965, 484] on div "Back to Dashboard Change Sender ID Customers Technicians Select a contact Outbo…" at bounding box center [725, 312] width 1069 height 572
click at [920, 215] on div "Back to Dashboard Change Sender ID Customers Technicians Select a contact Outbo…" at bounding box center [725, 312] width 1069 height 572
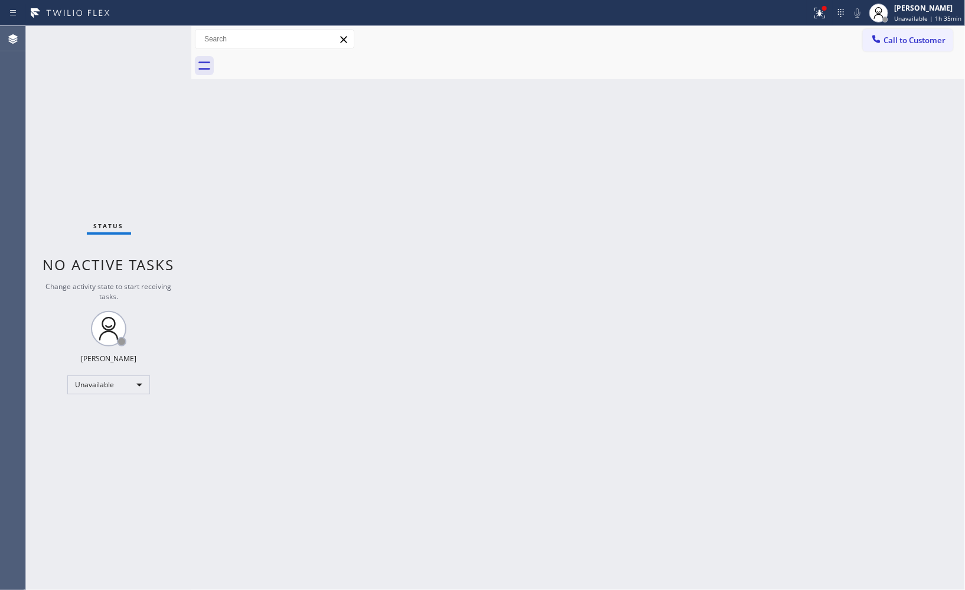
drag, startPoint x: 589, startPoint y: 226, endPoint x: 473, endPoint y: 148, distance: 140.4
click at [590, 226] on div "Back to Dashboard Change Sender ID Customers Technicians Select a contact Outbo…" at bounding box center [578, 308] width 774 height 564
click at [902, 45] on button "Call to Customer" at bounding box center [908, 40] width 90 height 22
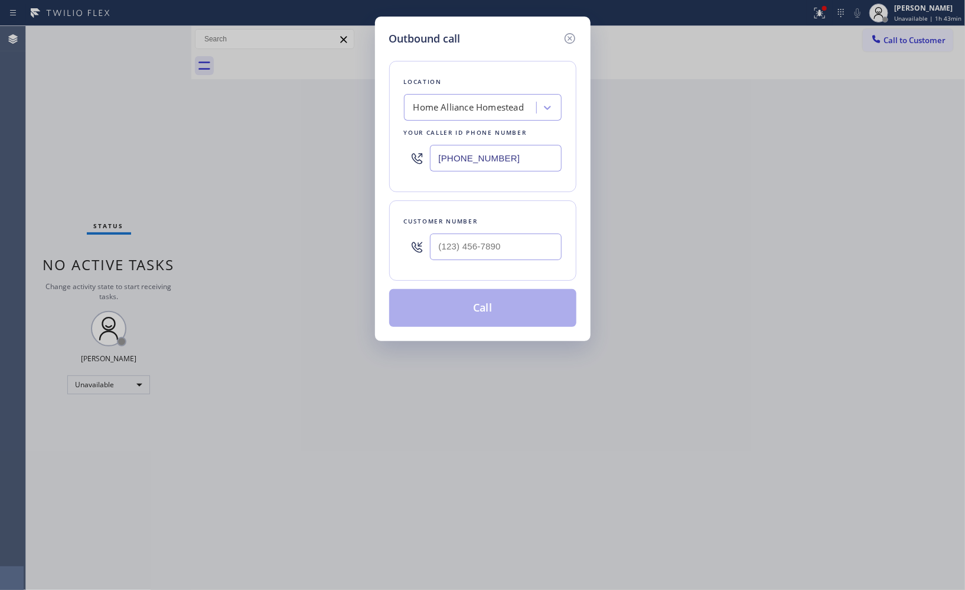
drag, startPoint x: 486, startPoint y: 150, endPoint x: 406, endPoint y: 131, distance: 82.5
click at [411, 137] on div "Location Home Alliance Homestead Your caller id phone number [PHONE_NUMBER]" at bounding box center [482, 126] width 187 height 131
paste input "630) 394-6070"
type input "[PHONE_NUMBER]"
drag, startPoint x: 529, startPoint y: 252, endPoint x: 414, endPoint y: 235, distance: 117.1
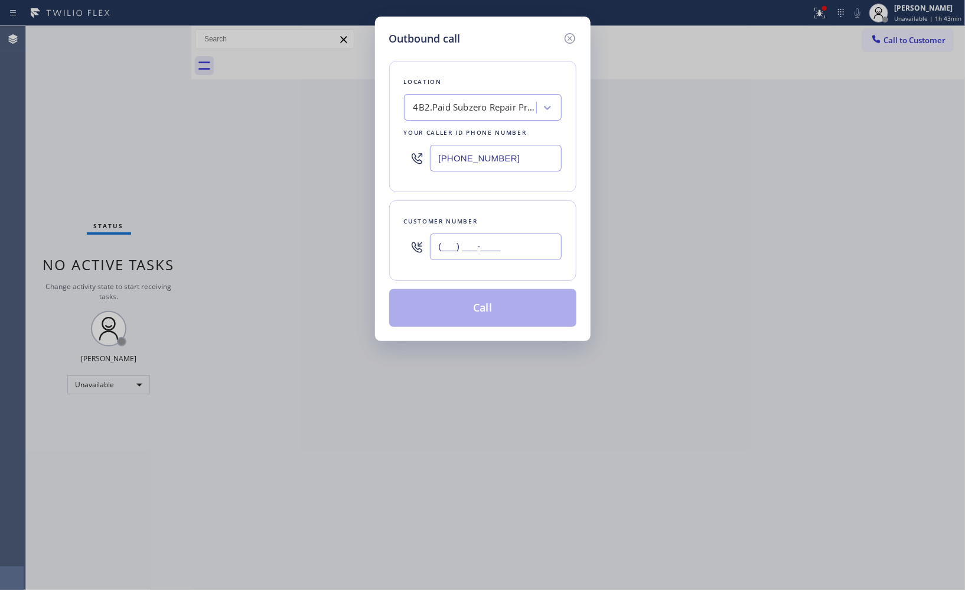
click at [422, 251] on div "(___) ___-____" at bounding box center [483, 246] width 158 height 38
paste input "917) 797-6447"
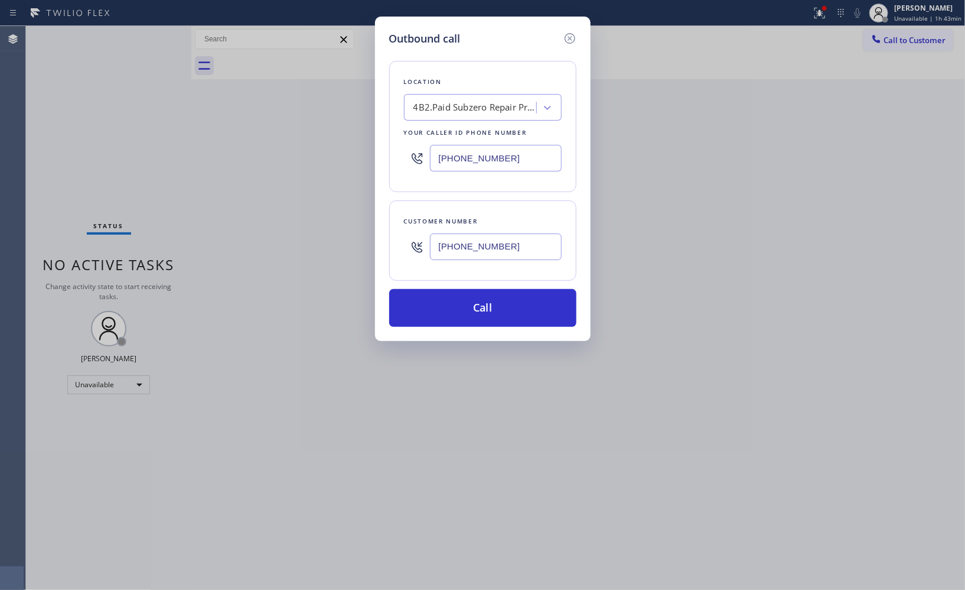
type input "[PHONE_NUMBER]"
click at [522, 297] on button "Call" at bounding box center [482, 308] width 187 height 38
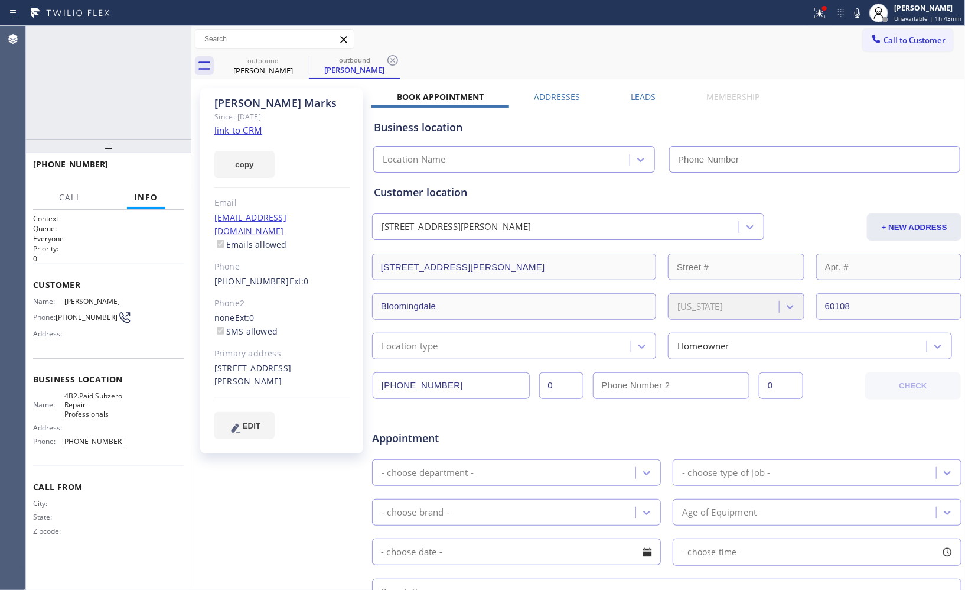
type input "[PHONE_NUMBER]"
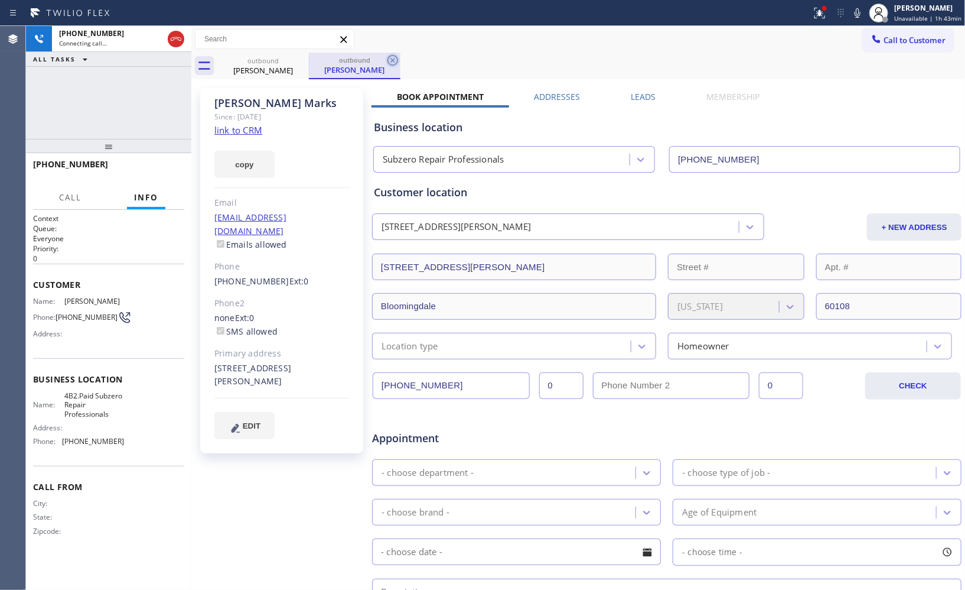
click at [391, 59] on icon at bounding box center [393, 60] width 14 height 14
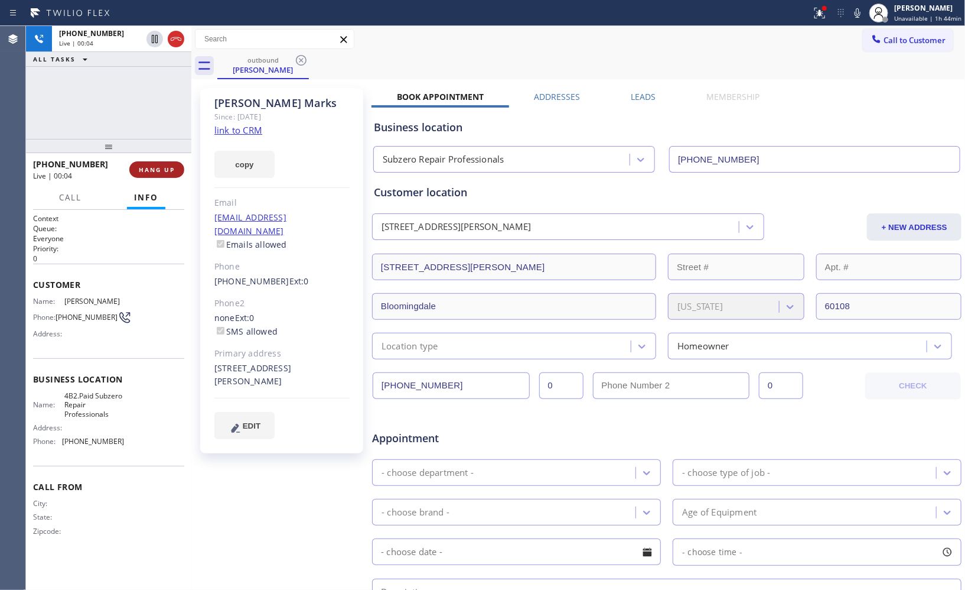
click at [164, 170] on span "HANG UP" at bounding box center [157, 169] width 36 height 8
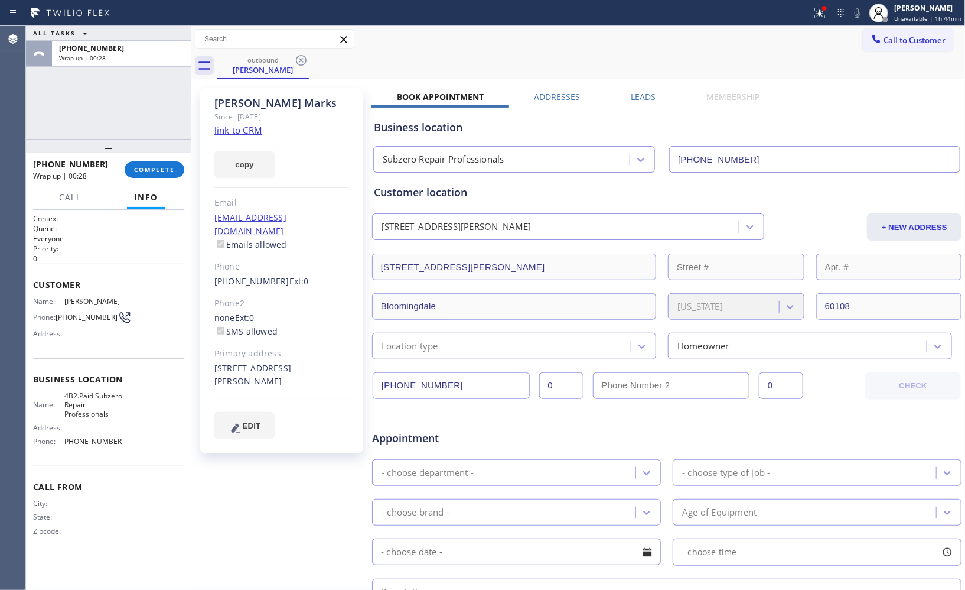
click at [669, 51] on div "Call to Customer Outbound call Location Subzero Repair Professionals Your calle…" at bounding box center [578, 39] width 774 height 27
drag, startPoint x: 74, startPoint y: 160, endPoint x: 27, endPoint y: 162, distance: 47.3
click at [27, 162] on div "[PHONE_NUMBER] Wrap up | 00:30 COMPLETE" at bounding box center [108, 169] width 165 height 33
copy span "[PHONE_NUMBER]"
click at [151, 170] on span "COMPLETE" at bounding box center [154, 169] width 41 height 8
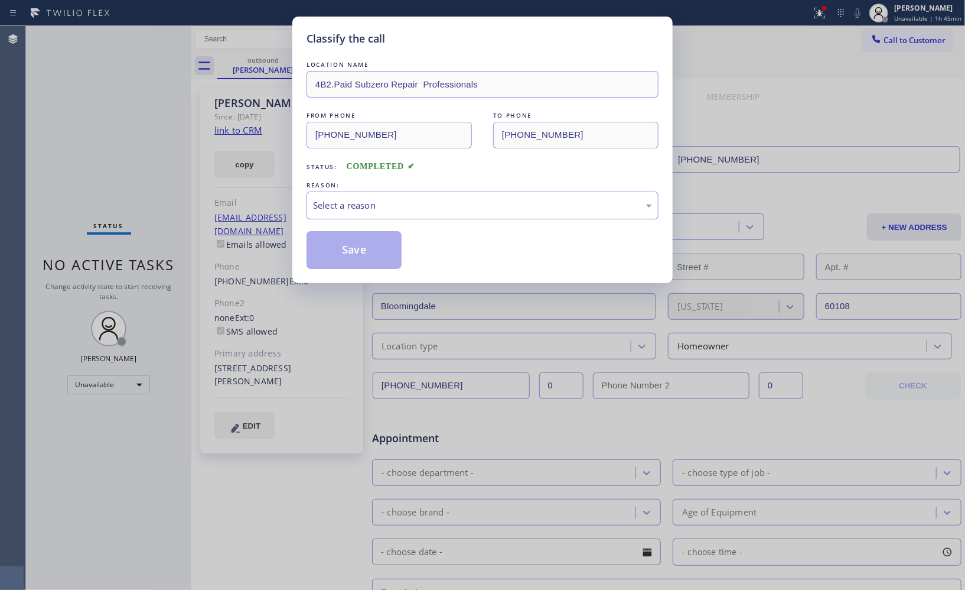
click at [450, 210] on div "Select a reason" at bounding box center [482, 206] width 339 height 14
click at [334, 252] on button "Save" at bounding box center [354, 250] width 95 height 38
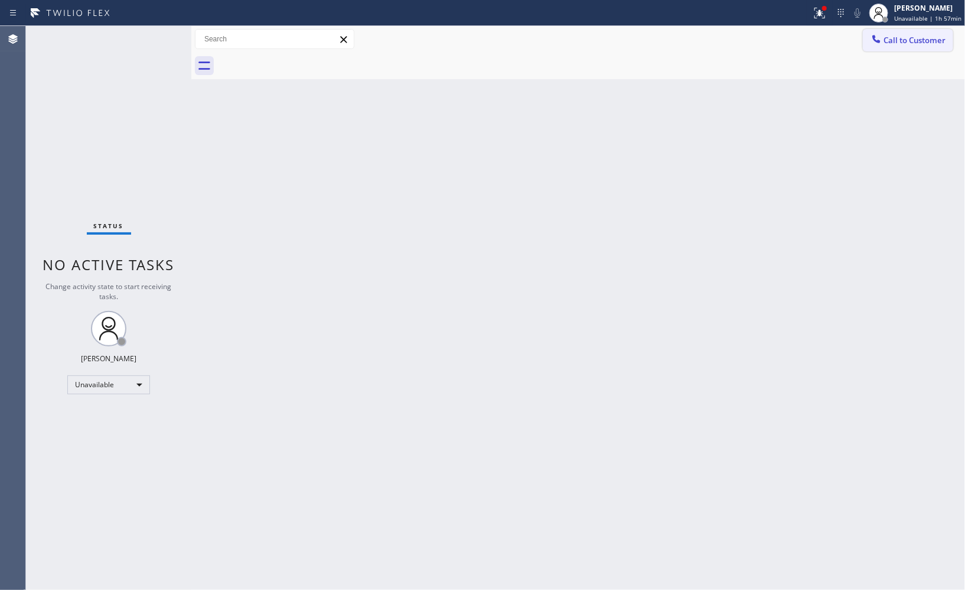
click at [873, 39] on icon at bounding box center [877, 39] width 12 height 12
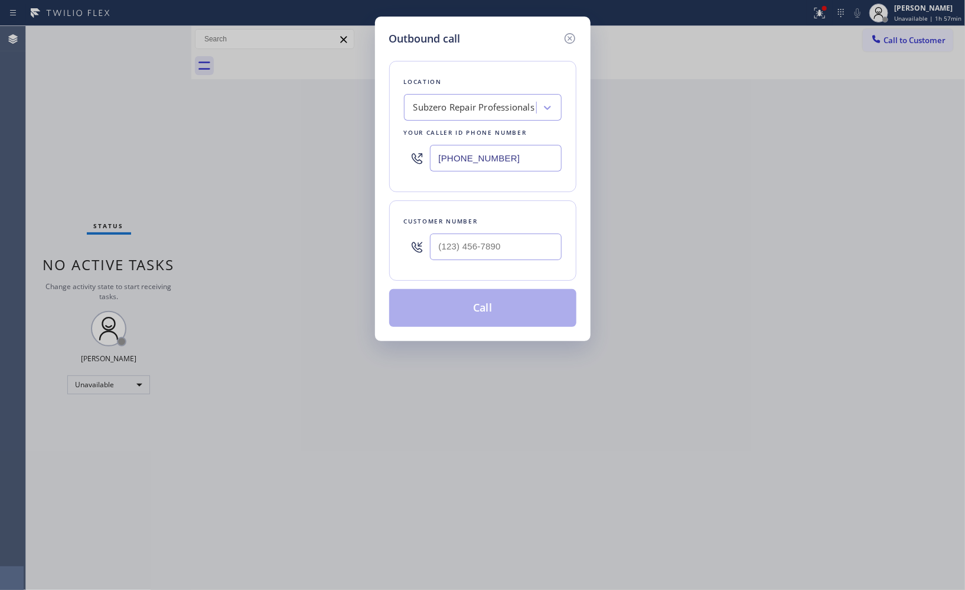
click at [446, 110] on div "Subzero Repair Professionals" at bounding box center [475, 108] width 122 height 14
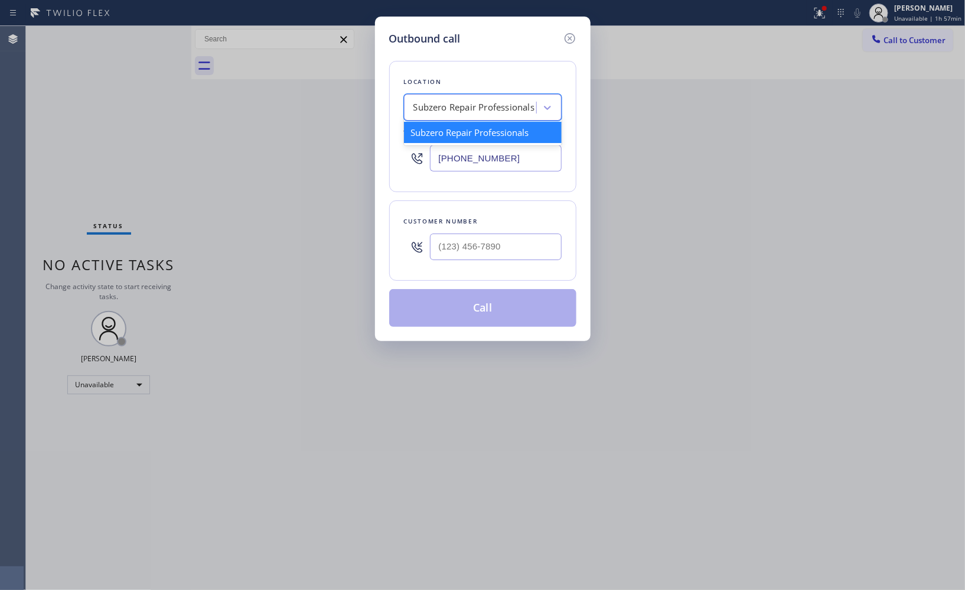
click at [481, 176] on div "[PHONE_NUMBER]" at bounding box center [483, 158] width 158 height 38
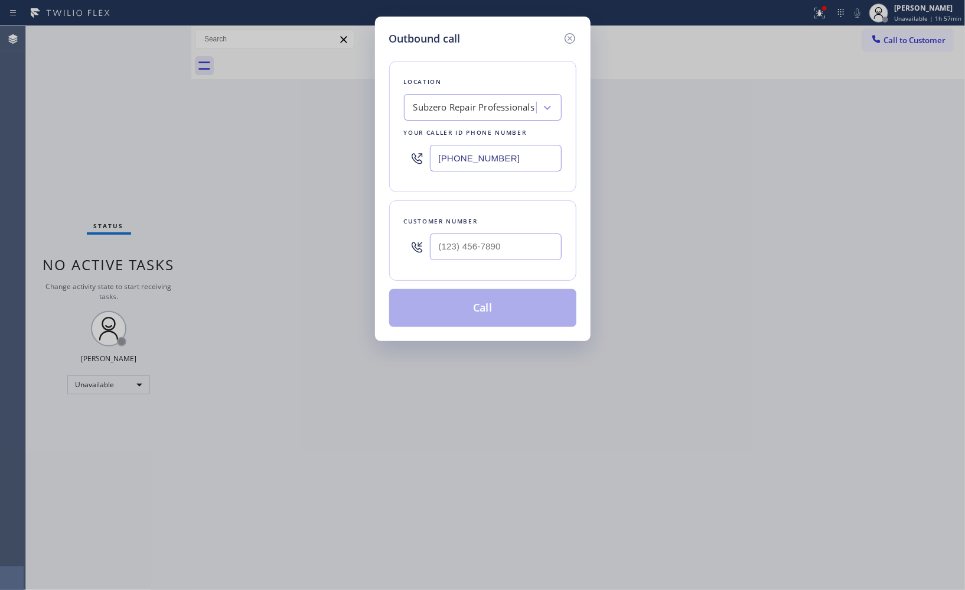
click at [470, 155] on input "[PHONE_NUMBER]" at bounding box center [496, 158] width 132 height 27
paste input "949) 334-2797"
type input "[PHONE_NUMBER]"
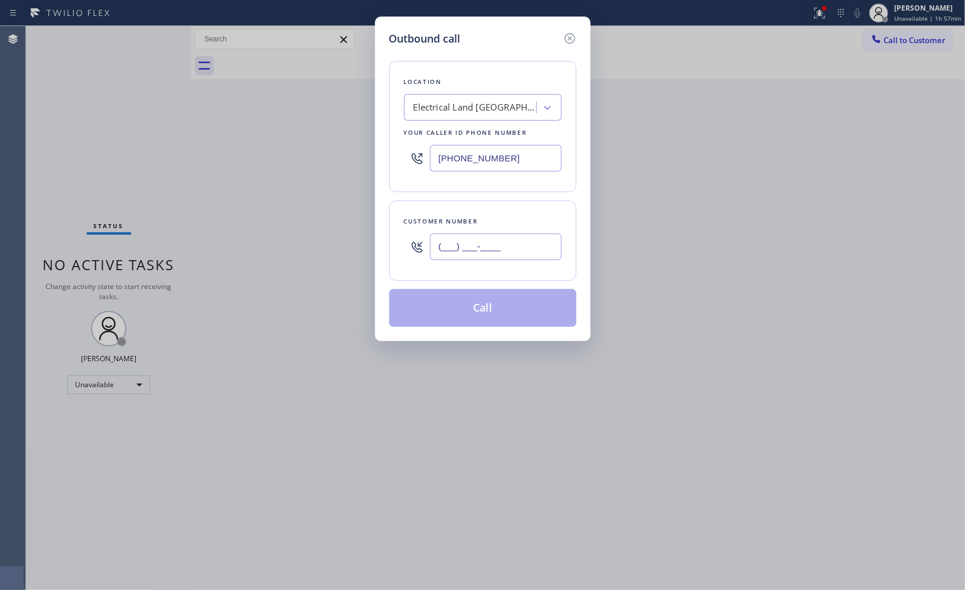
drag, startPoint x: 523, startPoint y: 245, endPoint x: 399, endPoint y: 243, distance: 123.5
click at [386, 246] on div "Outbound call Location Electrical Land [GEOGRAPHIC_DATA] Your caller id phone n…" at bounding box center [483, 179] width 216 height 324
paste input "949) 276-1305"
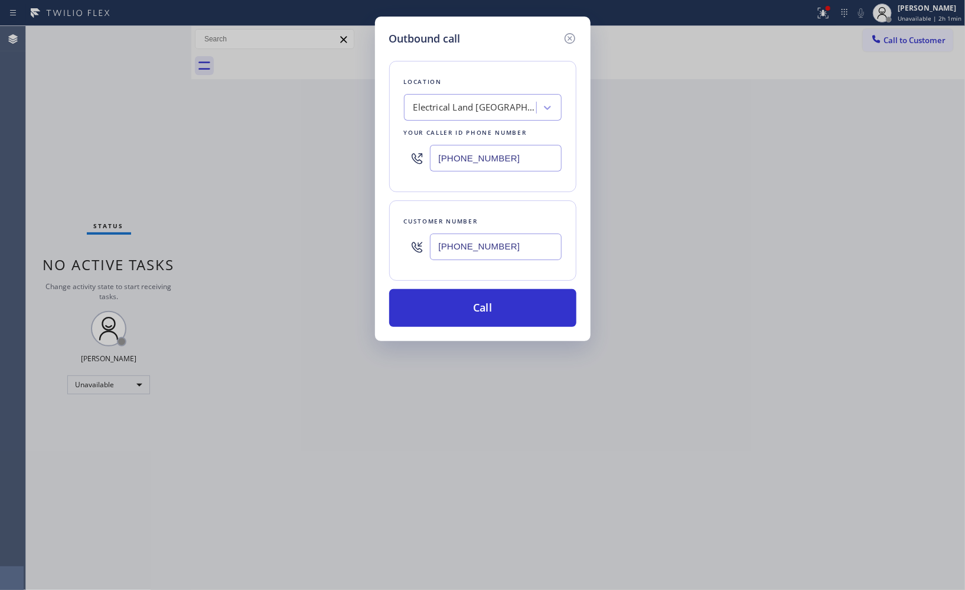
type input "[PHONE_NUMBER]"
click at [484, 307] on button "Call" at bounding box center [482, 308] width 187 height 38
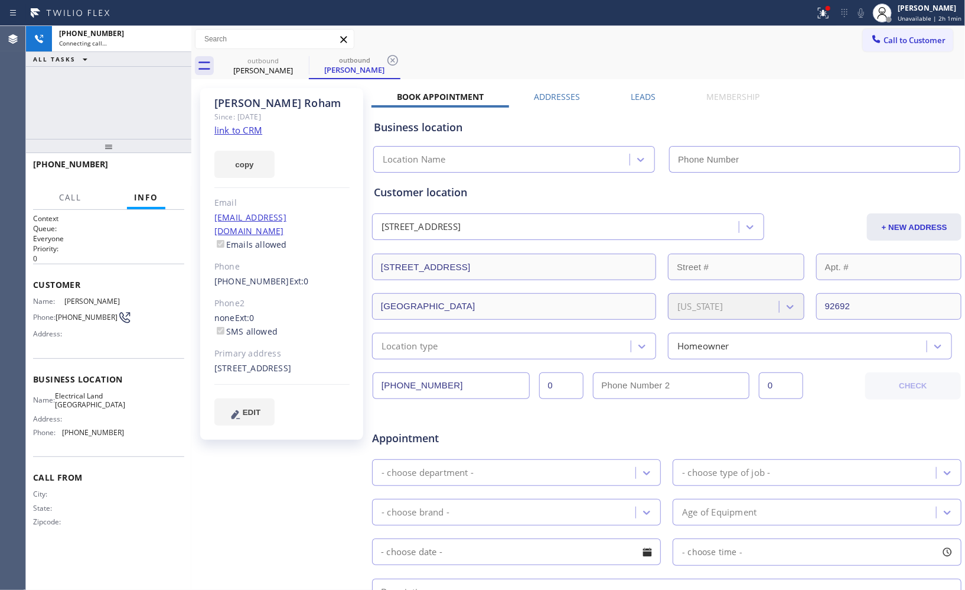
type input "[PHONE_NUMBER]"
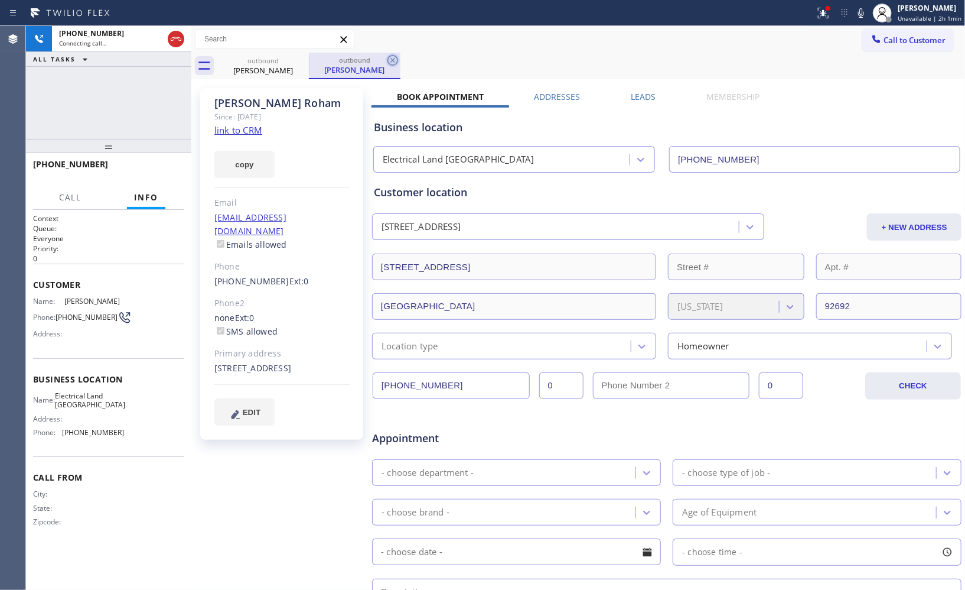
click at [390, 64] on icon at bounding box center [393, 60] width 11 height 11
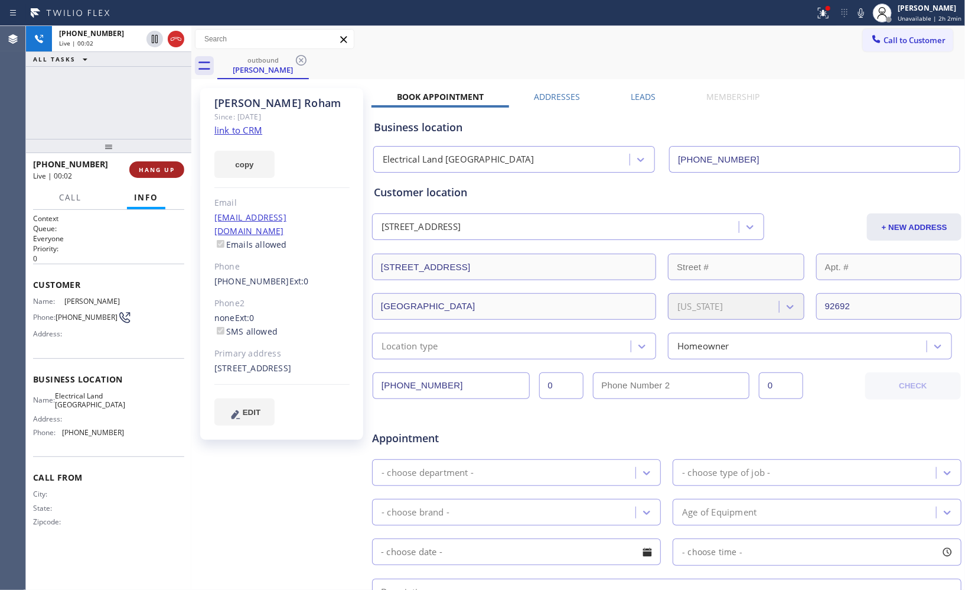
click at [162, 174] on button "HANG UP" at bounding box center [156, 169] width 55 height 17
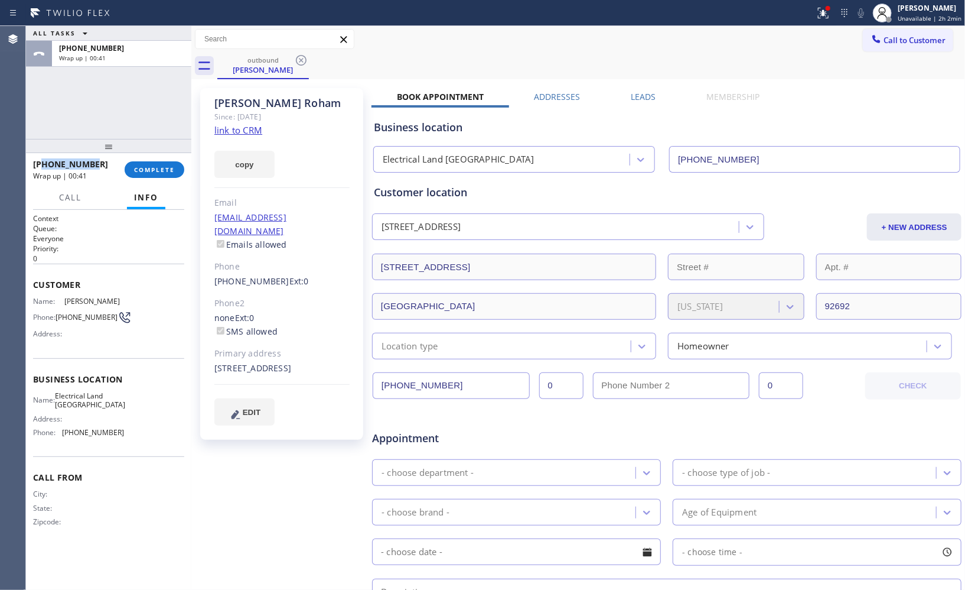
drag, startPoint x: 109, startPoint y: 167, endPoint x: 43, endPoint y: 160, distance: 66.5
click at [43, 160] on div "[PHONE_NUMBER]" at bounding box center [74, 163] width 83 height 11
copy span "9492761305"
click at [145, 168] on span "COMPLETE" at bounding box center [154, 169] width 41 height 8
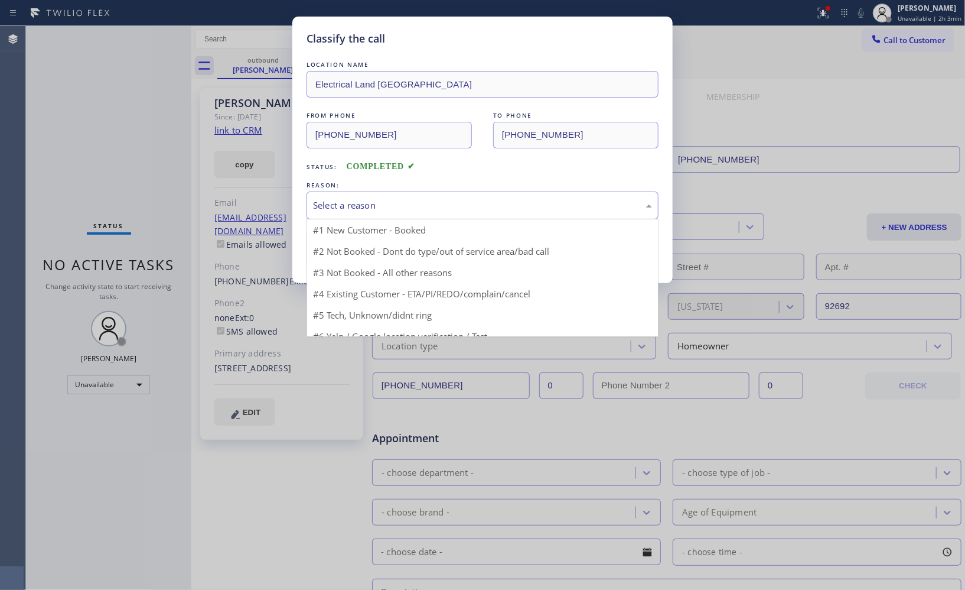
click at [456, 213] on div "Select a reason" at bounding box center [483, 205] width 352 height 28
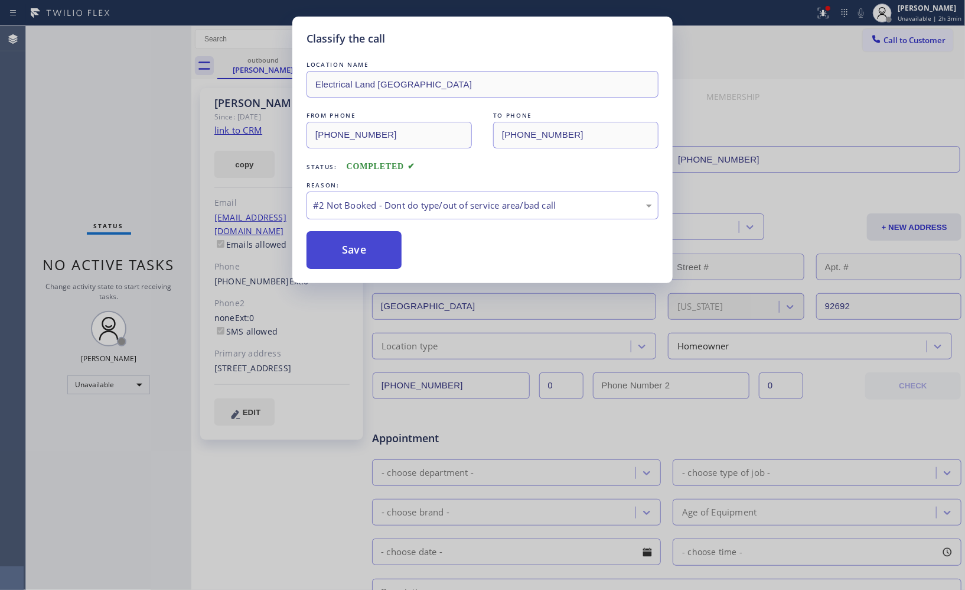
click at [350, 243] on button "Save" at bounding box center [354, 250] width 95 height 38
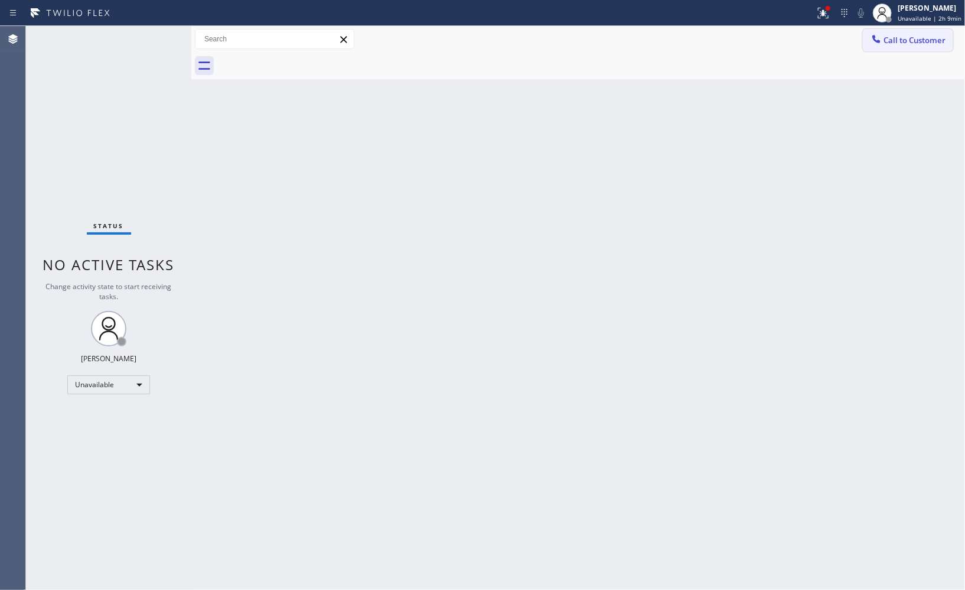
click at [905, 45] on span "Call to Customer" at bounding box center [915, 40] width 62 height 11
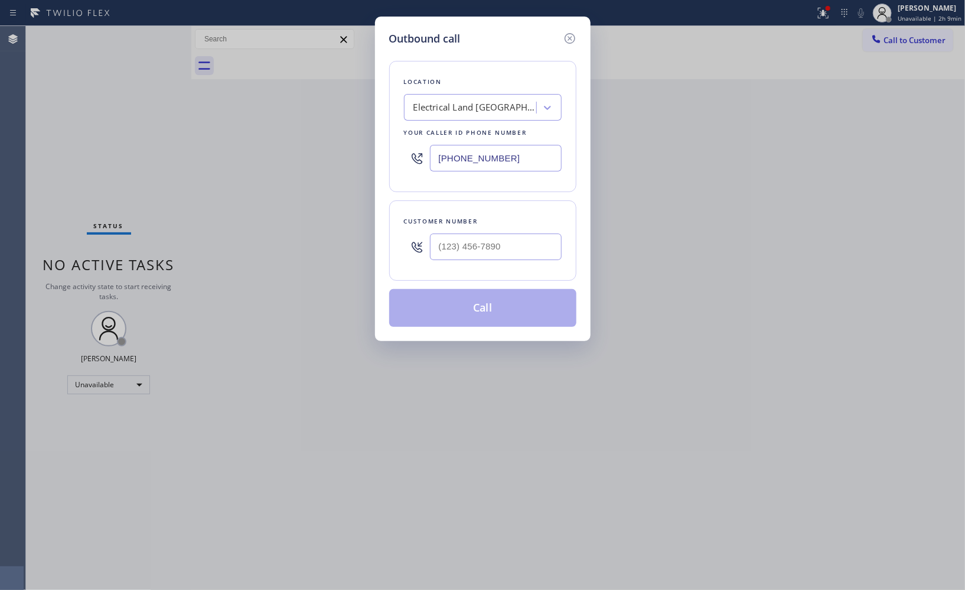
drag, startPoint x: 515, startPoint y: 150, endPoint x: 385, endPoint y: 119, distance: 133.7
click at [386, 120] on div "Outbound call Location Electrical Land [GEOGRAPHIC_DATA] Your caller id phone n…" at bounding box center [483, 179] width 216 height 324
paste input "714) 581-9456"
type input "[PHONE_NUMBER]"
drag, startPoint x: 515, startPoint y: 255, endPoint x: 327, endPoint y: 187, distance: 199.2
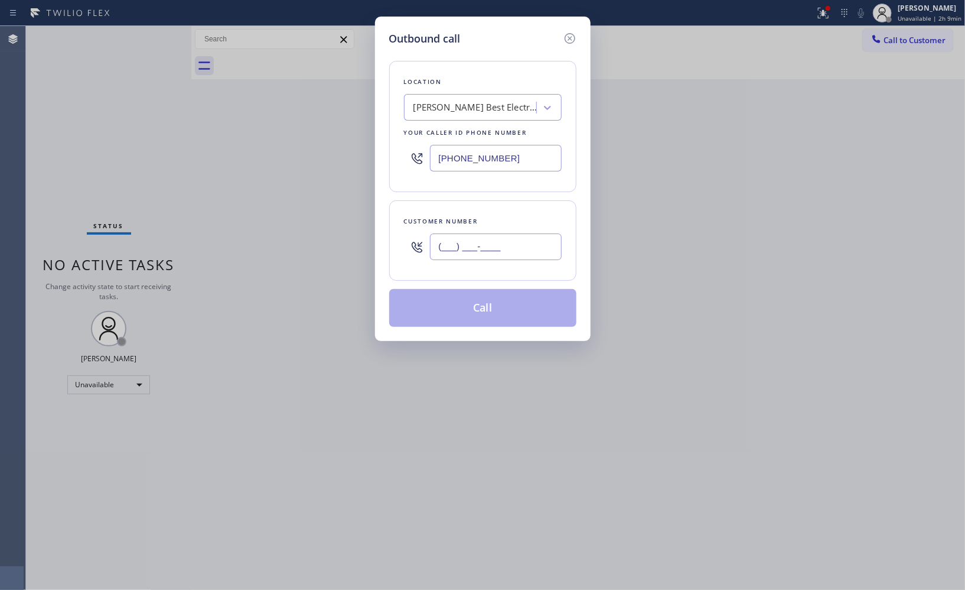
click at [343, 204] on div "Outbound call Location [PERSON_NAME] Best Electrical Repair Service Your caller…" at bounding box center [482, 295] width 965 height 590
paste input "949) 235-4958"
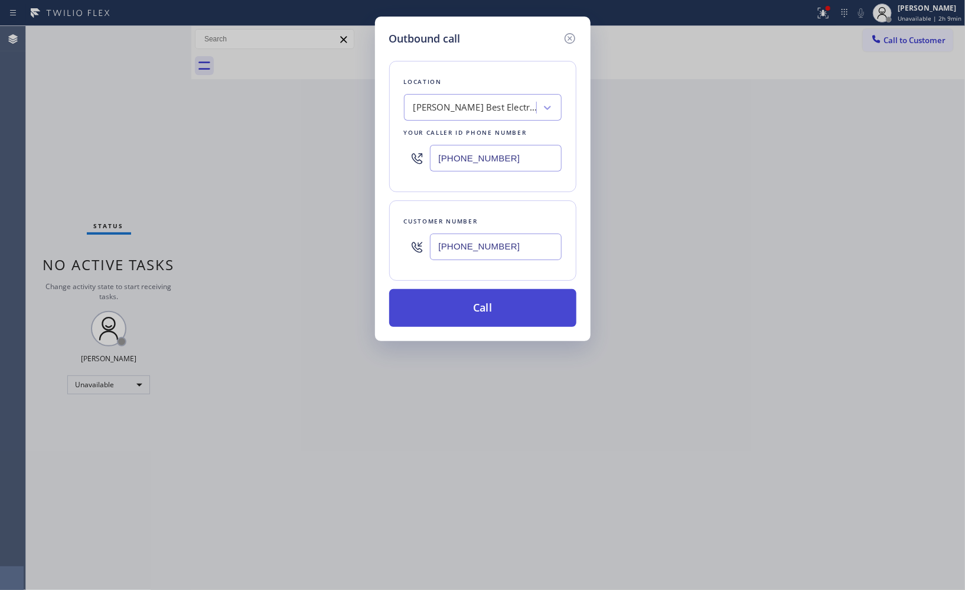
type input "[PHONE_NUMBER]"
click at [510, 313] on button "Call" at bounding box center [482, 308] width 187 height 38
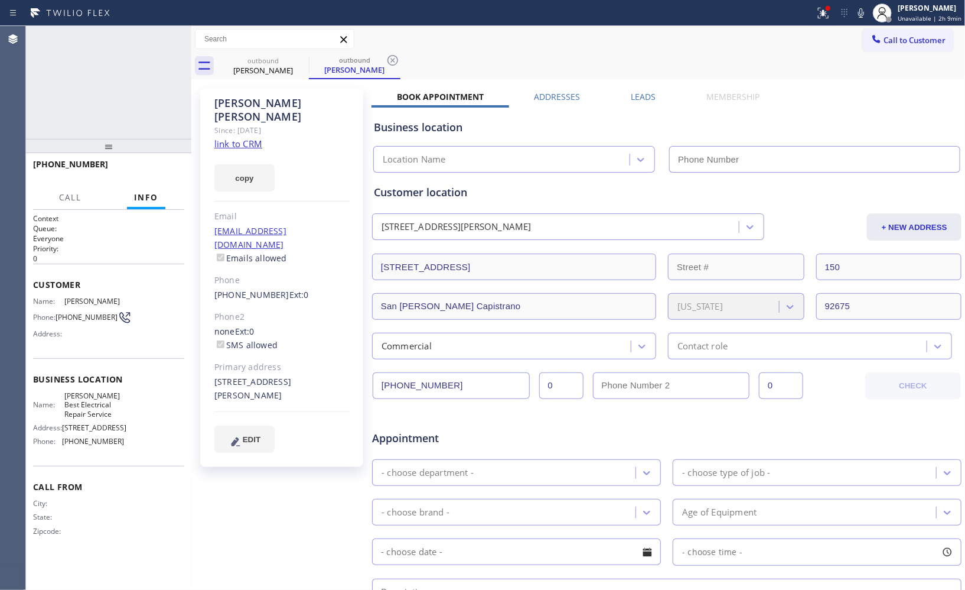
type input "[PHONE_NUMBER]"
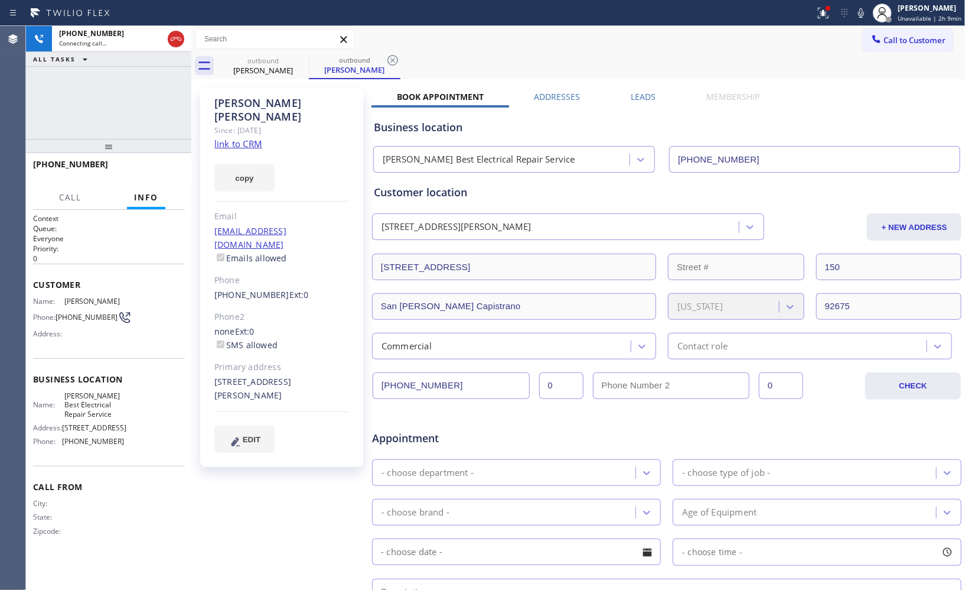
drag, startPoint x: 387, startPoint y: 62, endPoint x: 312, endPoint y: 0, distance: 97.4
click at [385, 60] on div "outbound [PERSON_NAME]" at bounding box center [355, 66] width 92 height 27
drag, startPoint x: 386, startPoint y: 64, endPoint x: 305, endPoint y: 85, distance: 83.7
click at [386, 64] on icon at bounding box center [393, 60] width 14 height 14
drag, startPoint x: 102, startPoint y: 167, endPoint x: 44, endPoint y: 165, distance: 57.3
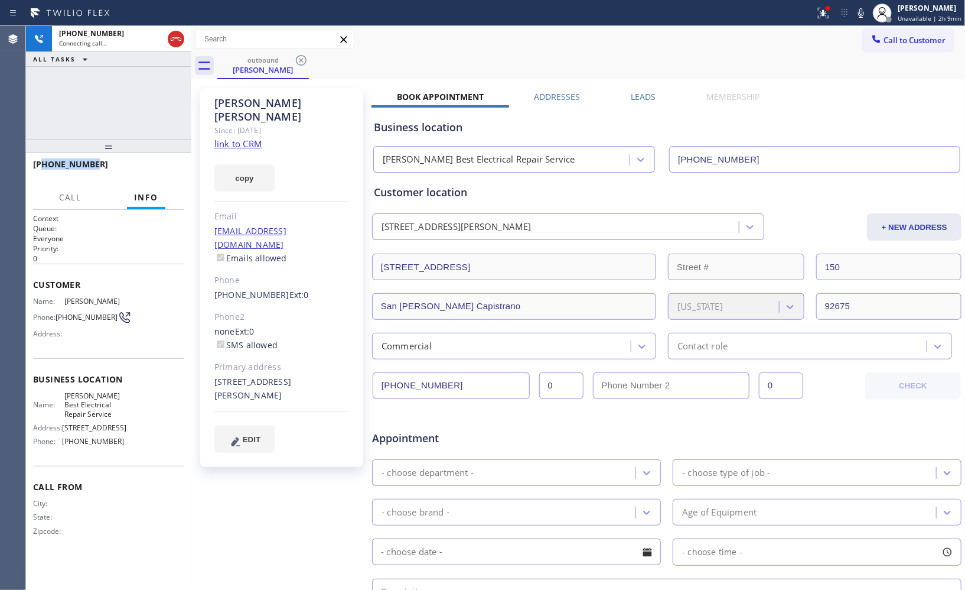
click at [44, 165] on div "[PHONE_NUMBER]" at bounding box center [104, 163] width 143 height 11
click at [178, 43] on icon at bounding box center [176, 39] width 14 height 14
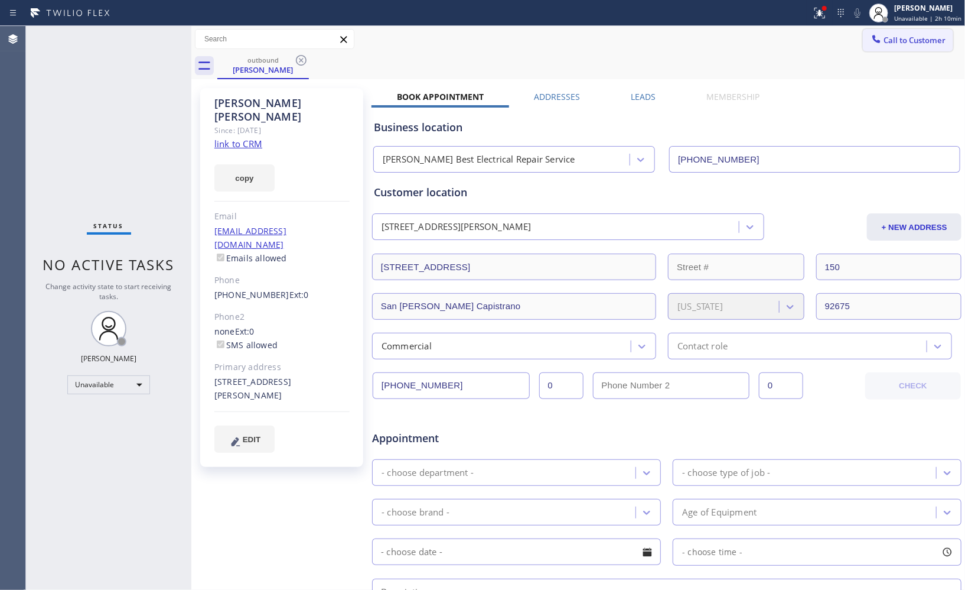
click at [884, 39] on span "Call to Customer" at bounding box center [915, 40] width 62 height 11
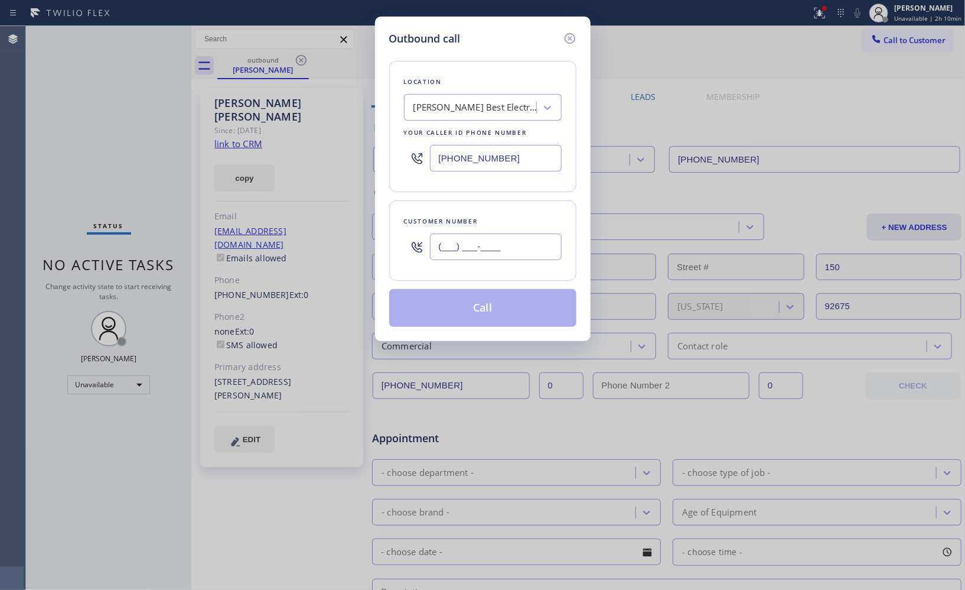
drag, startPoint x: 515, startPoint y: 252, endPoint x: 337, endPoint y: 162, distance: 198.4
click at [380, 239] on div "Outbound call Location [PERSON_NAME] Best Electrical Repair Service Your caller…" at bounding box center [483, 179] width 216 height 324
paste input "949) 235-4958"
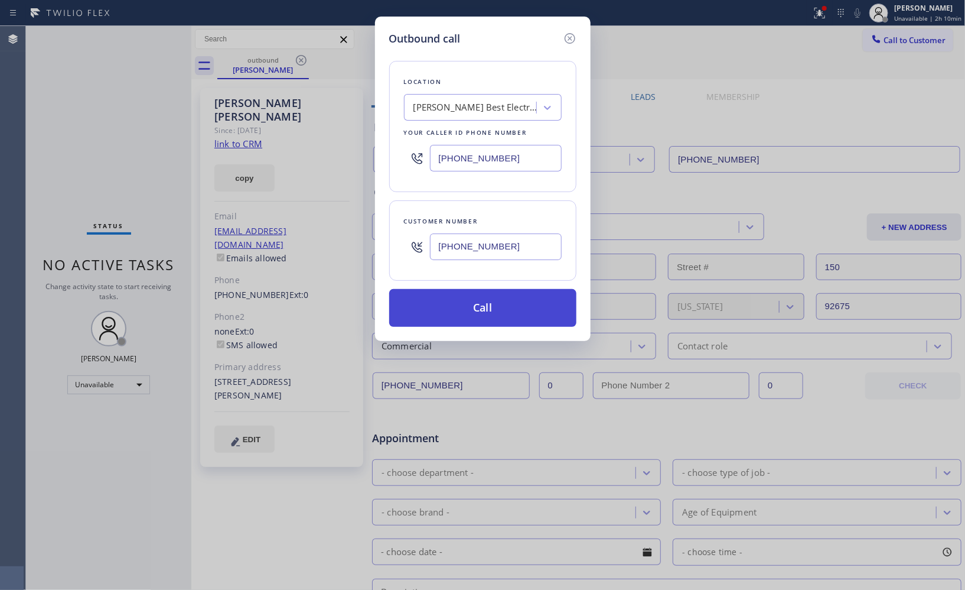
type input "[PHONE_NUMBER]"
click at [480, 317] on button "Call" at bounding box center [482, 308] width 187 height 38
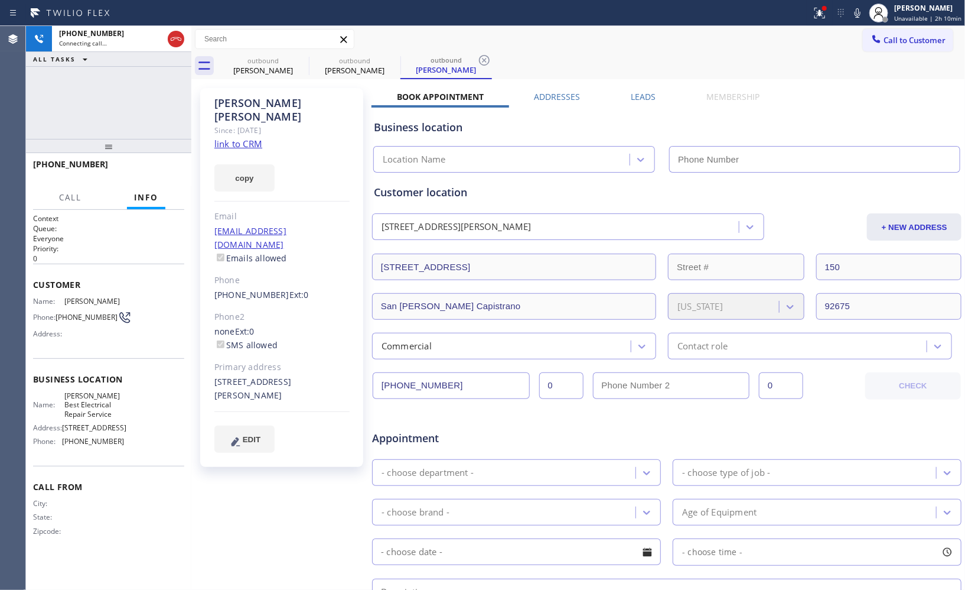
type input "[PHONE_NUMBER]"
click at [621, 35] on div "Call to Customer Outbound call Location [PERSON_NAME] Best Electrical Repair Se…" at bounding box center [578, 39] width 774 height 21
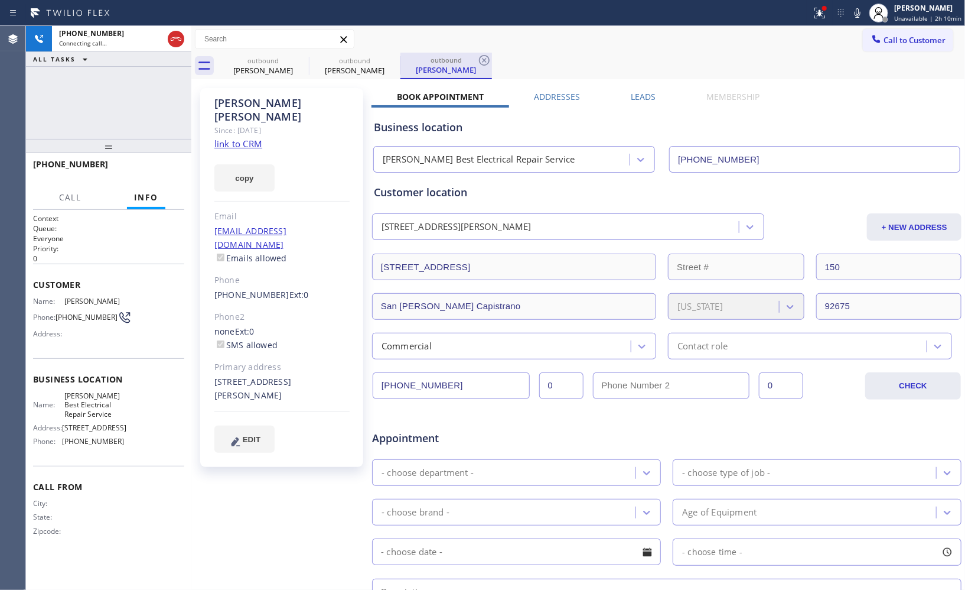
click at [465, 61] on div "outbound" at bounding box center [446, 60] width 89 height 9
drag, startPoint x: 487, startPoint y: 54, endPoint x: 418, endPoint y: 56, distance: 68.6
click at [485, 54] on icon at bounding box center [484, 60] width 14 height 14
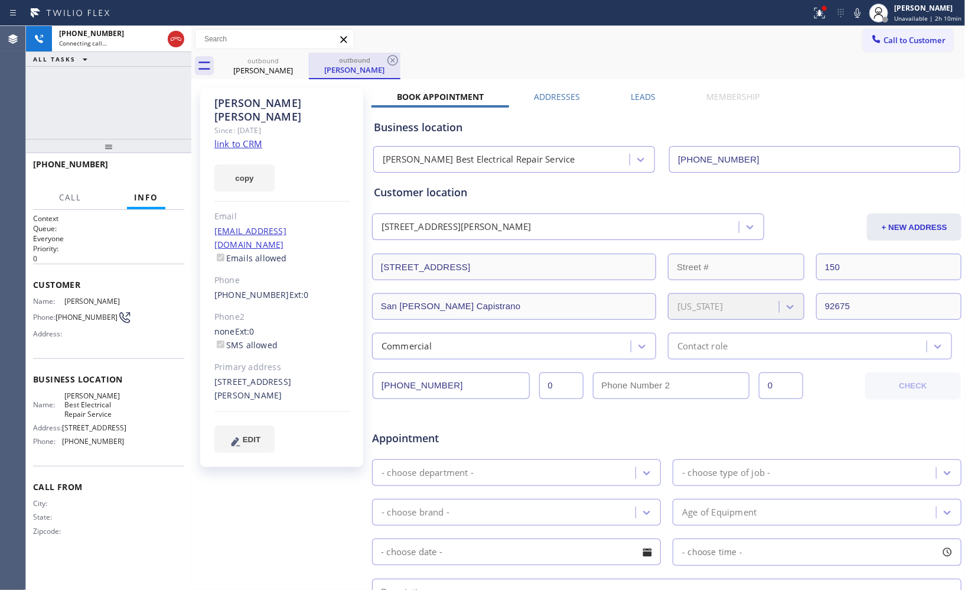
click at [375, 60] on div "outbound" at bounding box center [354, 60] width 89 height 9
click at [392, 60] on icon at bounding box center [393, 60] width 11 height 11
drag, startPoint x: 110, startPoint y: 163, endPoint x: 31, endPoint y: 168, distance: 79.3
click at [31, 168] on div "[PHONE_NUMBER]" at bounding box center [108, 169] width 165 height 33
drag, startPoint x: 178, startPoint y: 39, endPoint x: 594, endPoint y: 0, distance: 417.2
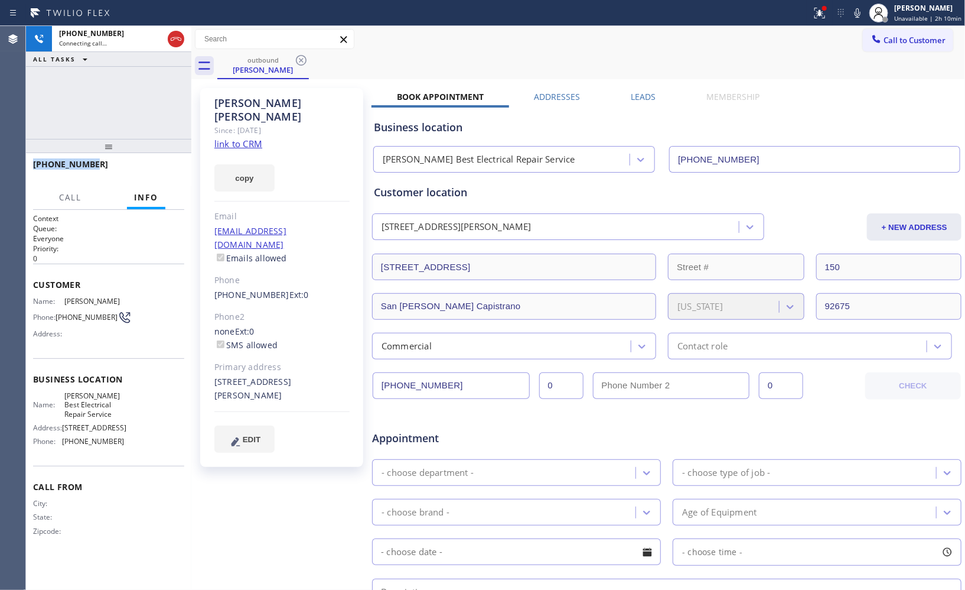
click at [603, 44] on div "[PHONE_NUMBER] Connecting call… ALL TASKS ALL TASKS ACTIVE TASKS TASKS IN WRAP …" at bounding box center [495, 308] width 939 height 564
click at [152, 167] on span "HANG UP" at bounding box center [157, 169] width 36 height 8
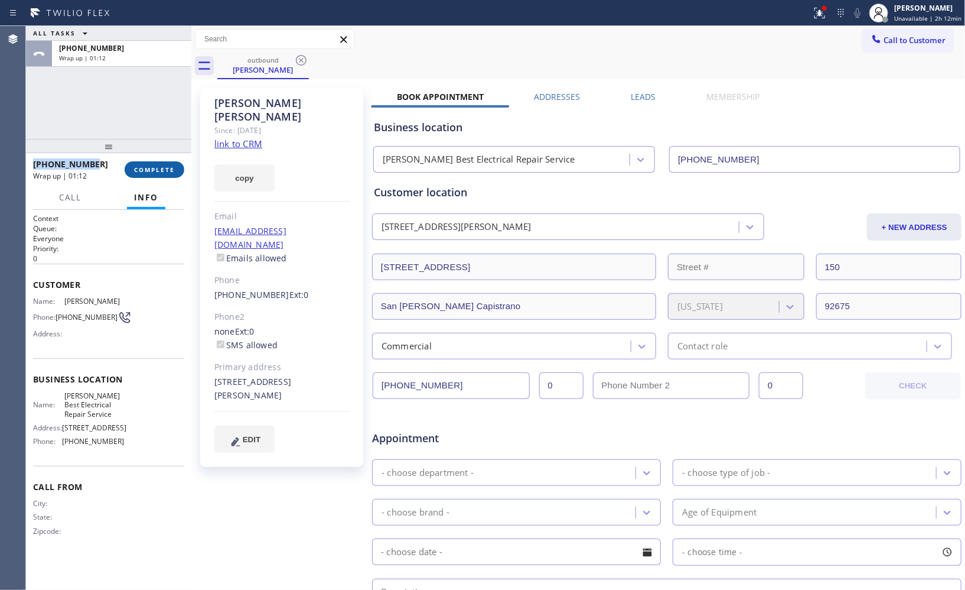
click at [145, 168] on span "COMPLETE" at bounding box center [154, 169] width 41 height 8
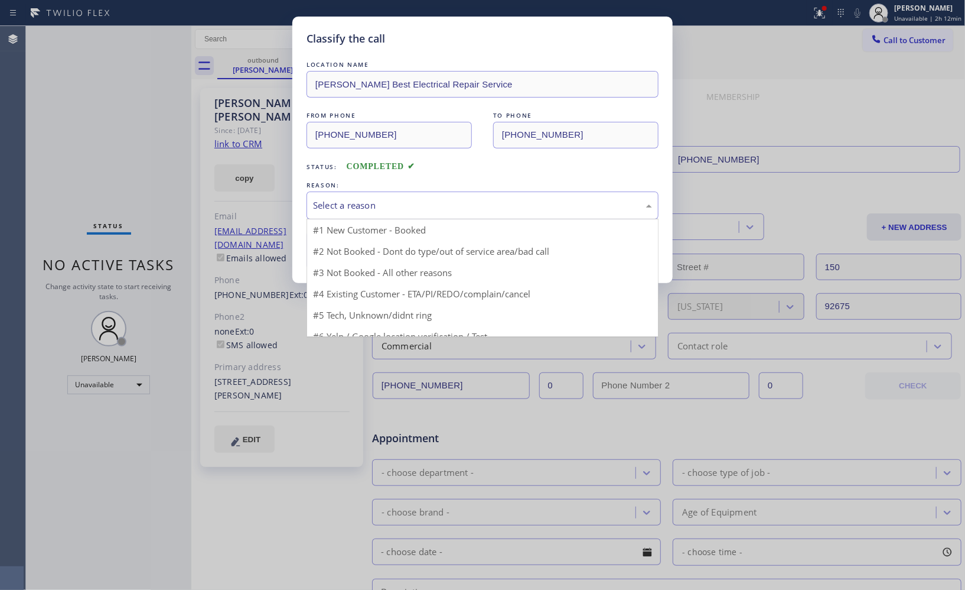
click at [448, 217] on div "Select a reason" at bounding box center [483, 205] width 352 height 28
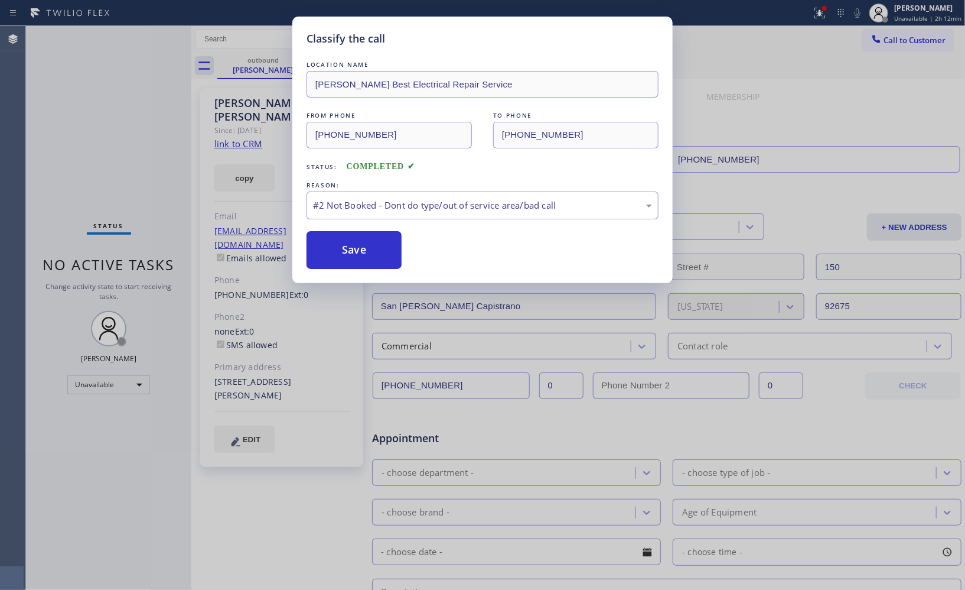
click at [359, 256] on button "Save" at bounding box center [354, 250] width 95 height 38
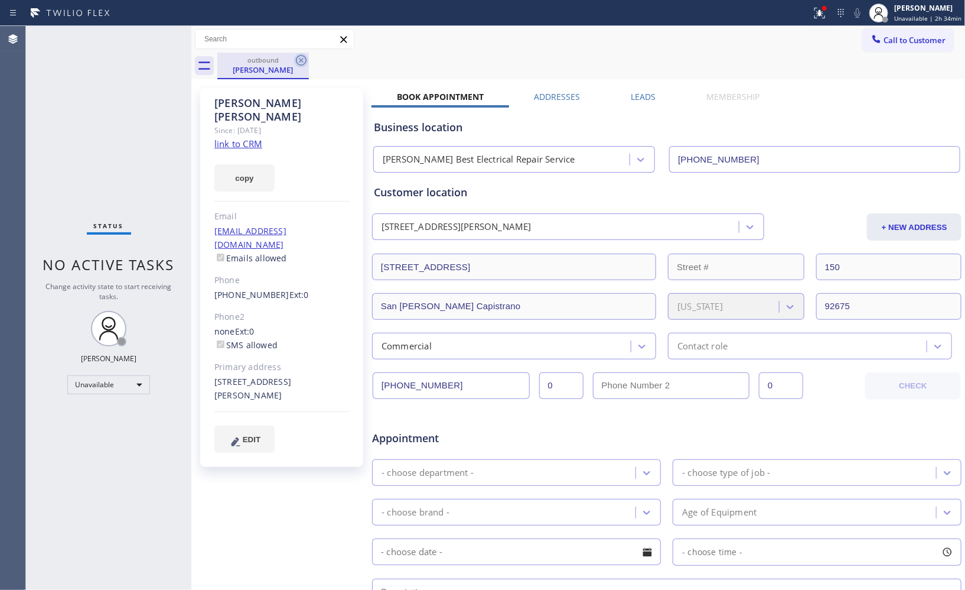
click at [299, 61] on icon at bounding box center [301, 60] width 14 height 14
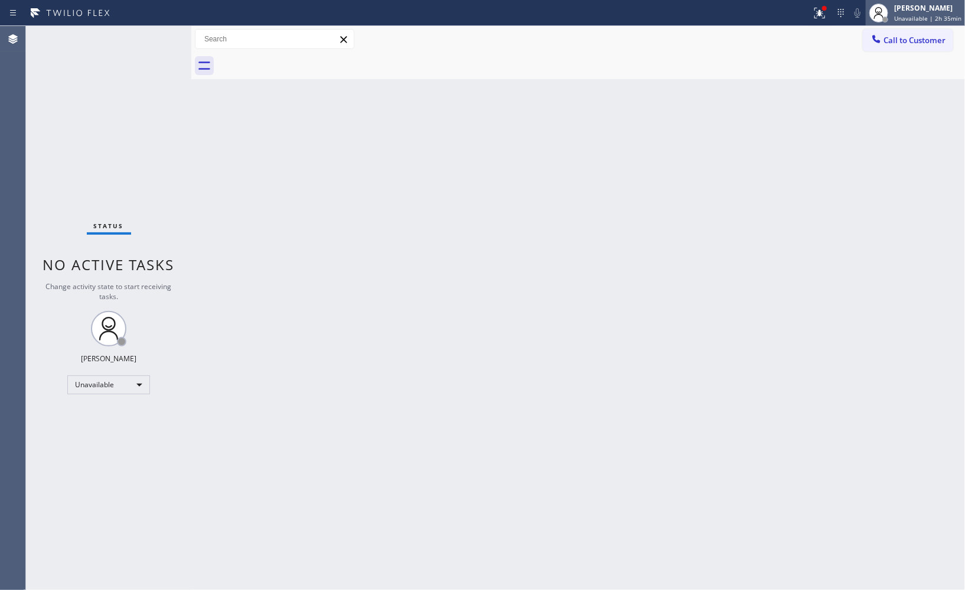
click at [913, 18] on span "Unavailable | 2h 35min" at bounding box center [928, 18] width 67 height 8
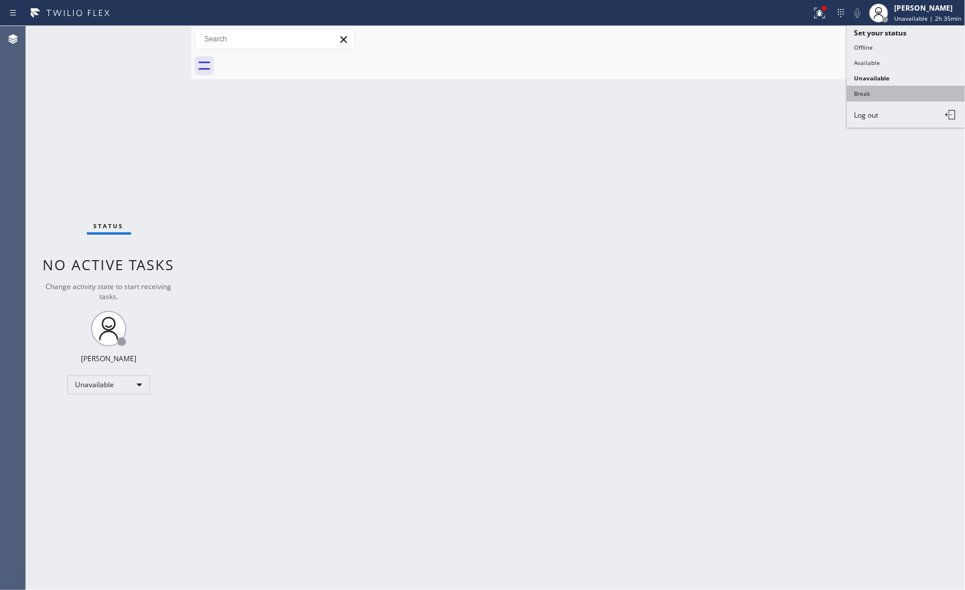
click at [866, 93] on button "Break" at bounding box center [906, 93] width 118 height 15
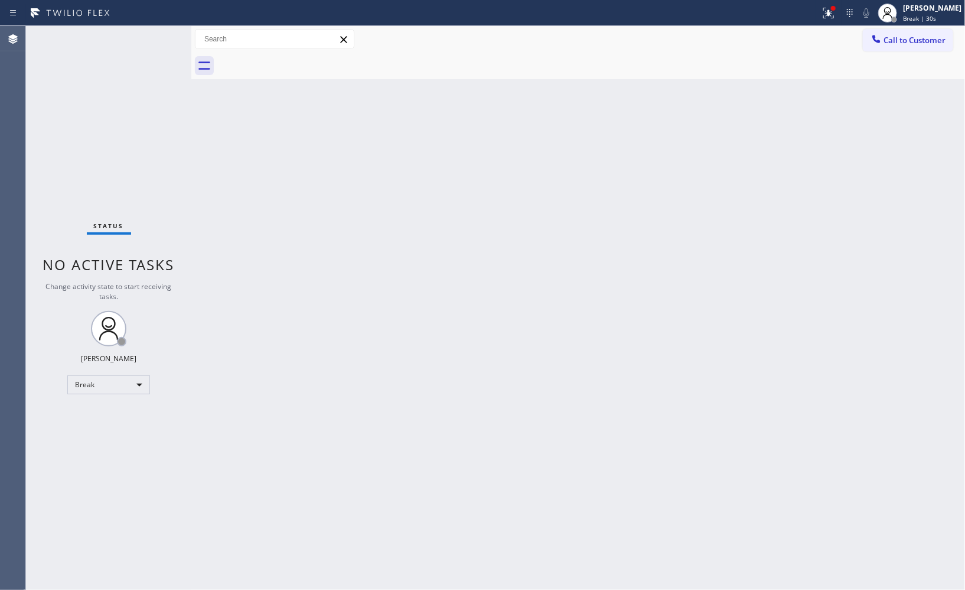
click at [674, 324] on div "Back to Dashboard Change Sender ID Customers Technicians Select a contact Outbo…" at bounding box center [578, 308] width 774 height 564
click at [609, 424] on div "Back to Dashboard Change Sender ID Customers Technicians Select a contact Outbo…" at bounding box center [578, 308] width 774 height 564
click at [676, 298] on div "Back to Dashboard Change Sender ID Customers Technicians Select a contact Outbo…" at bounding box center [578, 308] width 774 height 564
drag, startPoint x: 676, startPoint y: 298, endPoint x: 639, endPoint y: 379, distance: 88.6
click at [639, 379] on div "Back to Dashboard Change Sender ID Customers Technicians Select a contact Outbo…" at bounding box center [578, 308] width 774 height 564
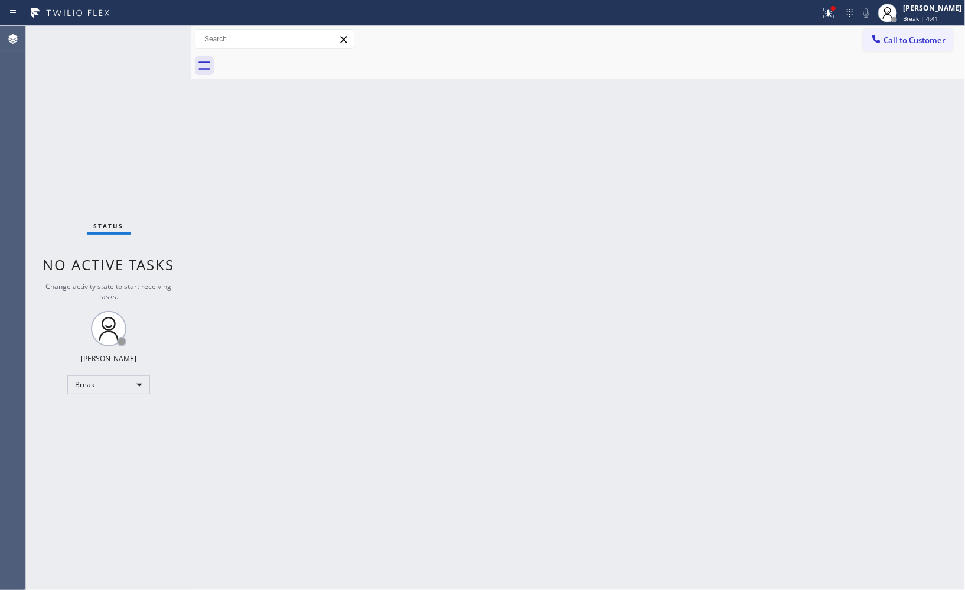
click at [623, 476] on div "Back to Dashboard Change Sender ID Customers Technicians Select a contact Outbo…" at bounding box center [578, 308] width 774 height 564
click at [935, 6] on div "[PERSON_NAME]" at bounding box center [932, 8] width 58 height 10
click at [865, 80] on button "Unavailable" at bounding box center [906, 77] width 118 height 15
click at [666, 186] on div "Back to Dashboard Change Sender ID Customers Technicians Select a contact Outbo…" at bounding box center [578, 308] width 774 height 564
